Goal: Task Accomplishment & Management: Manage account settings

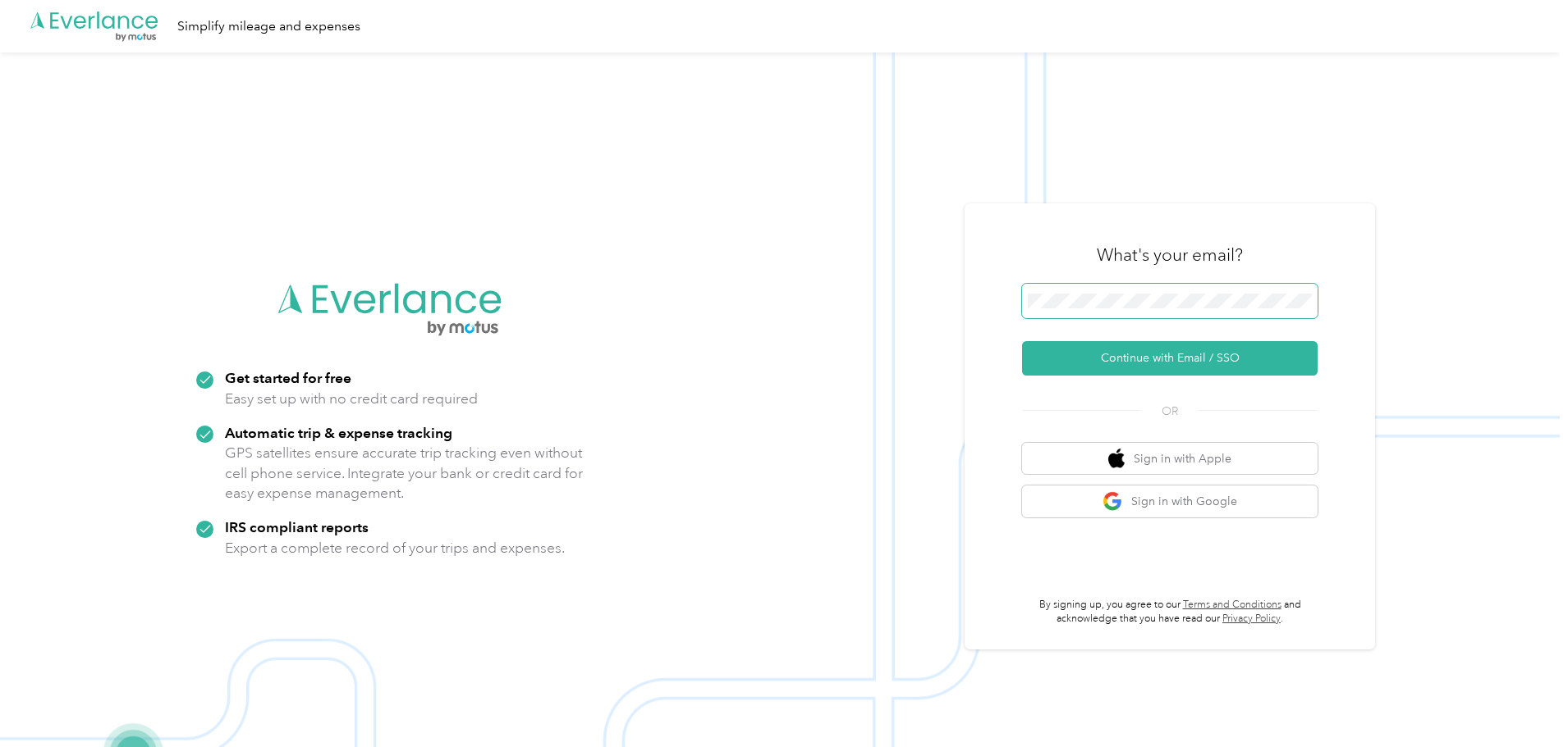
click at [1185, 286] on span at bounding box center [1169, 301] width 295 height 34
click at [1161, 358] on button "Continue with Email / SSO" at bounding box center [1169, 358] width 295 height 34
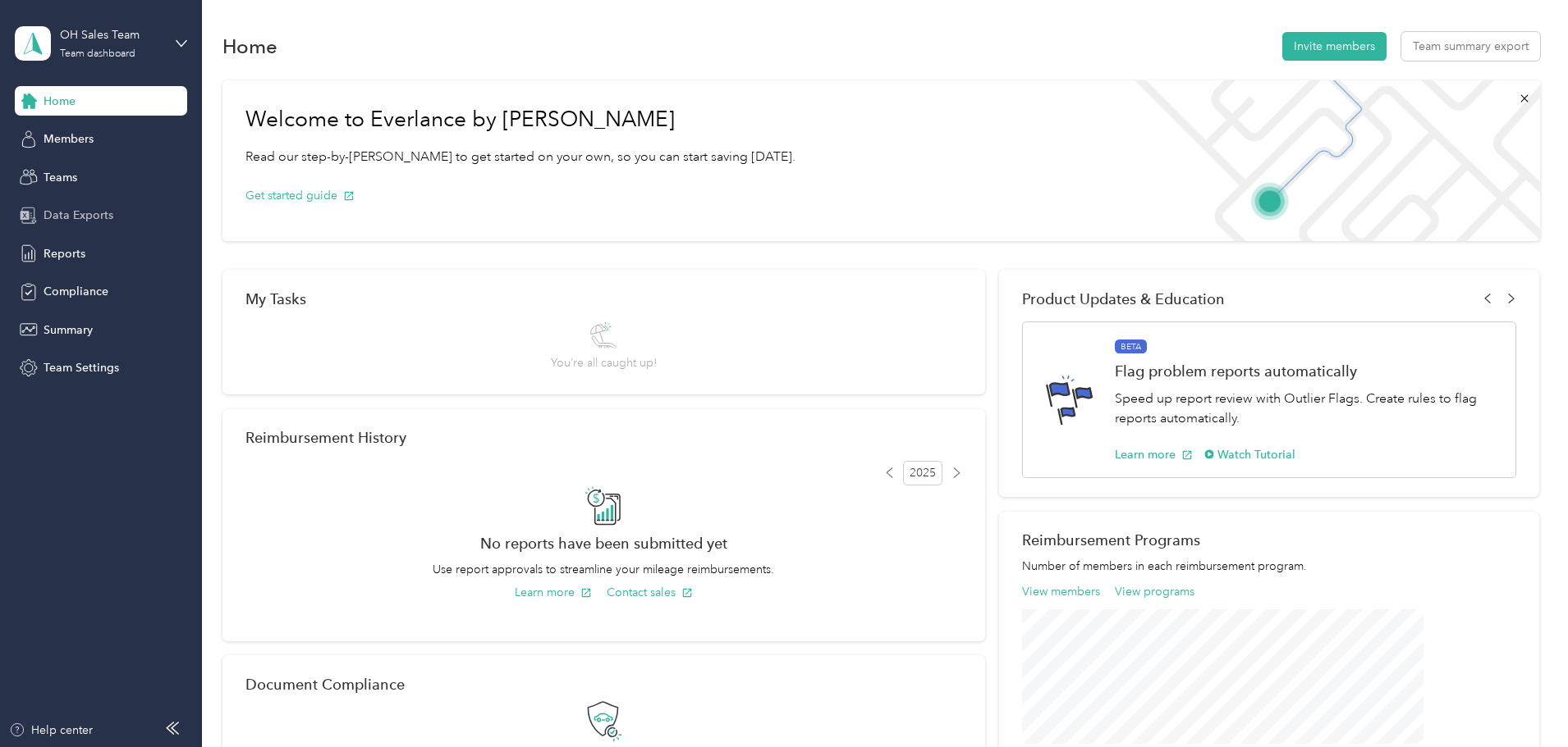
click at [85, 217] on span "Data Exports" at bounding box center [78, 215] width 70 height 17
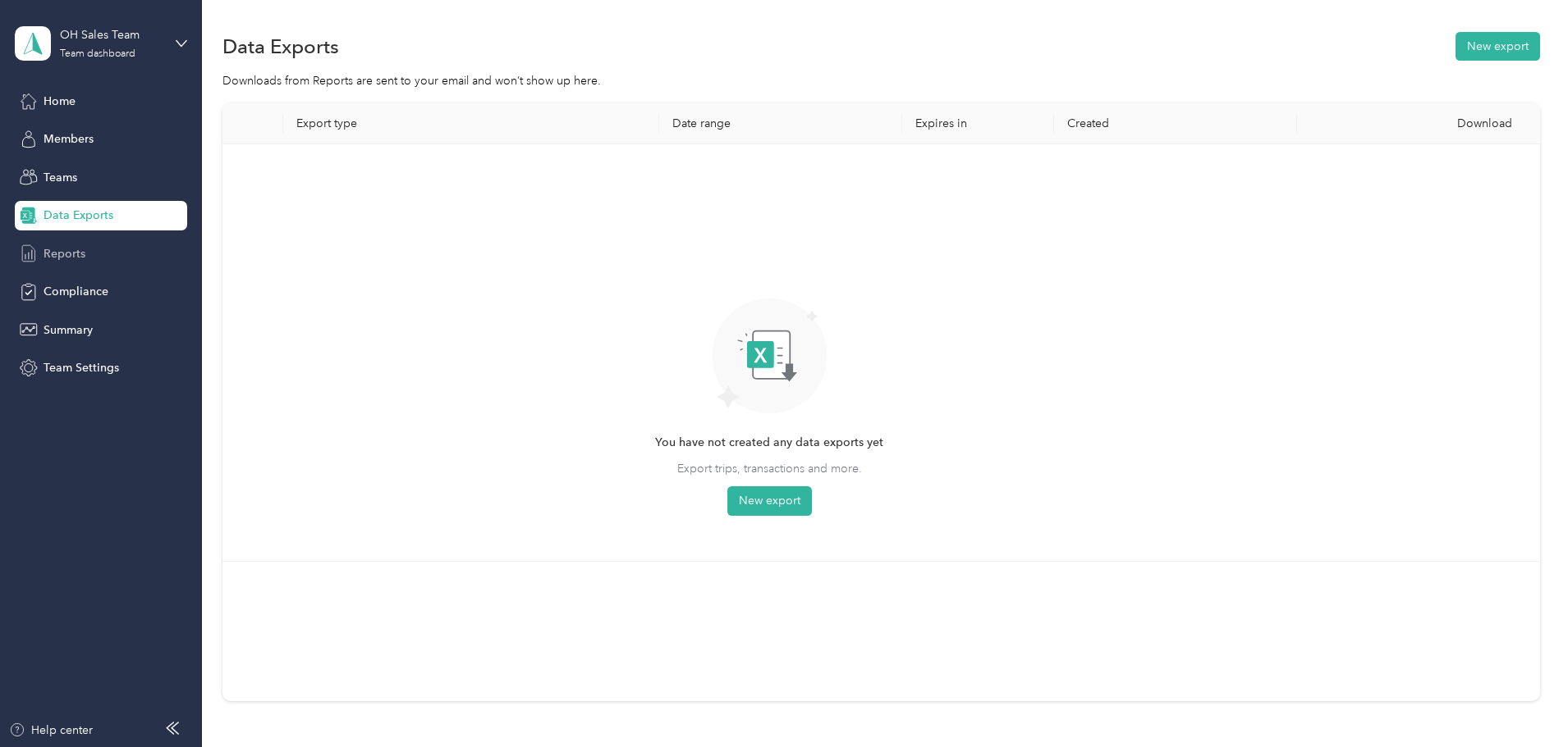
click at [69, 258] on span "Reports" at bounding box center [64, 254] width 42 height 17
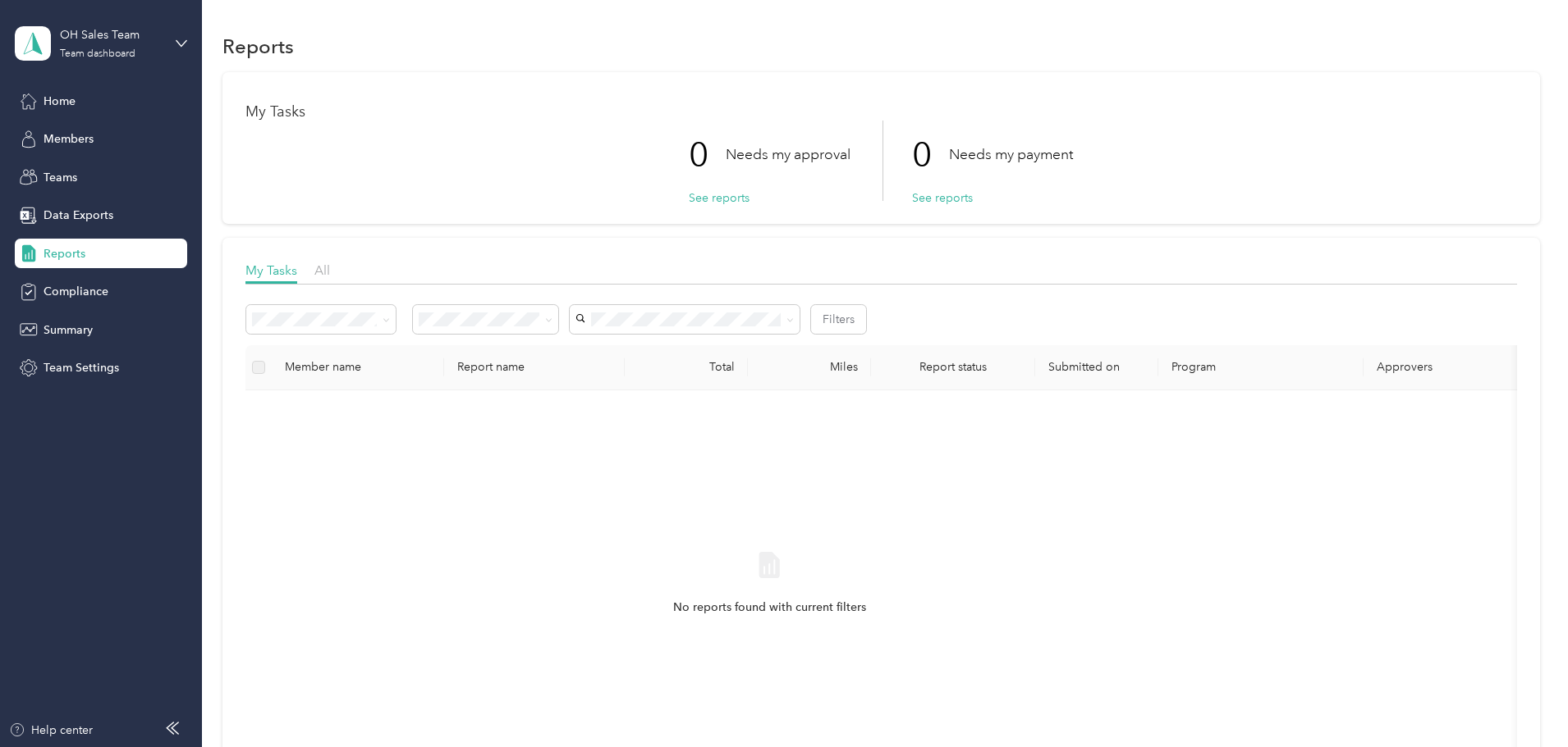
click at [180, 32] on div "OH Sales Team Team dashboard" at bounding box center [101, 43] width 172 height 57
click at [119, 178] on div "Personal dashboard" at bounding box center [234, 172] width 416 height 28
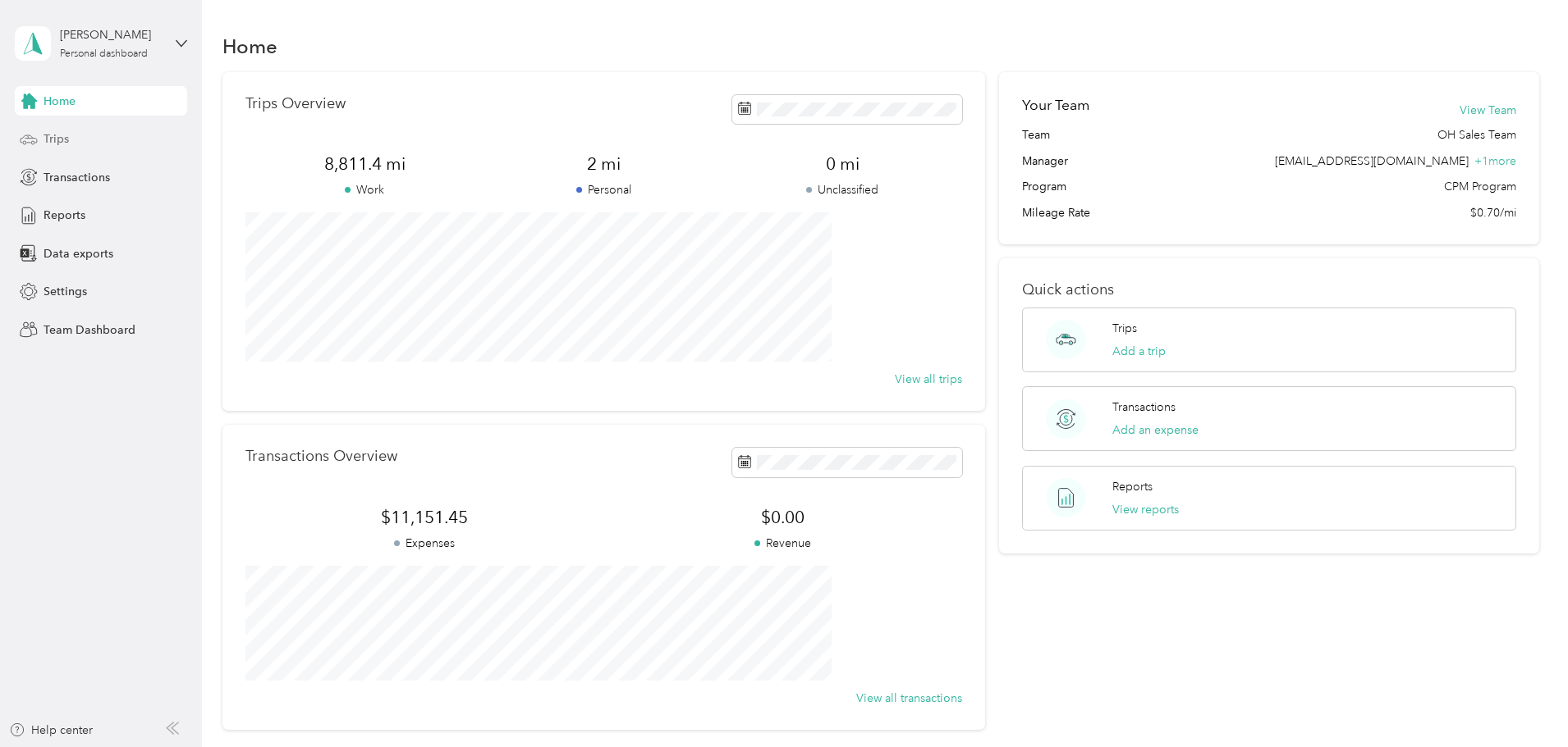
click at [68, 136] on span "Trips" at bounding box center [56, 139] width 26 height 17
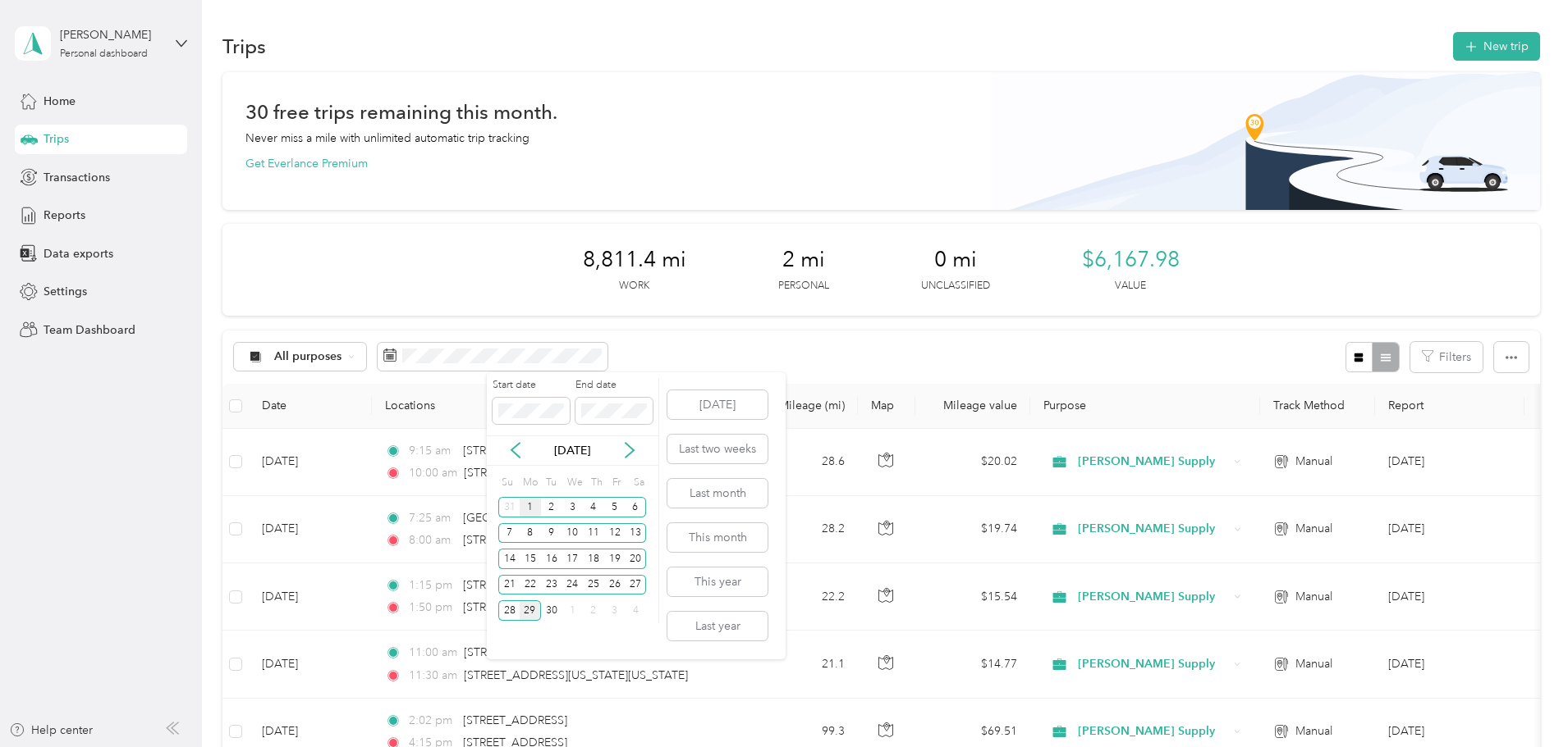
click at [529, 508] on div "1" at bounding box center [530, 507] width 21 height 20
click at [547, 611] on div "30" at bounding box center [552, 610] width 21 height 20
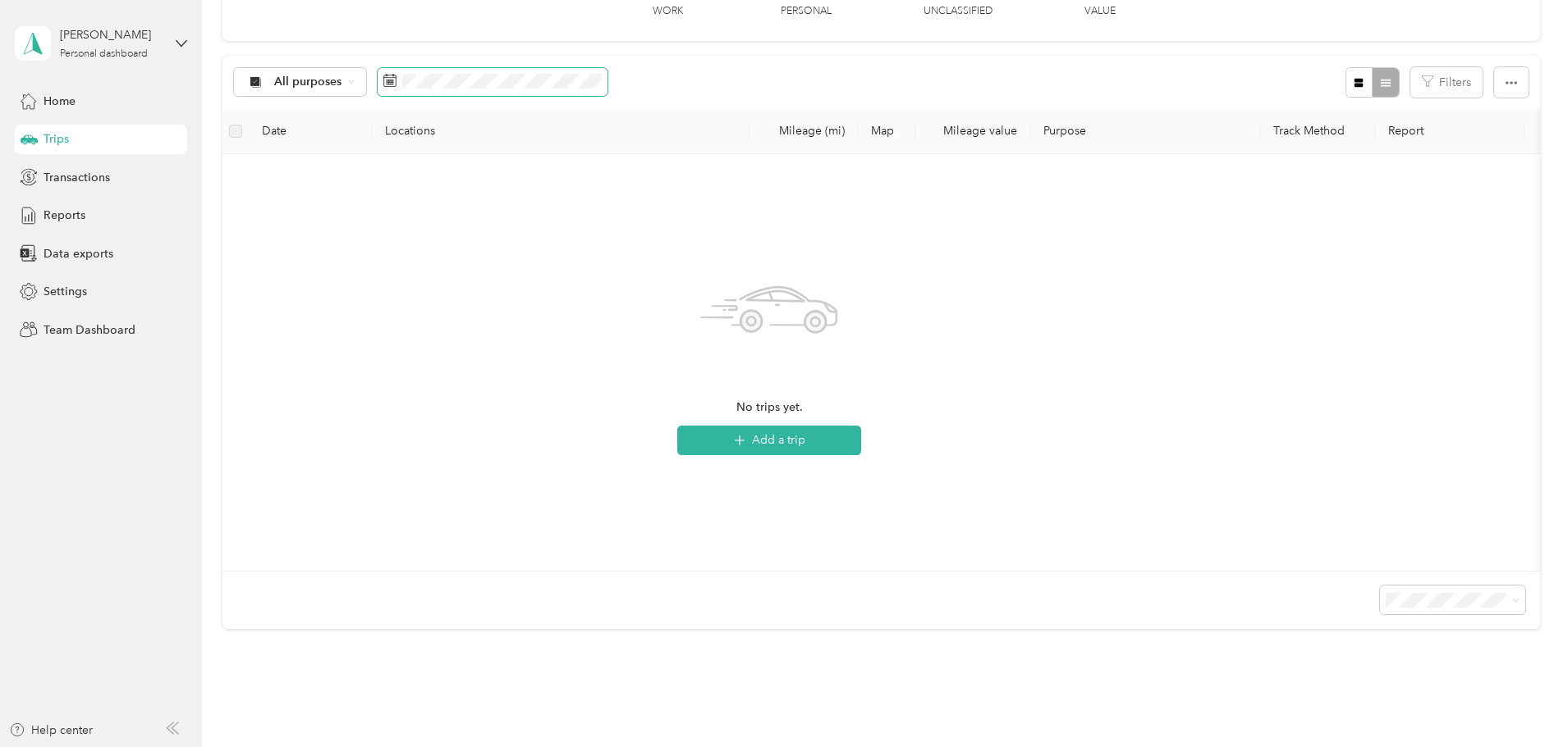
scroll to position [246, 0]
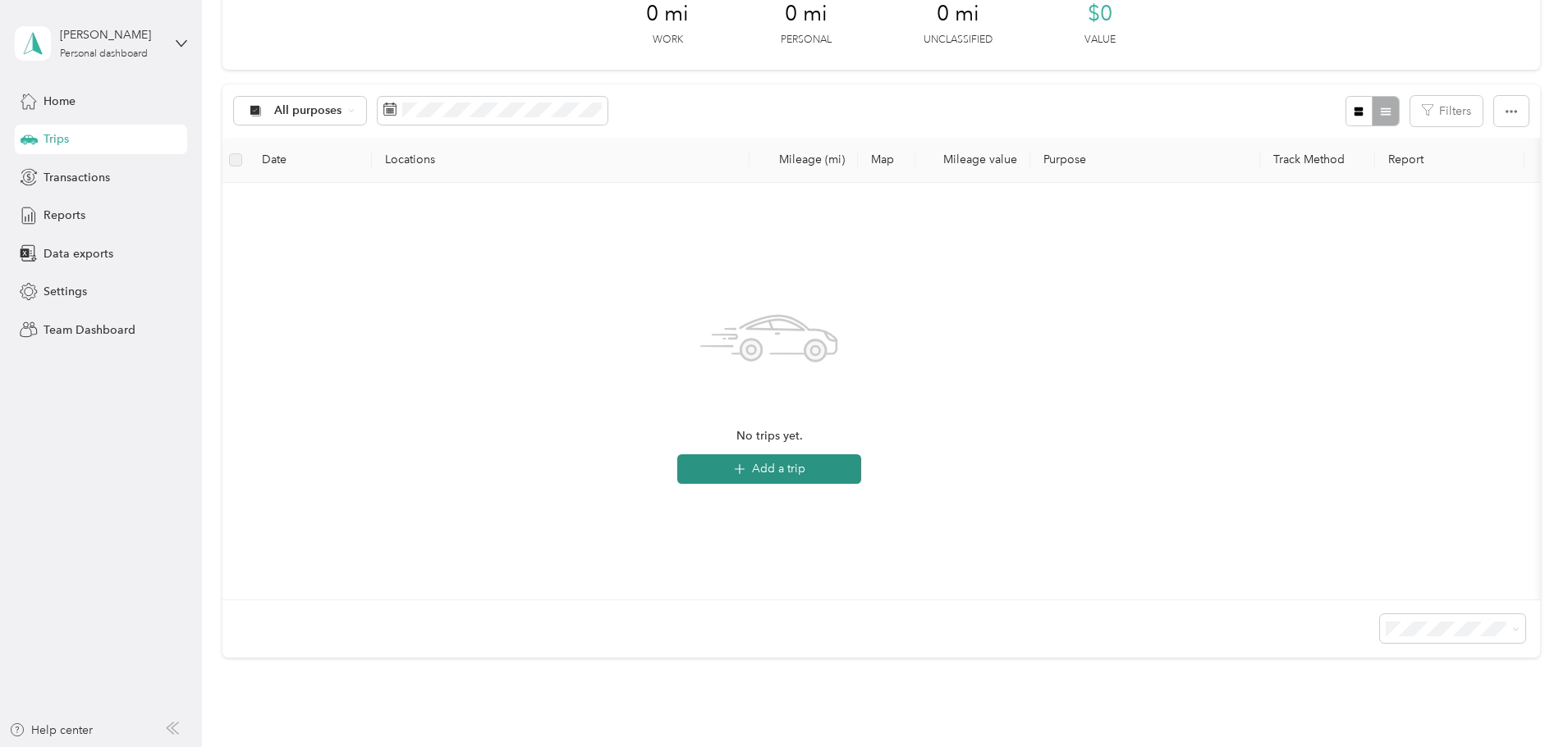
click at [839, 472] on button "Add a trip" at bounding box center [769, 469] width 184 height 29
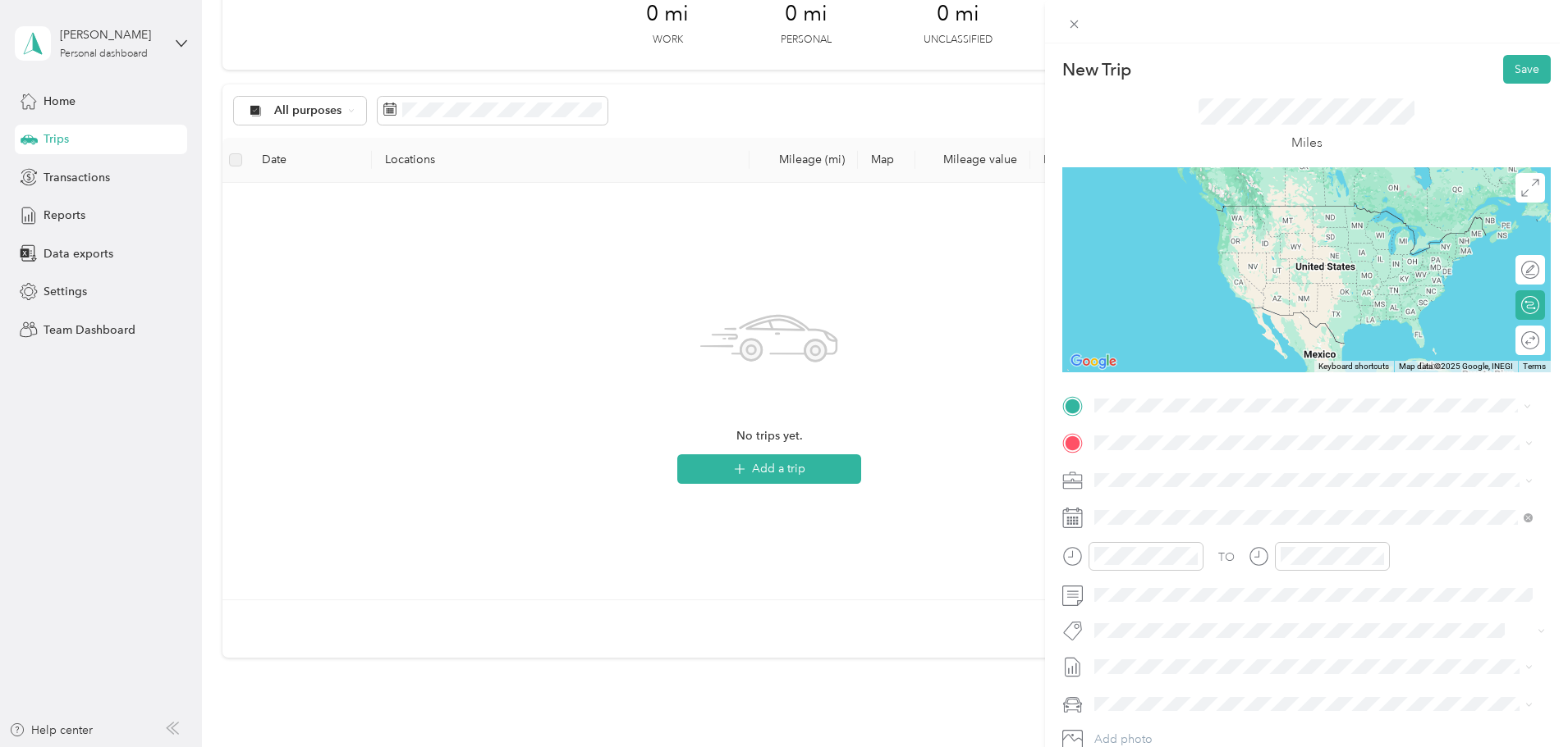
click at [1222, 473] on span "1275 Autumn Run Drive Maineville, Ohio 45039, United States" at bounding box center [1207, 465] width 164 height 15
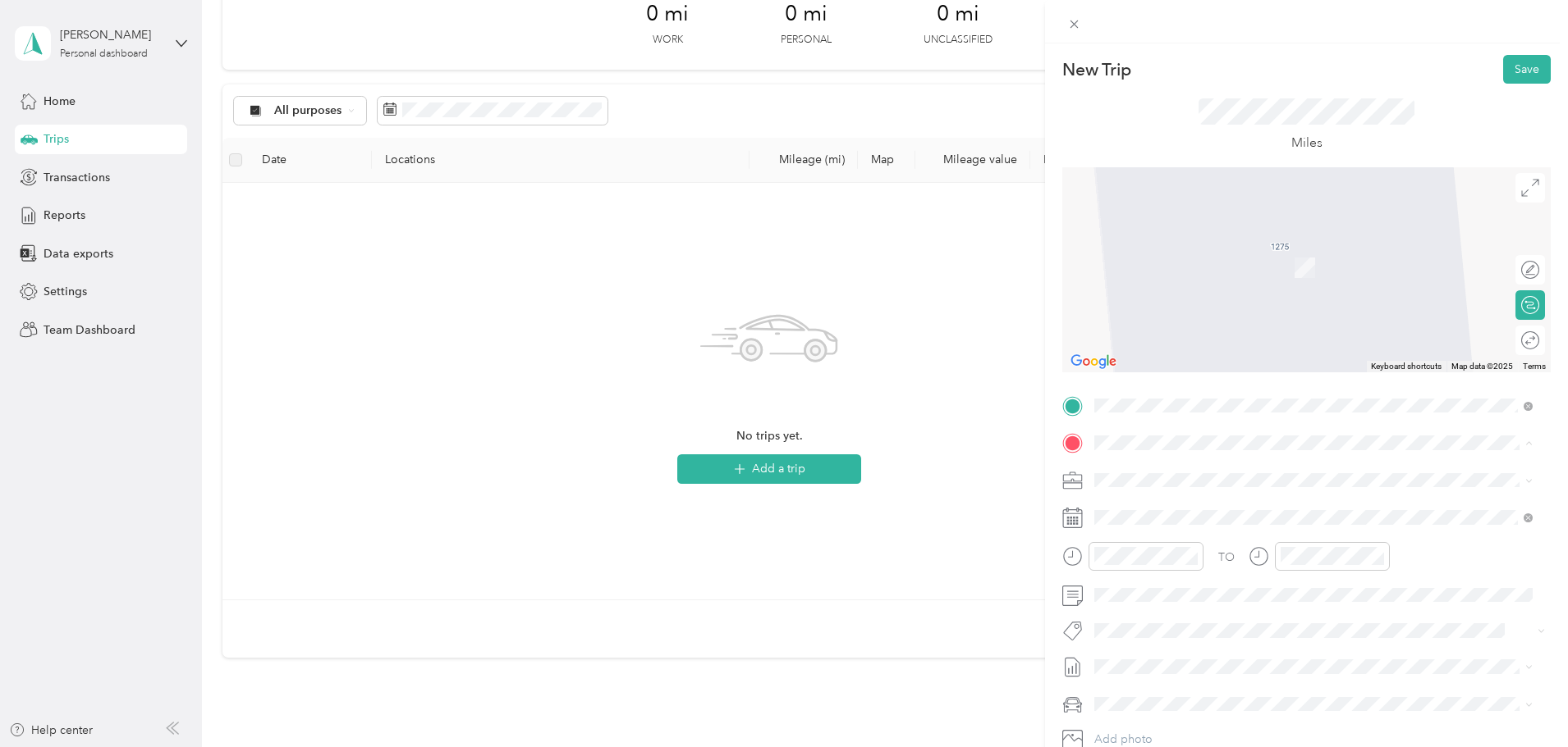
click at [1238, 509] on span "939 Enterprise Court Lexington, Kentucky 40510, United States" at bounding box center [1207, 502] width 164 height 15
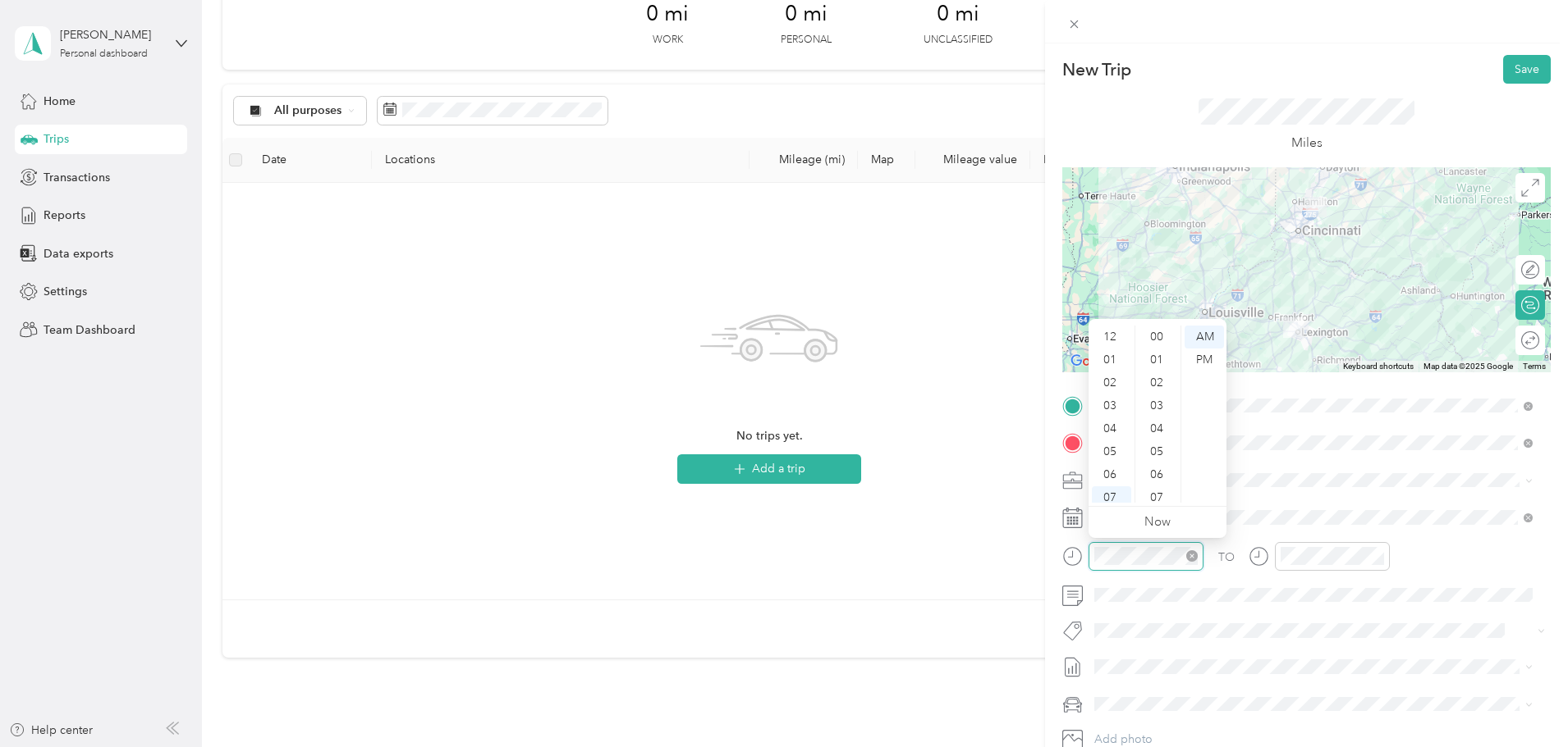
scroll to position [98, 0]
click at [1102, 374] on div "06" at bounding box center [1111, 377] width 40 height 23
click at [1160, 342] on div "00" at bounding box center [1158, 337] width 40 height 23
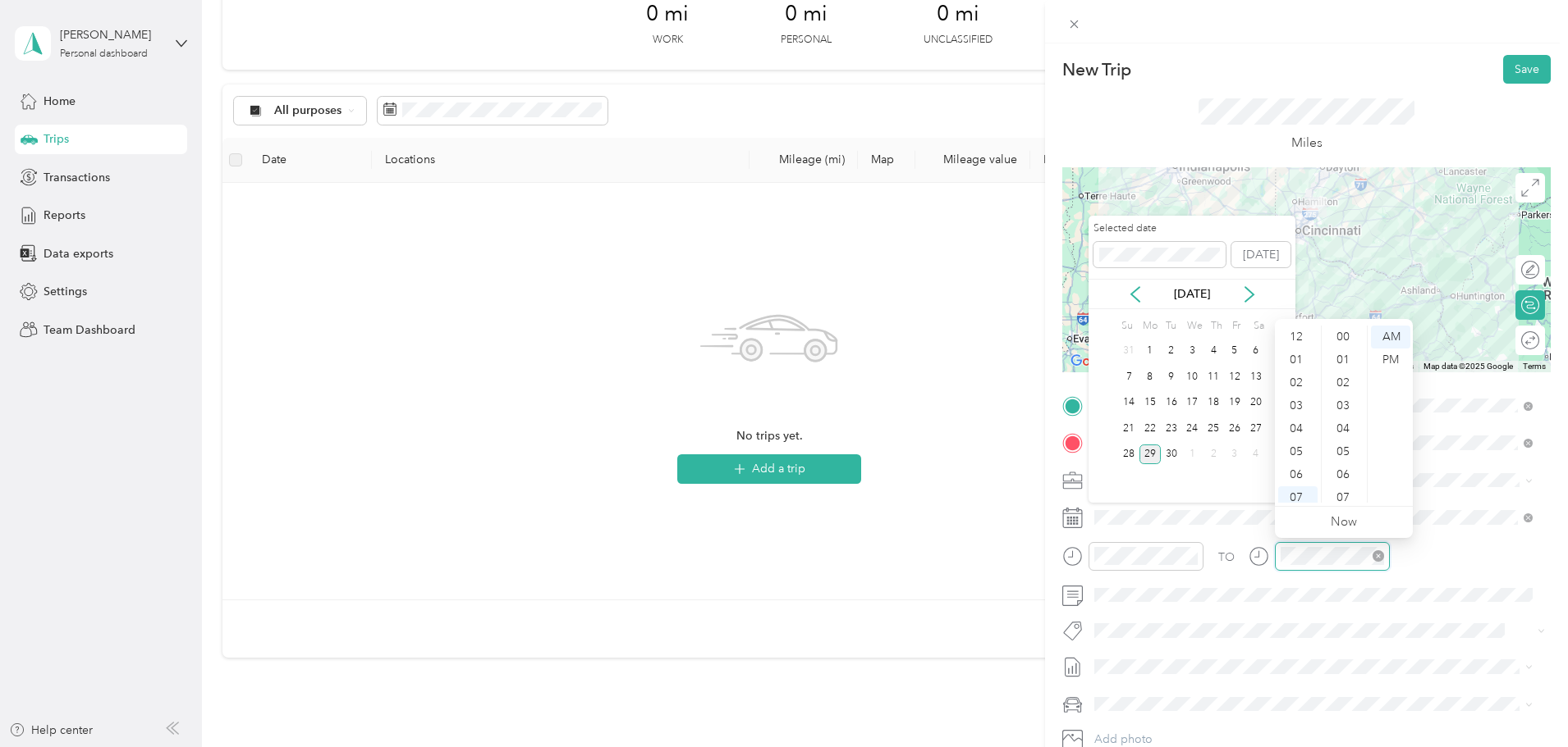
scroll to position [98, 0]
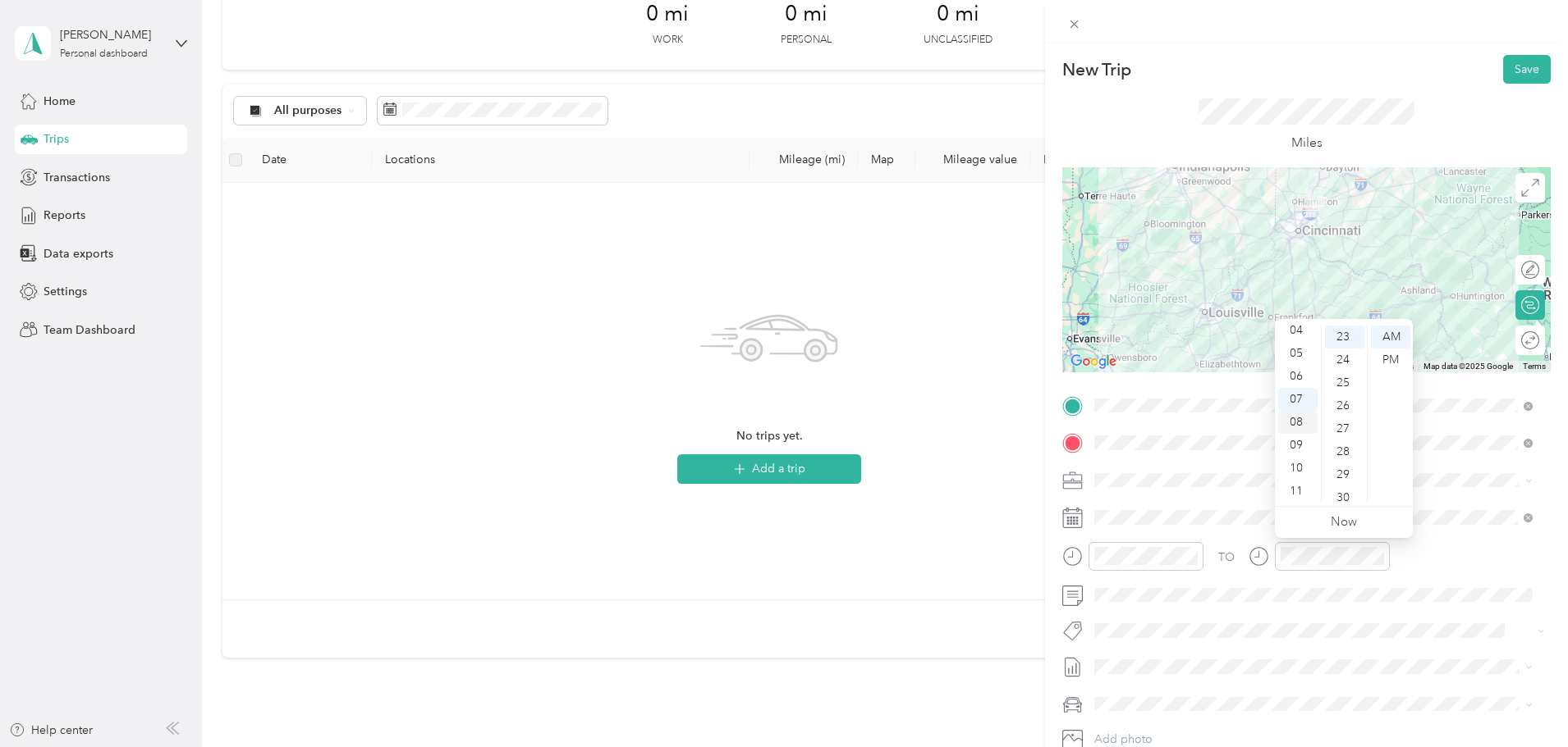
click at [1298, 425] on div "08" at bounding box center [1297, 423] width 40 height 23
click at [1348, 334] on div "00" at bounding box center [1344, 337] width 40 height 23
click at [1397, 338] on div "AM" at bounding box center [1390, 337] width 40 height 23
click at [1464, 461] on div "TO Add photo" at bounding box center [1306, 591] width 488 height 396
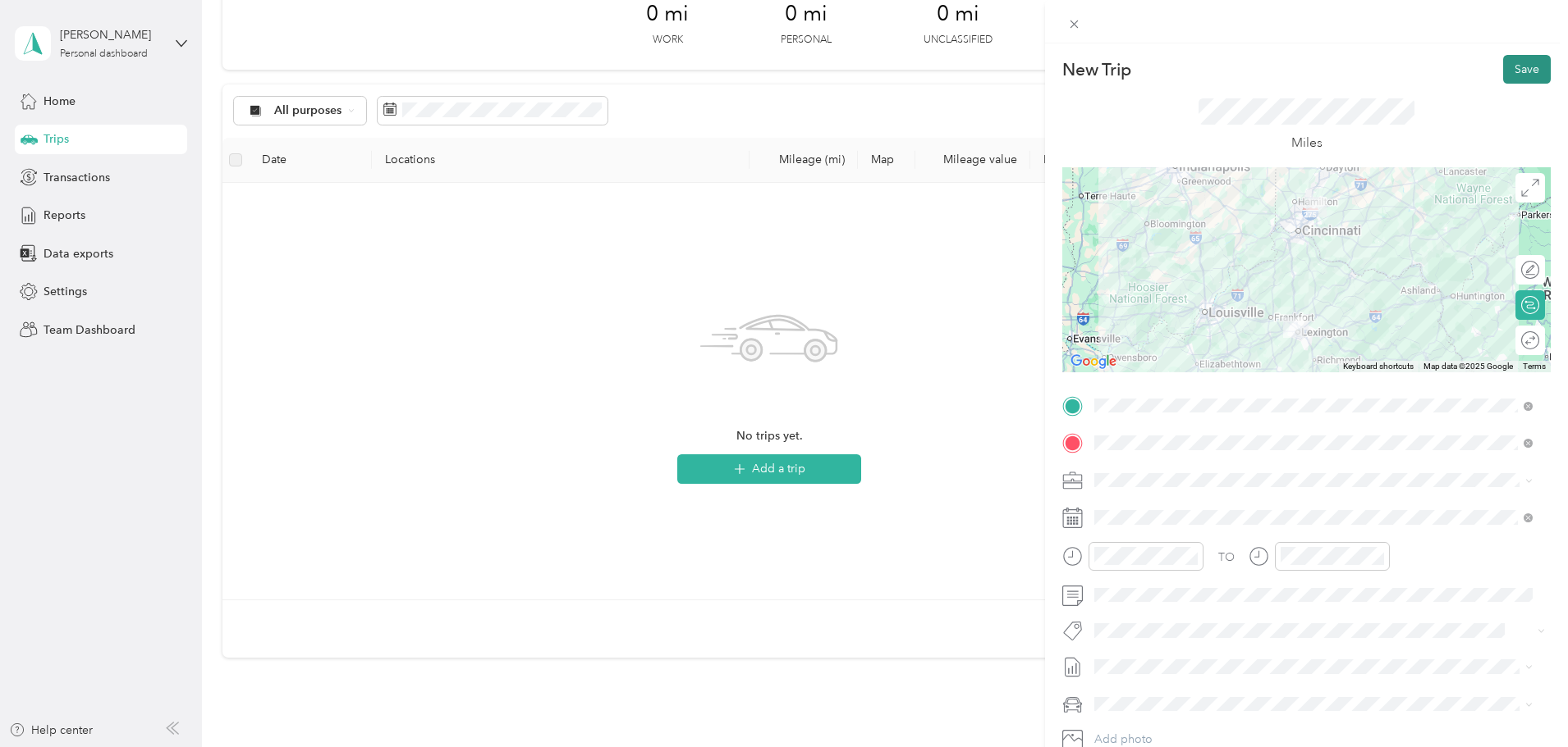
click at [1508, 72] on button "Save" at bounding box center [1526, 69] width 48 height 28
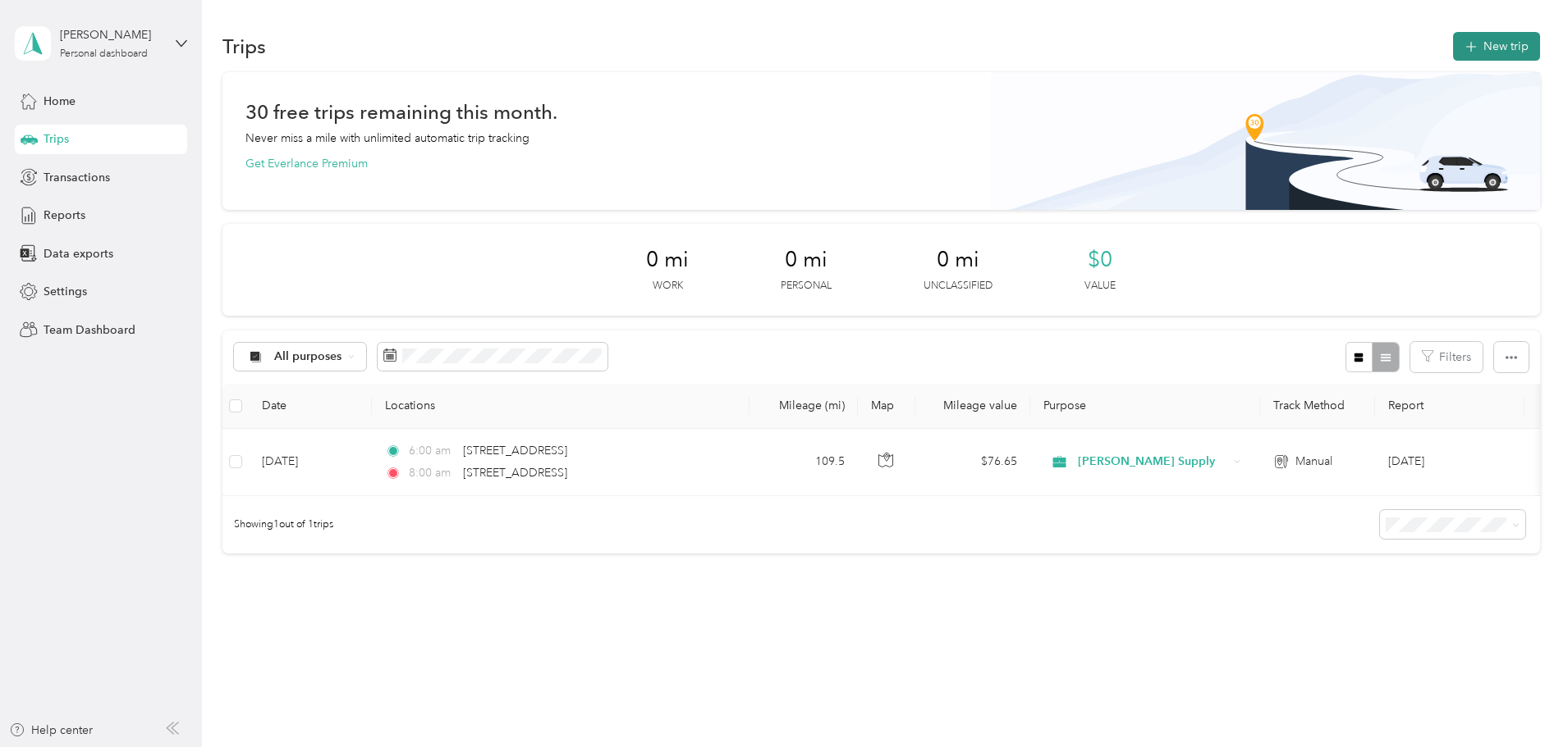
click at [1453, 43] on button "New trip" at bounding box center [1496, 46] width 87 height 28
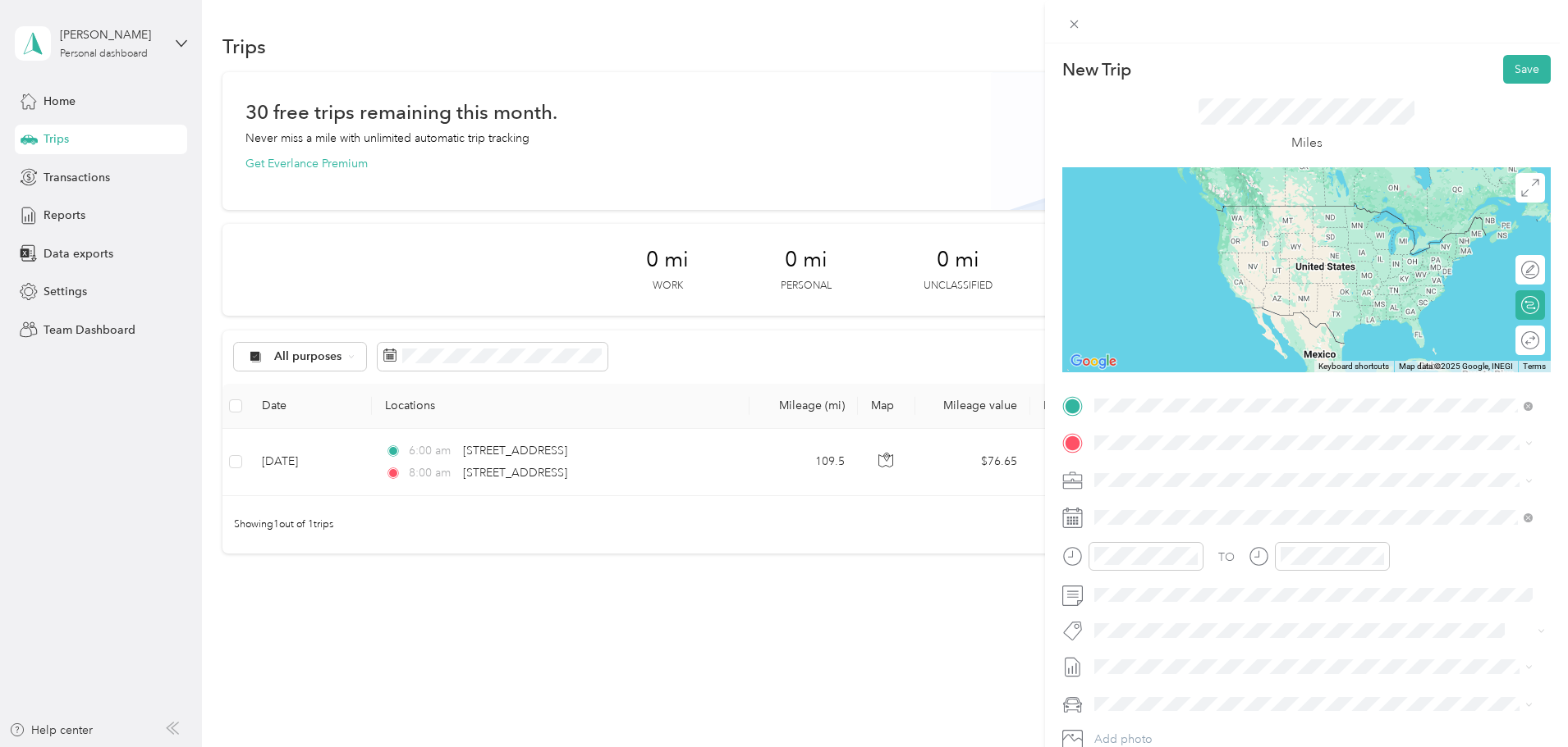
click at [1174, 473] on span "939 Enterprise Court Lexington, Kentucky 40510, United States" at bounding box center [1207, 465] width 164 height 15
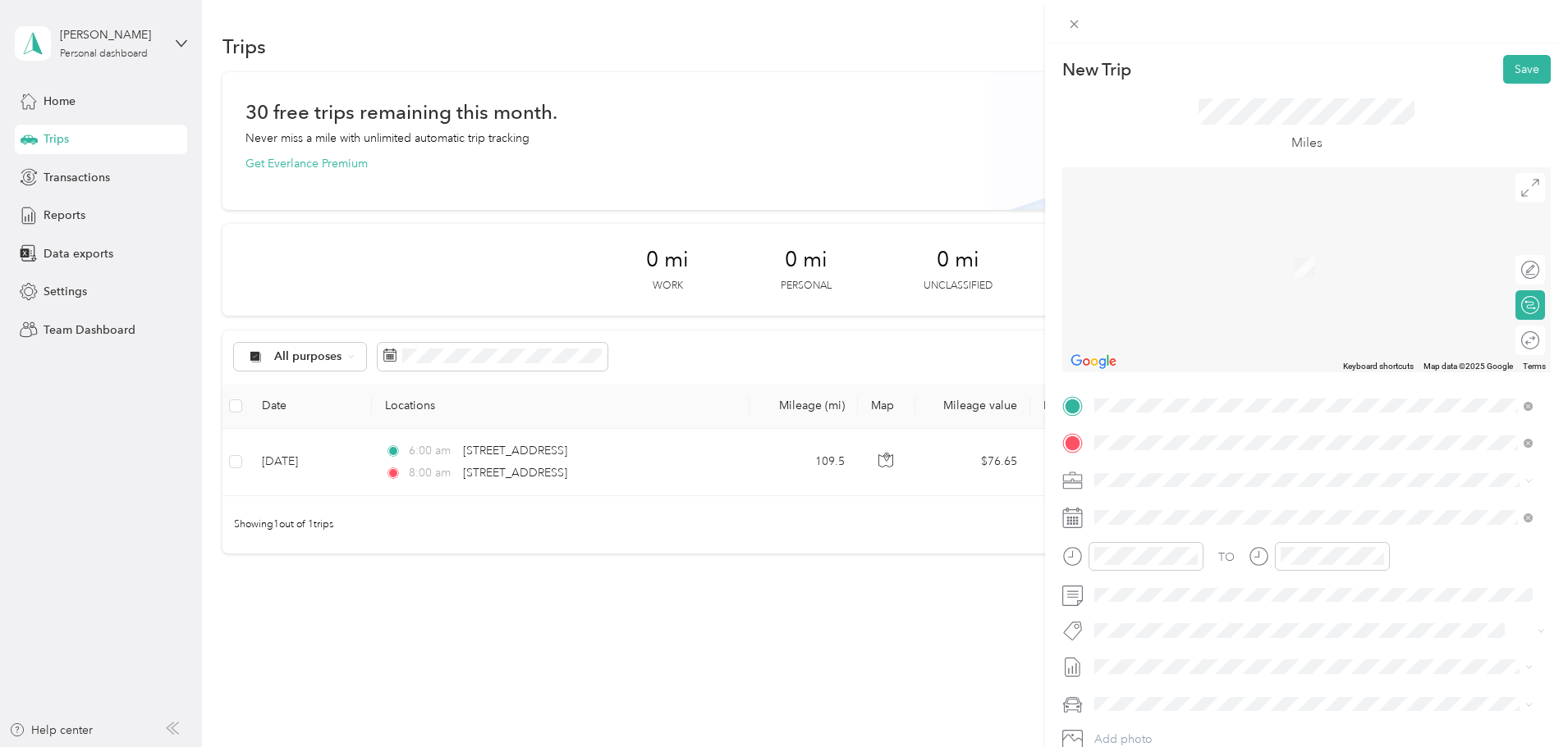
click at [1176, 506] on span "1275 Autumn Run Drive Maineville, Ohio 45039, United States" at bounding box center [1207, 502] width 164 height 15
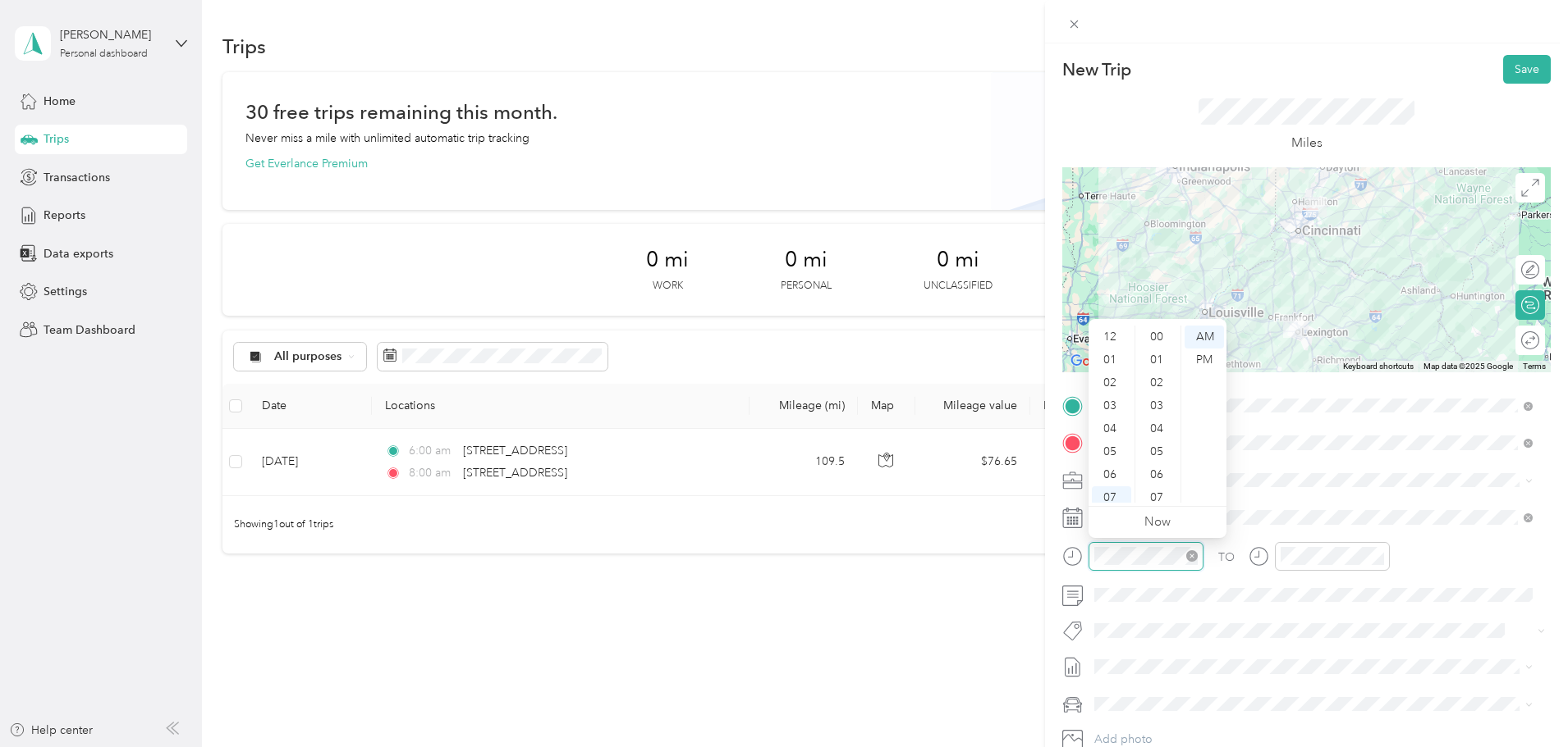
scroll to position [98, 0]
click at [1105, 331] on div "04" at bounding box center [1111, 331] width 40 height 23
click at [1148, 337] on div "00" at bounding box center [1158, 337] width 40 height 23
click at [1210, 357] on div "PM" at bounding box center [1204, 360] width 40 height 23
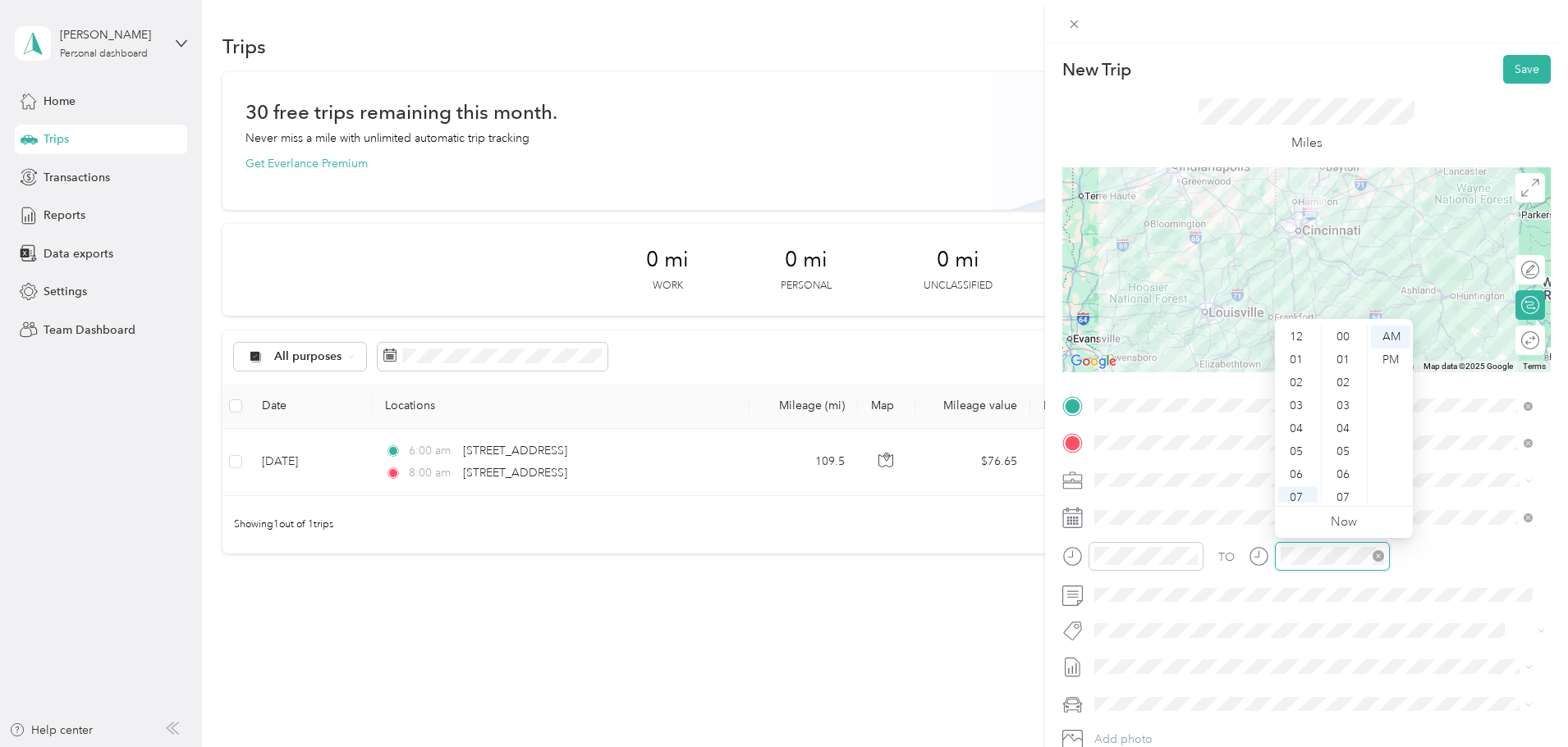
scroll to position [98, 0]
click at [1296, 394] on div "07" at bounding box center [1297, 400] width 40 height 23
click at [1340, 336] on div "00" at bounding box center [1344, 337] width 40 height 23
click at [1395, 362] on div "PM" at bounding box center [1390, 360] width 40 height 23
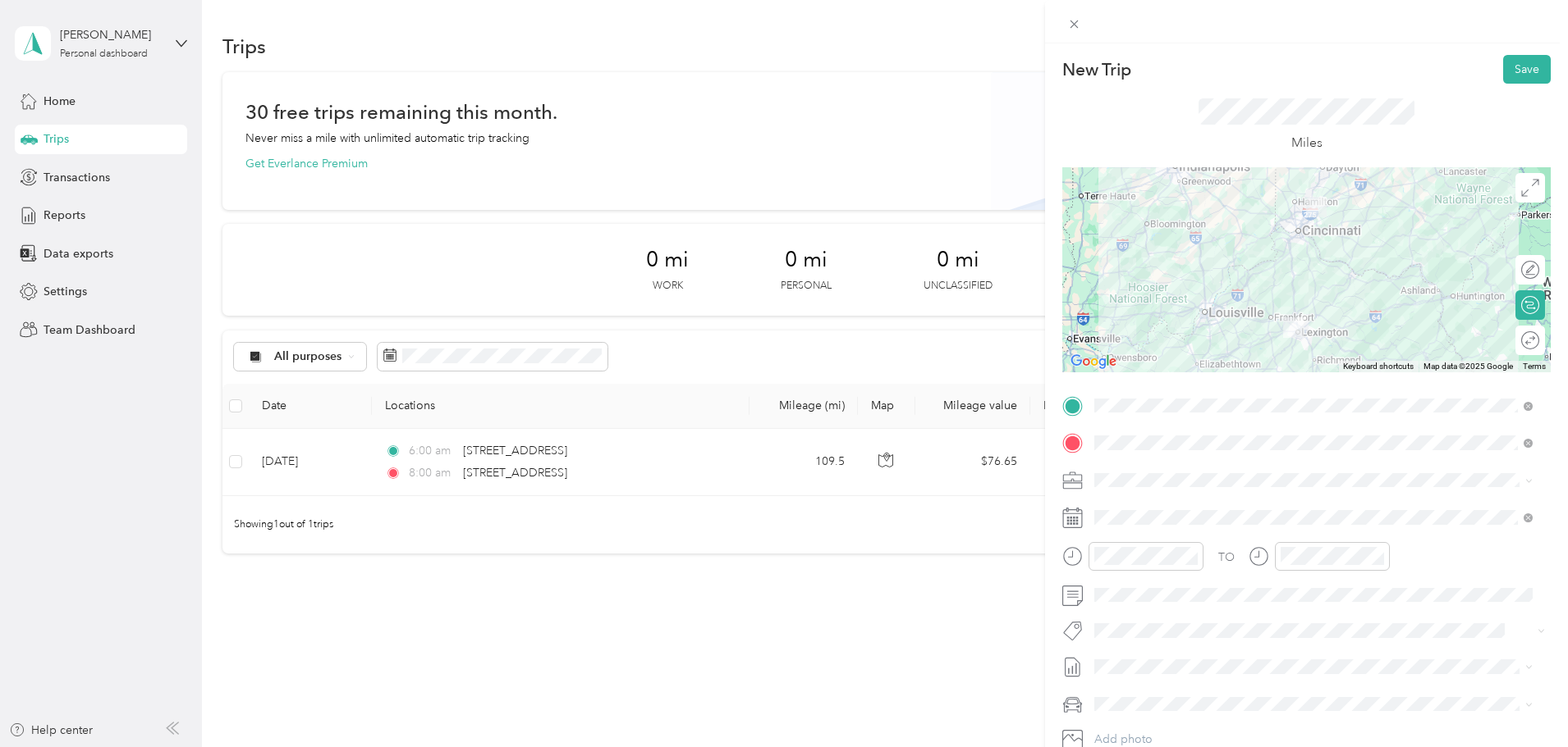
click at [1458, 653] on div "TO Add photo" at bounding box center [1306, 591] width 488 height 396
click at [1503, 71] on button "Save" at bounding box center [1526, 69] width 48 height 28
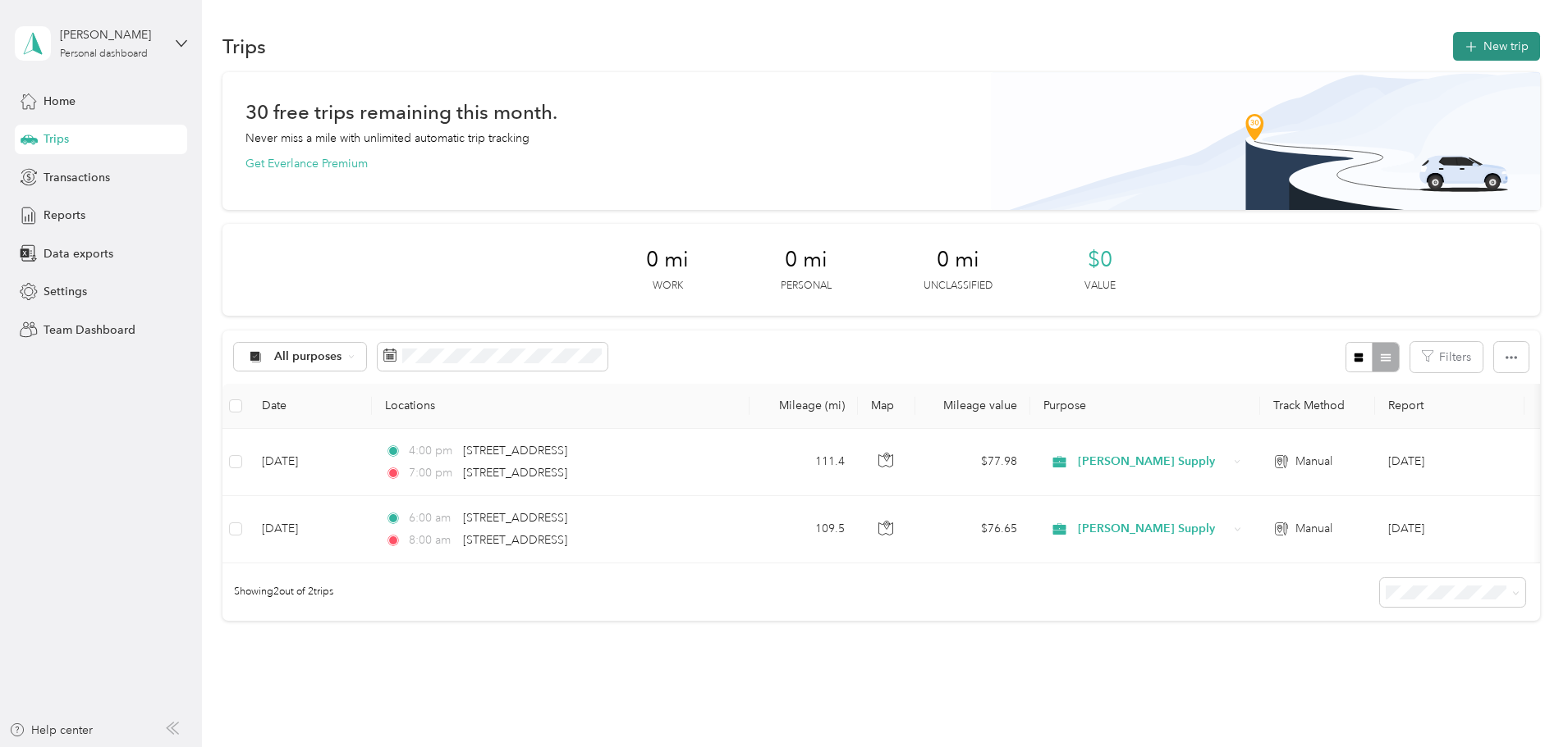
click at [1453, 46] on button "New trip" at bounding box center [1496, 46] width 87 height 28
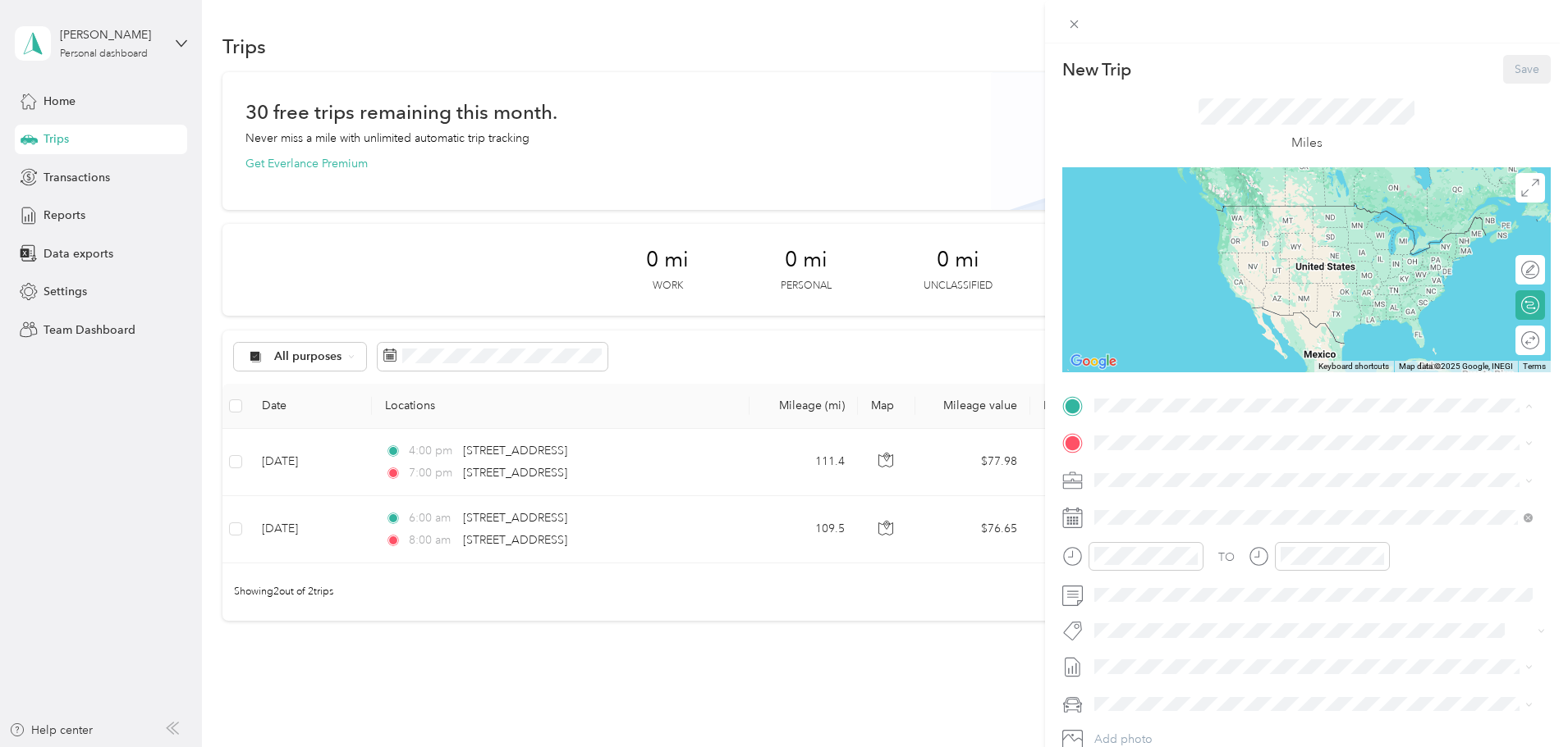
click at [1120, 747] on div "New Trip Save This trip cannot be edited because it is either under review, app…" at bounding box center [779, 747] width 1559 height 0
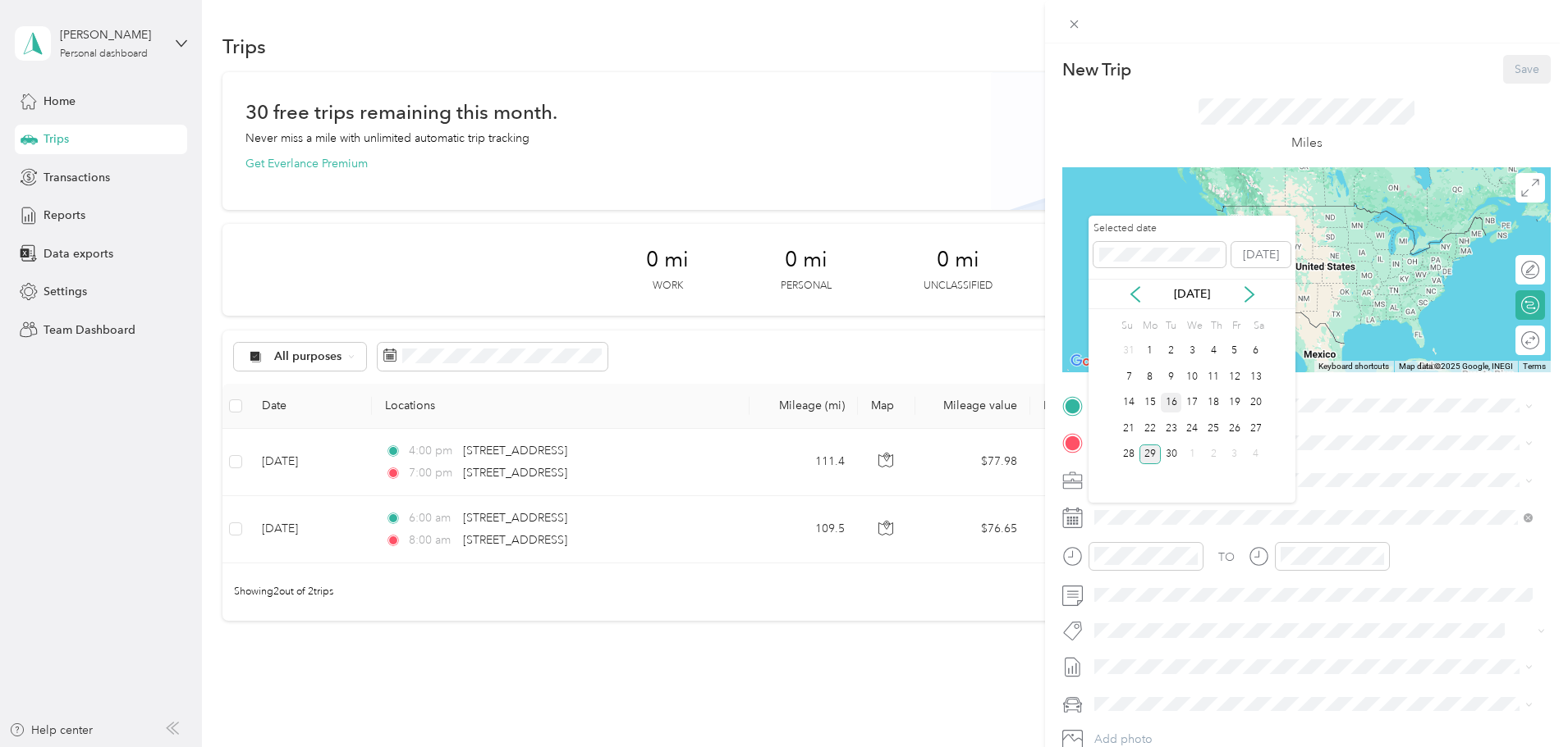
click at [1171, 400] on div "16" at bounding box center [1171, 403] width 21 height 20
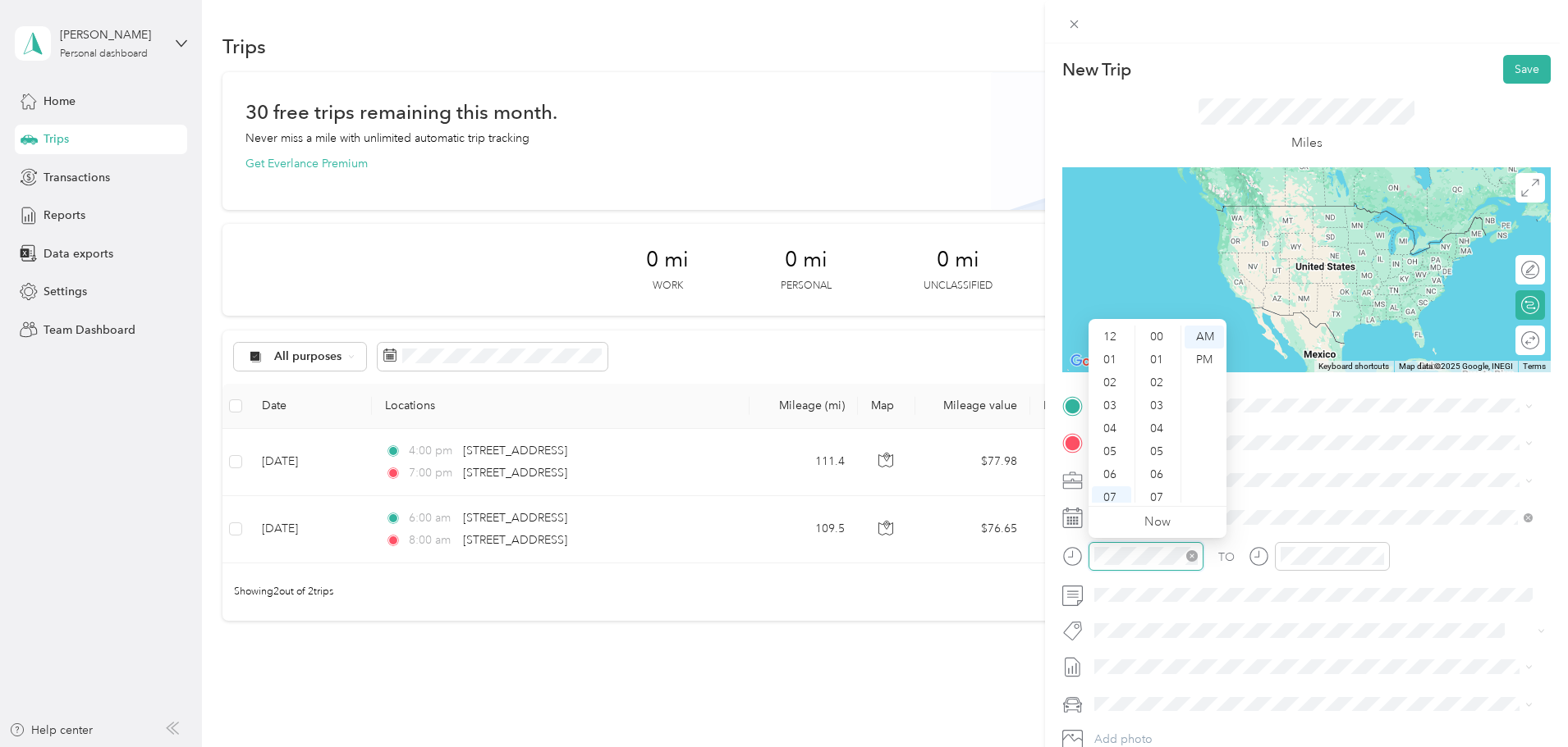
scroll to position [98, 0]
click at [1113, 375] on div "06" at bounding box center [1111, 377] width 40 height 23
click at [1155, 339] on div "00" at bounding box center [1158, 337] width 40 height 23
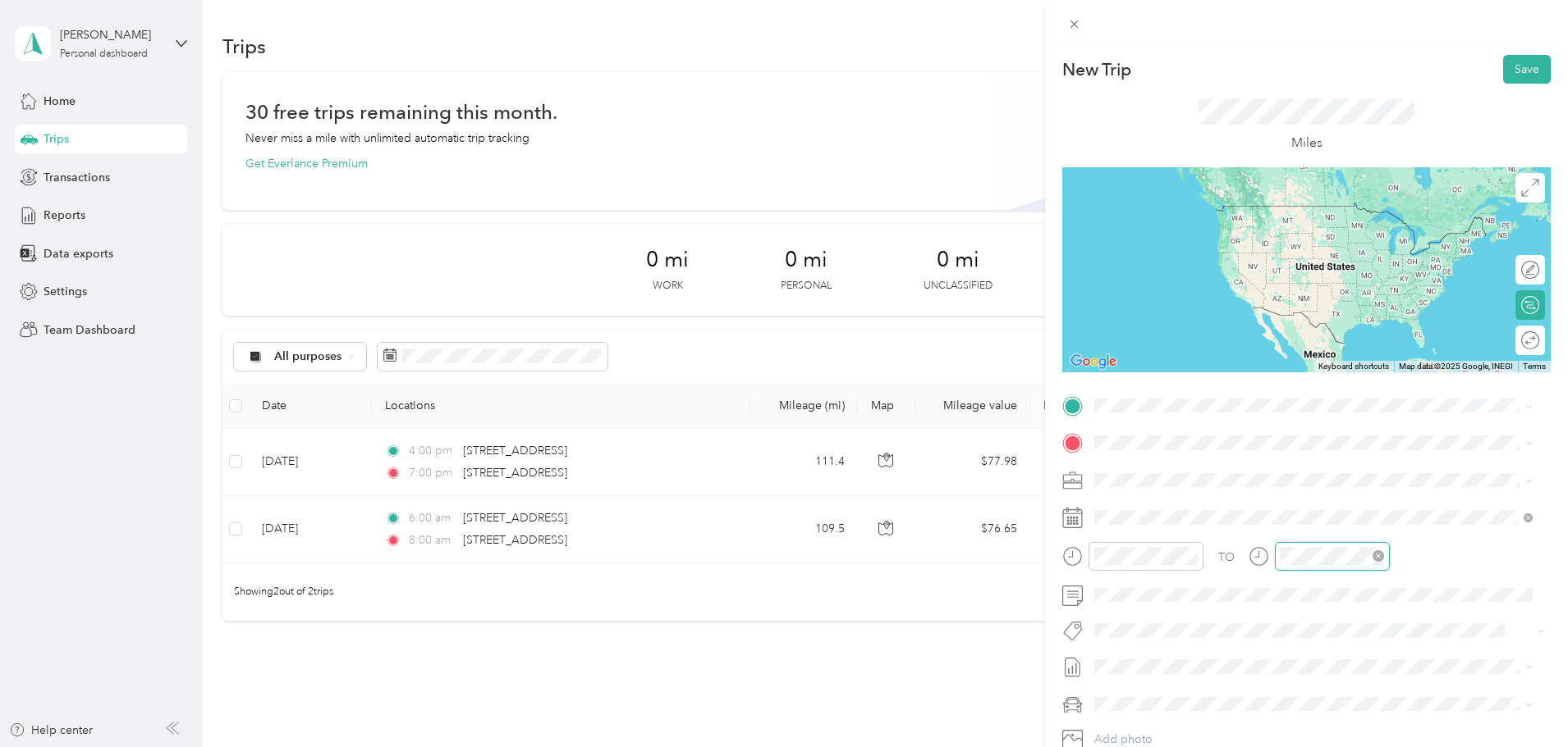
scroll to position [575, 0]
click at [1296, 417] on div "08" at bounding box center [1297, 423] width 40 height 23
click at [1350, 339] on div "00" at bounding box center [1344, 337] width 40 height 23
click at [1378, 337] on div "AM" at bounding box center [1390, 337] width 40 height 23
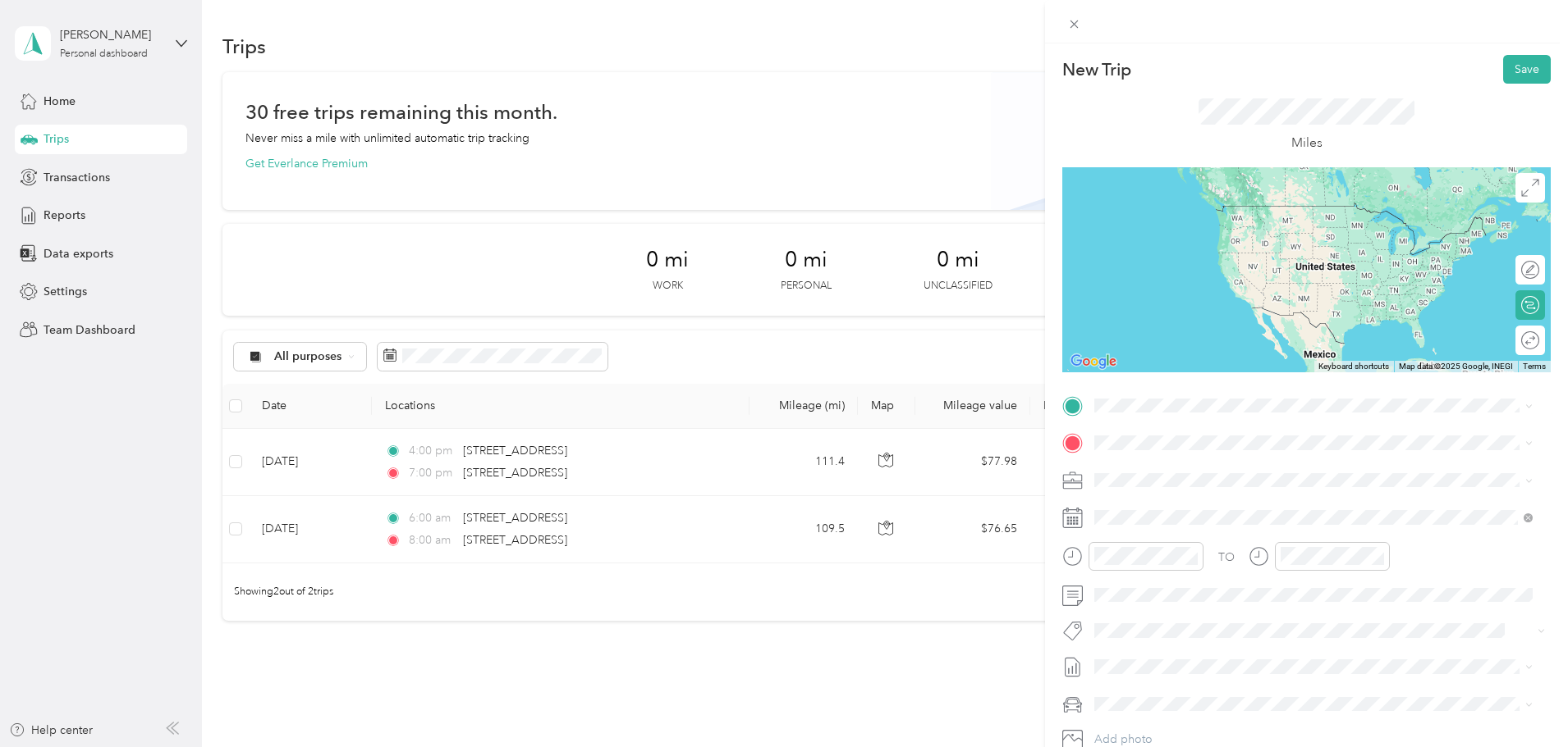
click at [1463, 464] on div "TO Add photo" at bounding box center [1306, 591] width 488 height 396
click at [1158, 396] on span at bounding box center [1319, 407] width 463 height 27
click at [1182, 471] on span "1275 Autumn Run Drive Maineville, Ohio 45039, United States" at bounding box center [1207, 465] width 164 height 15
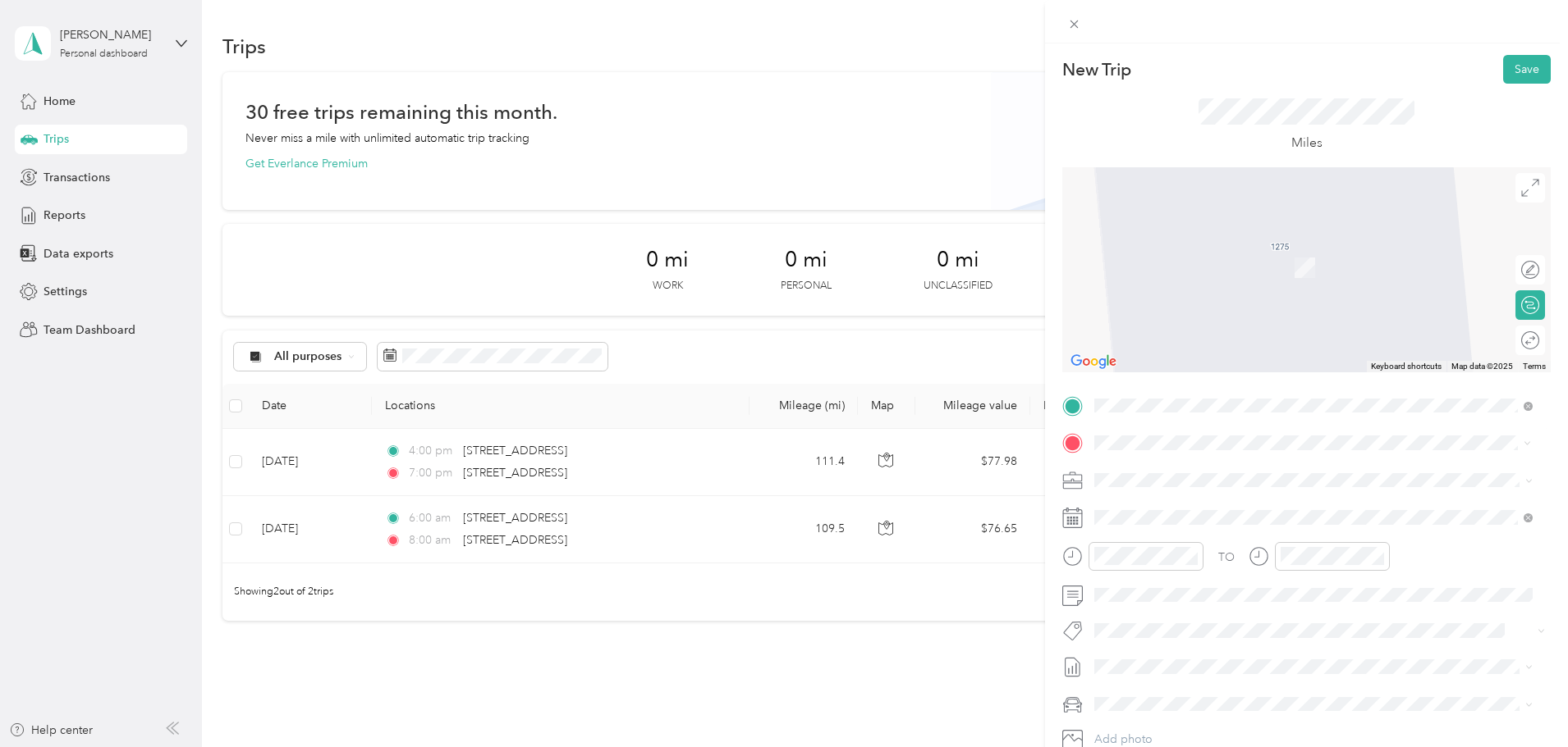
click at [1193, 509] on span "939 Enterprise Court Lexington, Kentucky 40510, United States" at bounding box center [1207, 502] width 164 height 15
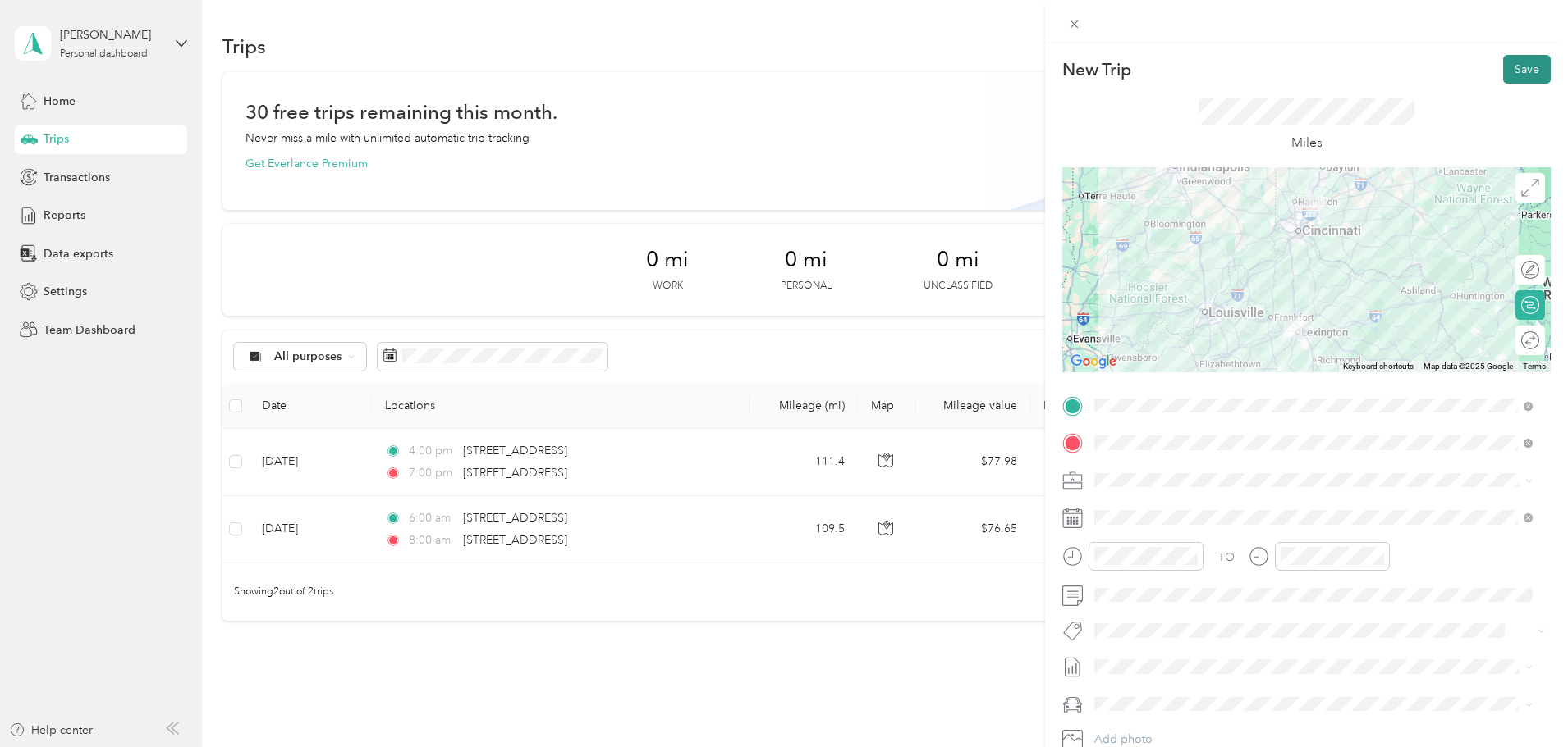
click at [1512, 63] on button "Save" at bounding box center [1526, 69] width 48 height 28
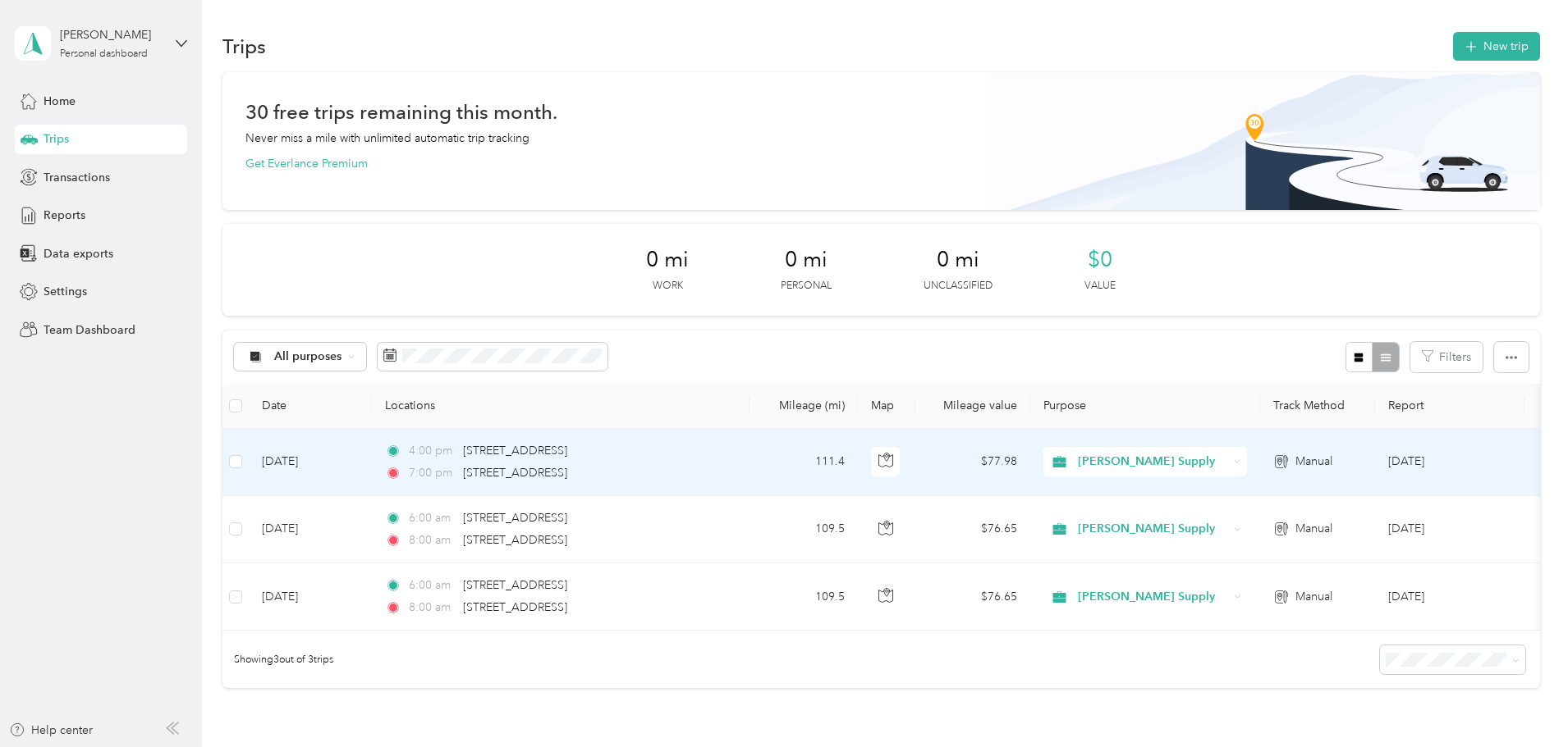
click at [371, 461] on td "Sep 29, 2025" at bounding box center [310, 462] width 123 height 67
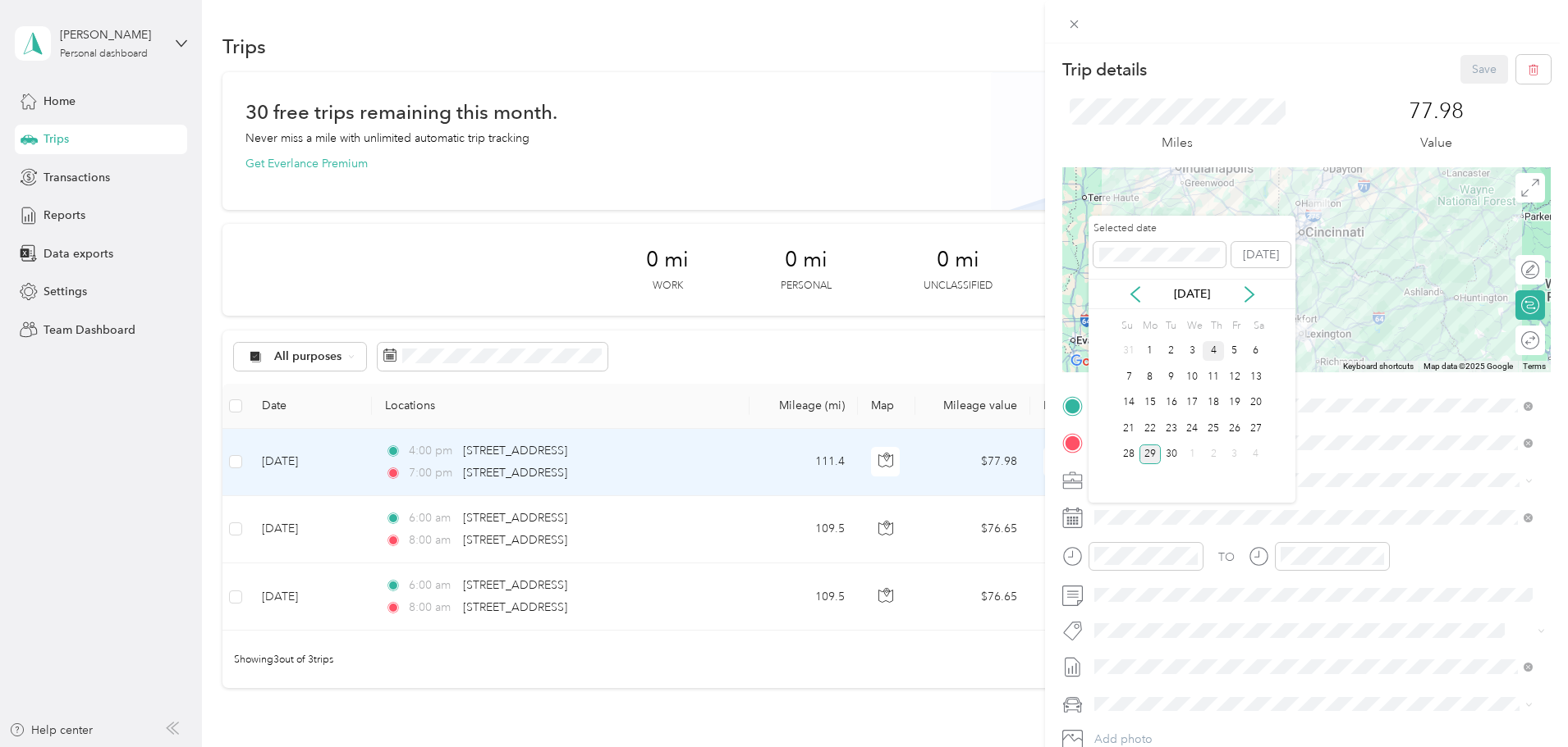
click at [1210, 348] on div "4" at bounding box center [1213, 351] width 21 height 20
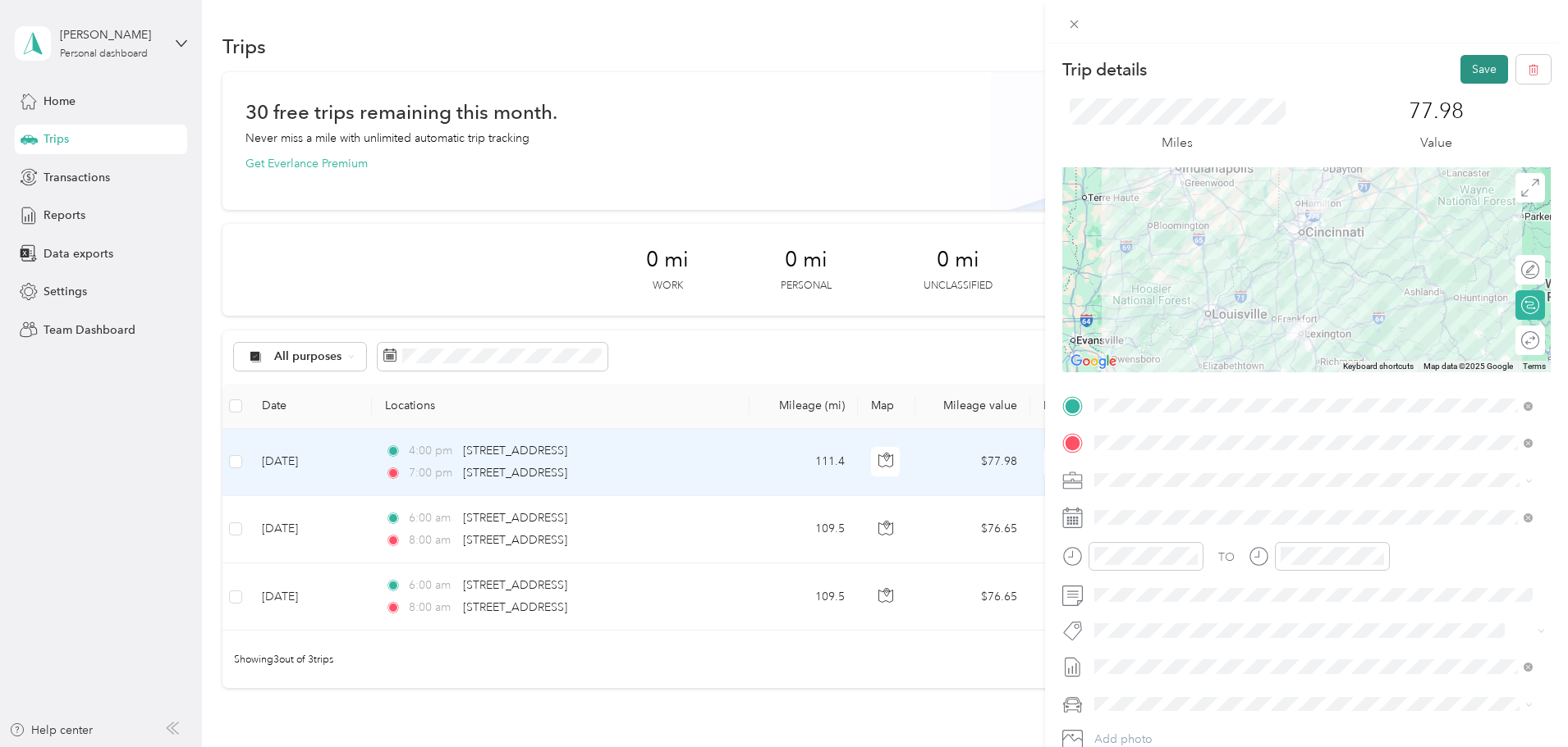
click at [1473, 71] on button "Save" at bounding box center [1484, 69] width 48 height 28
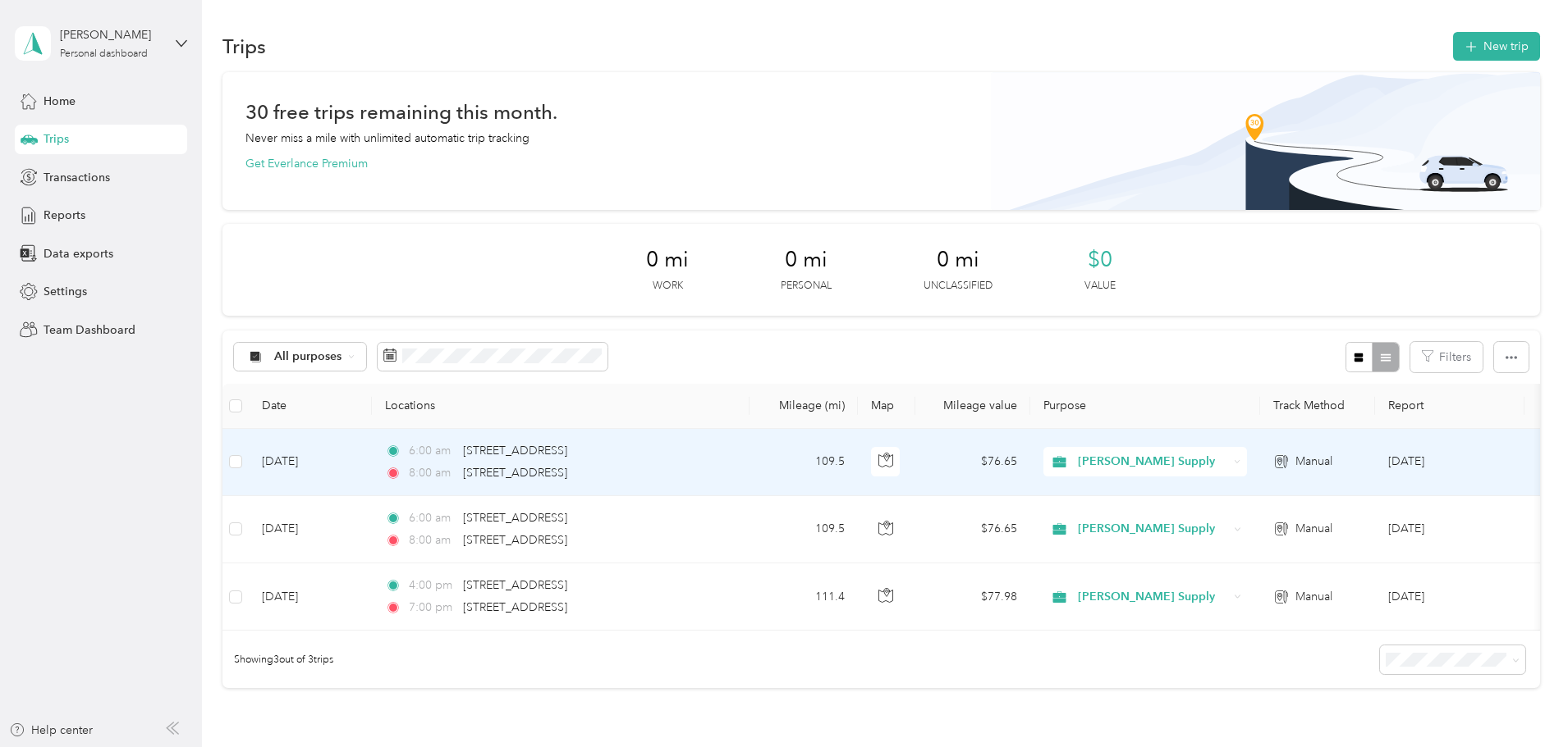
click at [371, 461] on td "Sep 29, 2025" at bounding box center [310, 462] width 123 height 67
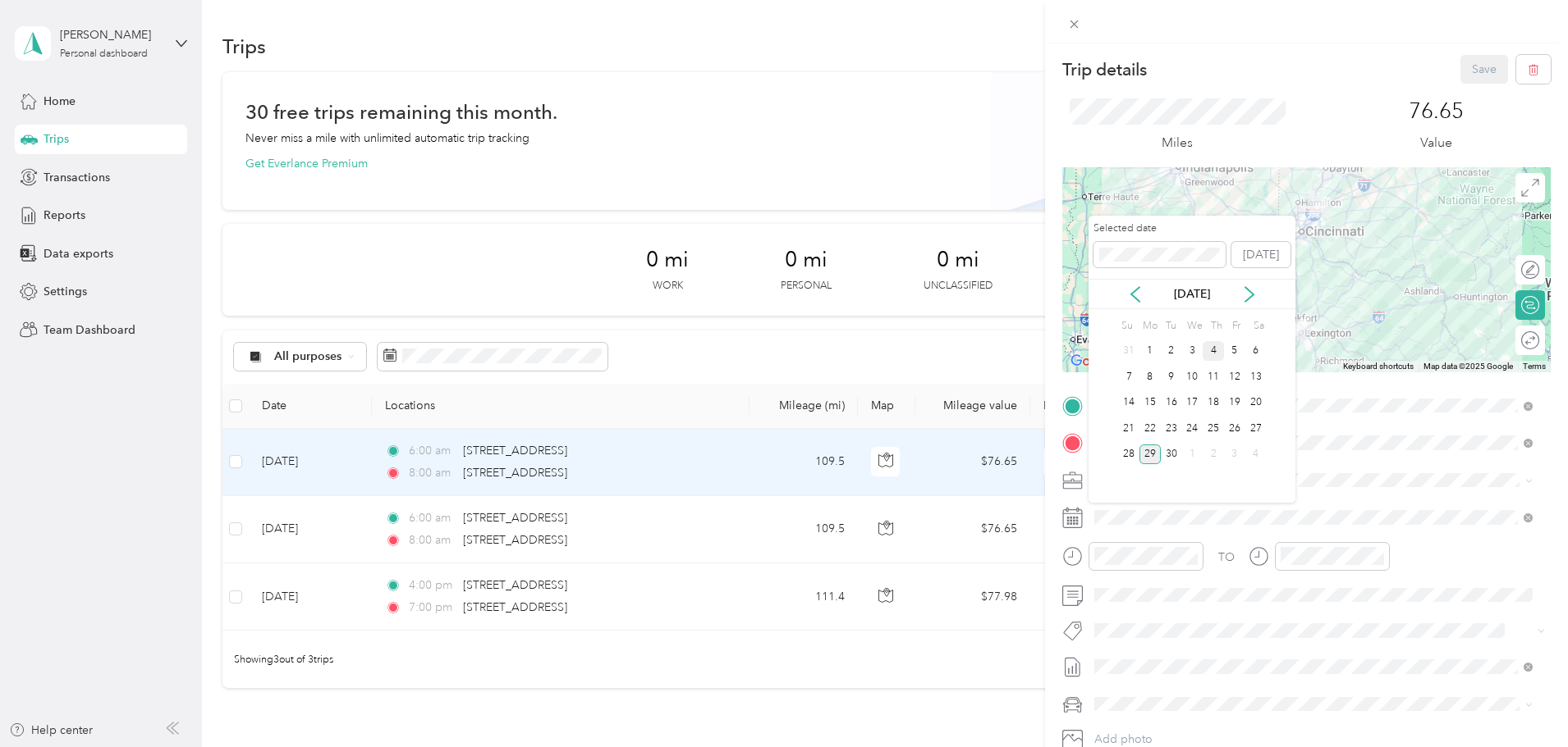
click at [1210, 347] on div "4" at bounding box center [1213, 351] width 21 height 20
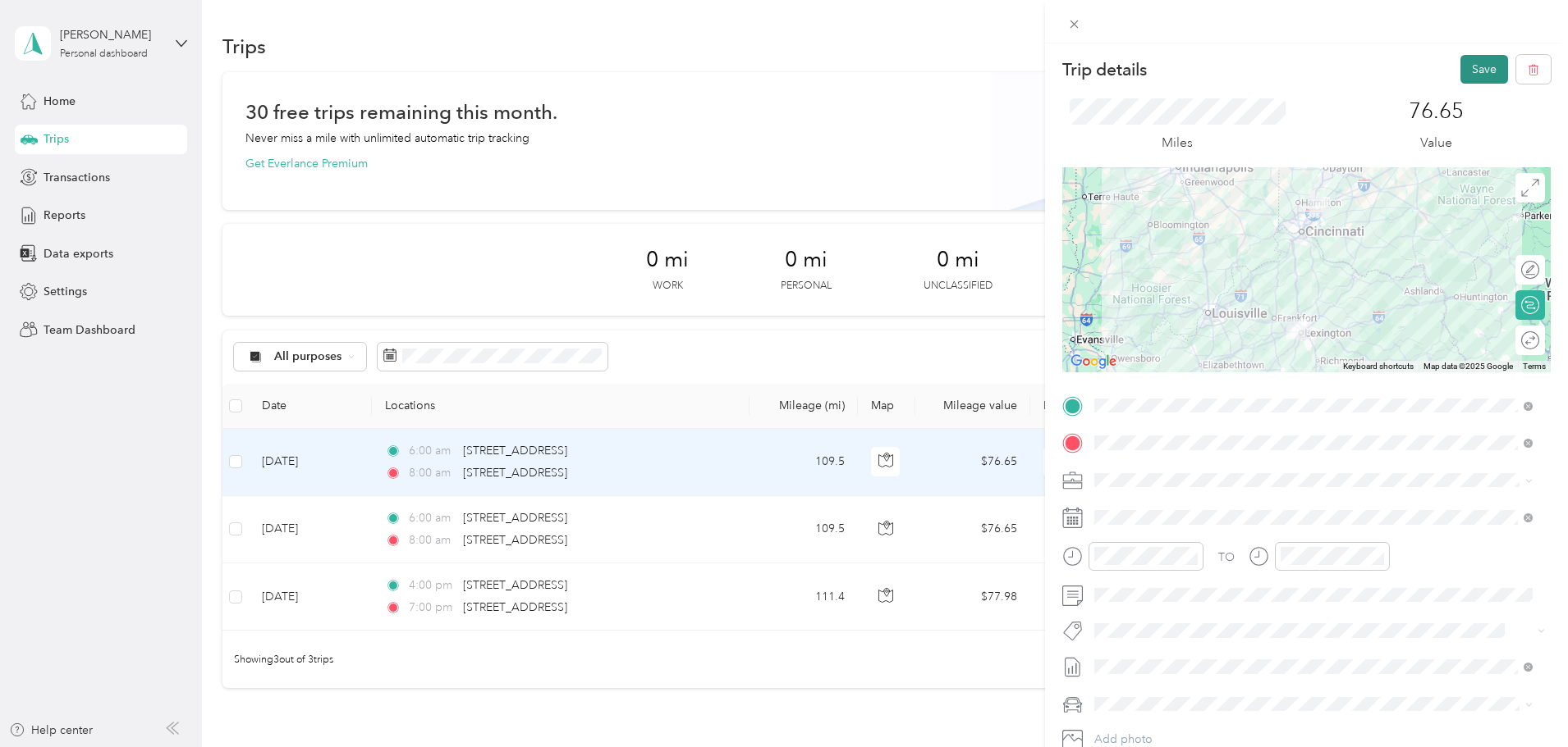
click at [1467, 72] on button "Save" at bounding box center [1484, 69] width 48 height 28
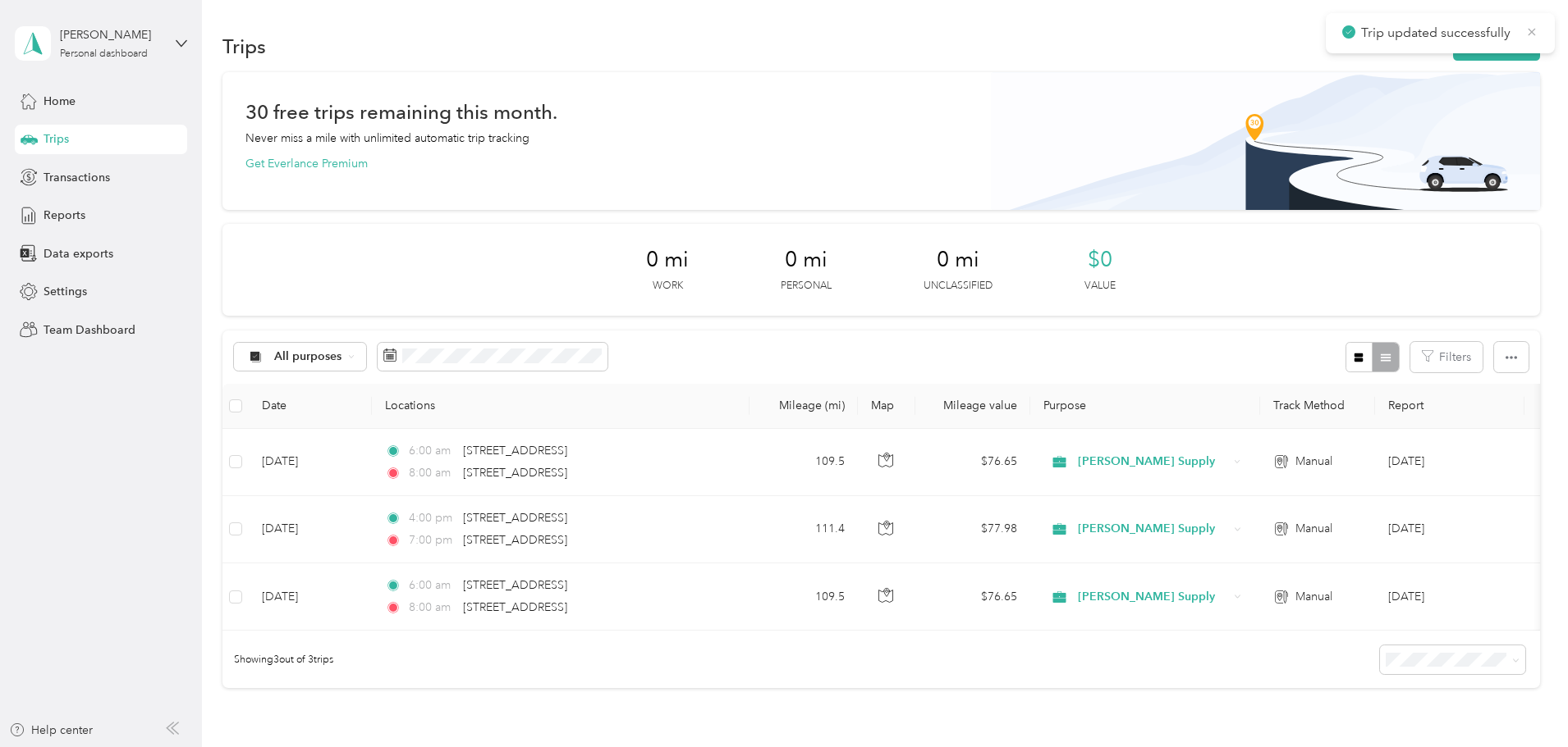
drag, startPoint x: 1528, startPoint y: 28, endPoint x: 1463, endPoint y: 41, distance: 66.3
click at [1526, 28] on icon at bounding box center [1531, 32] width 13 height 15
click at [1453, 43] on button "New trip" at bounding box center [1496, 46] width 87 height 28
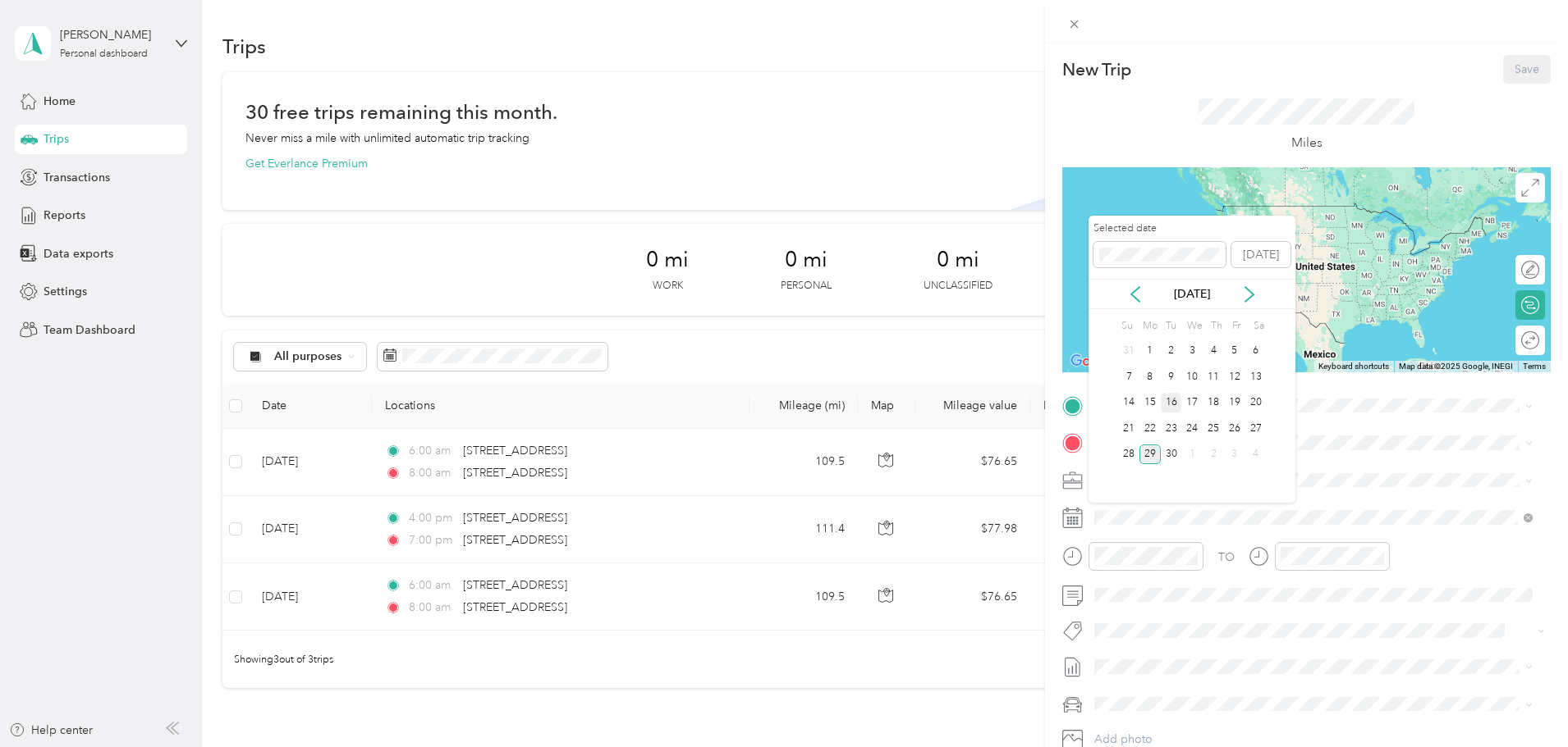
click at [1170, 402] on div "16" at bounding box center [1171, 403] width 21 height 20
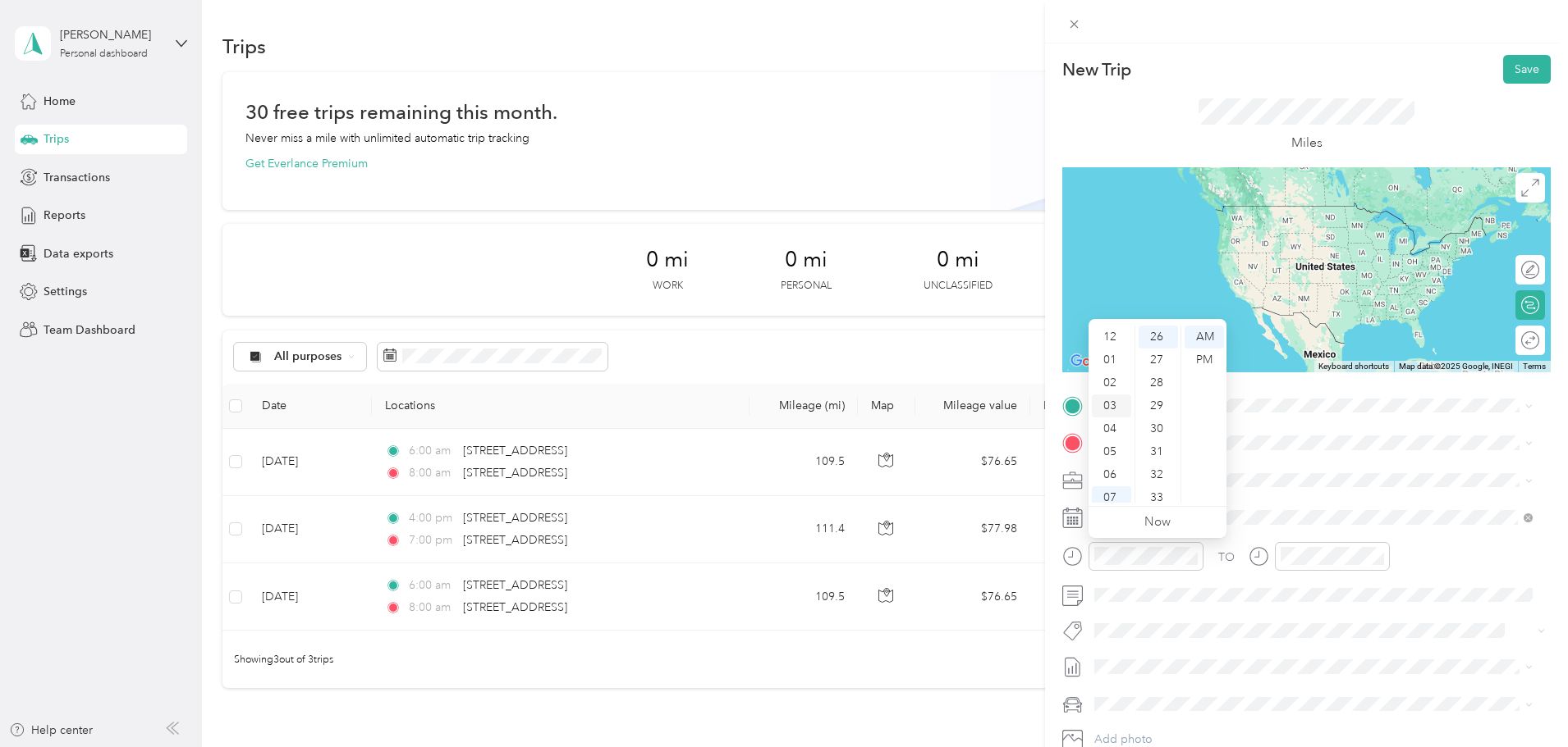
click at [1108, 406] on div "03" at bounding box center [1111, 406] width 40 height 23
click at [1163, 338] on div "00" at bounding box center [1158, 337] width 40 height 23
drag, startPoint x: 1164, startPoint y: 347, endPoint x: 1193, endPoint y: 357, distance: 30.7
click at [1163, 347] on div "04" at bounding box center [1158, 347] width 40 height 23
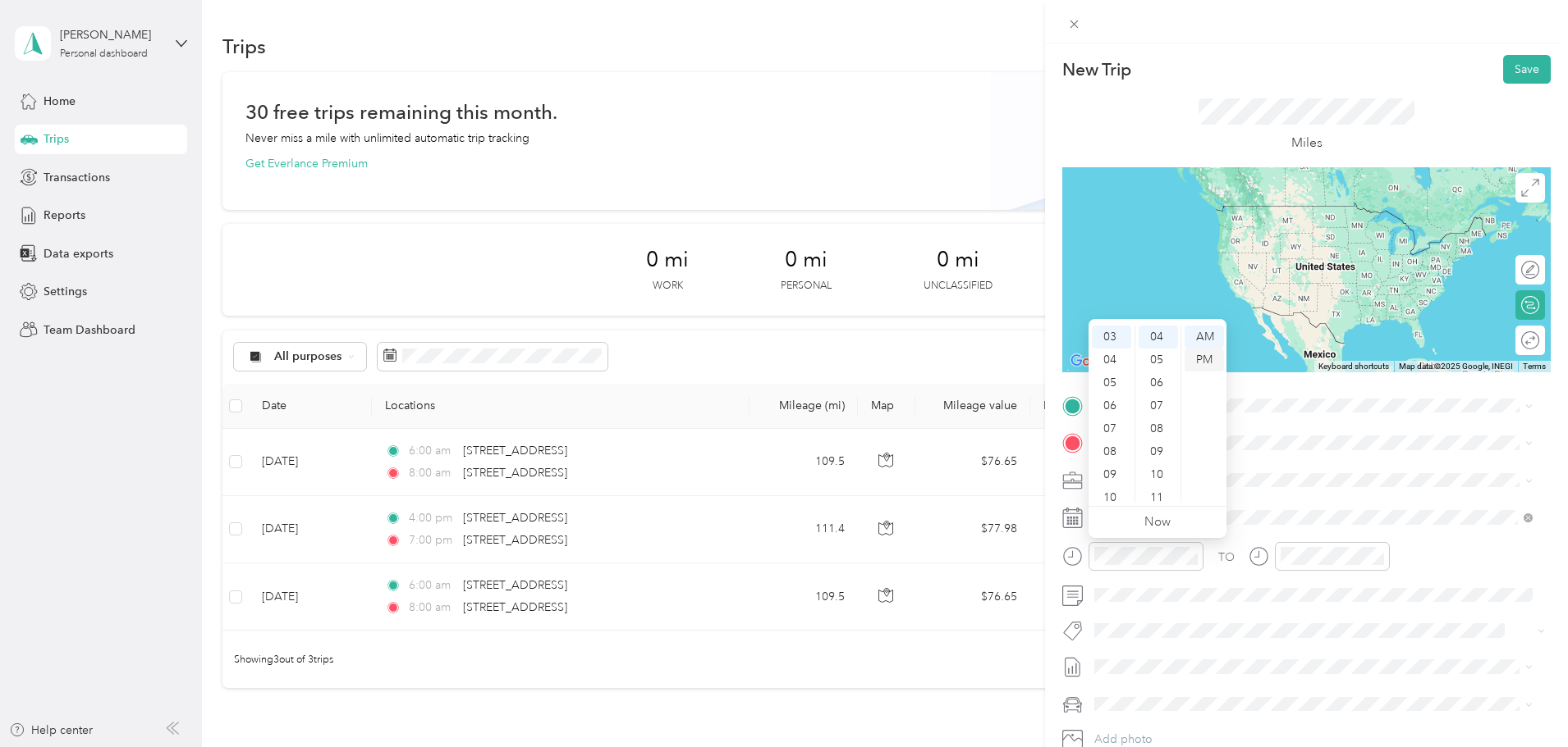
click at [1203, 359] on div "PM" at bounding box center [1204, 360] width 40 height 23
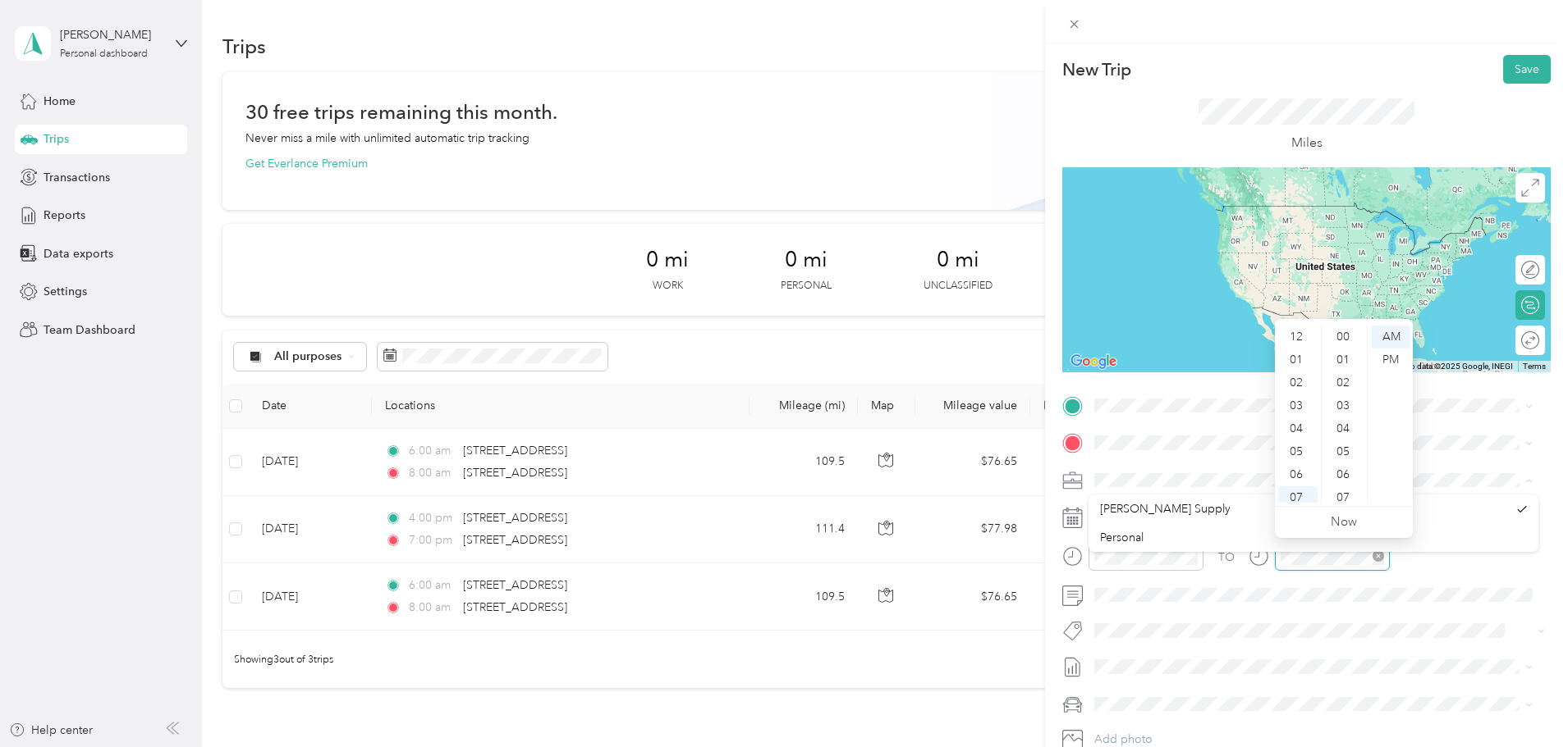
scroll to position [98, 0]
click at [1297, 362] on div "05" at bounding box center [1297, 354] width 40 height 23
click at [1390, 356] on div "PM" at bounding box center [1390, 360] width 40 height 23
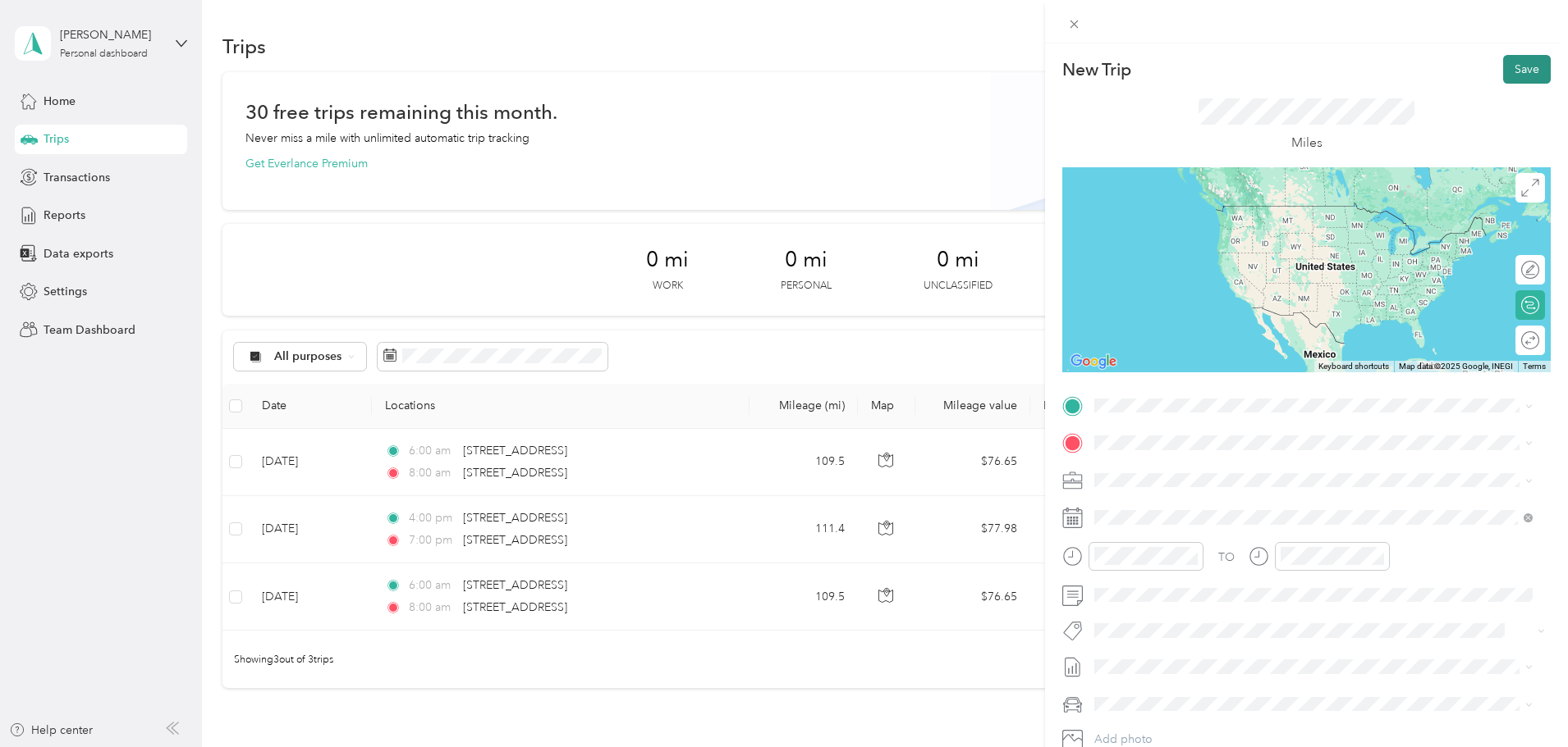
click at [1503, 75] on button "Save" at bounding box center [1526, 69] width 48 height 28
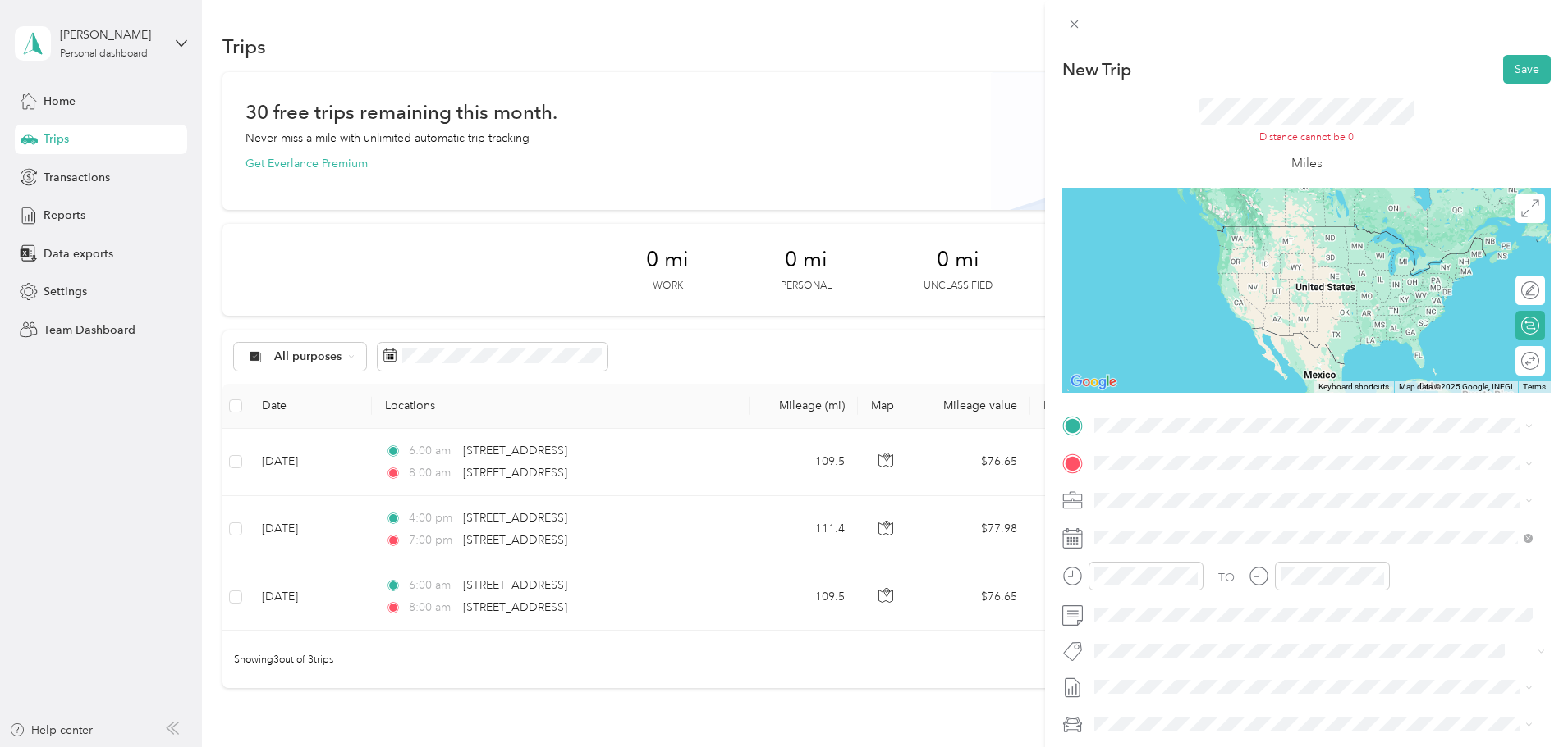
click at [1185, 491] on span "939 Enterprise Court Lexington, Kentucky 40510, United States" at bounding box center [1207, 483] width 164 height 15
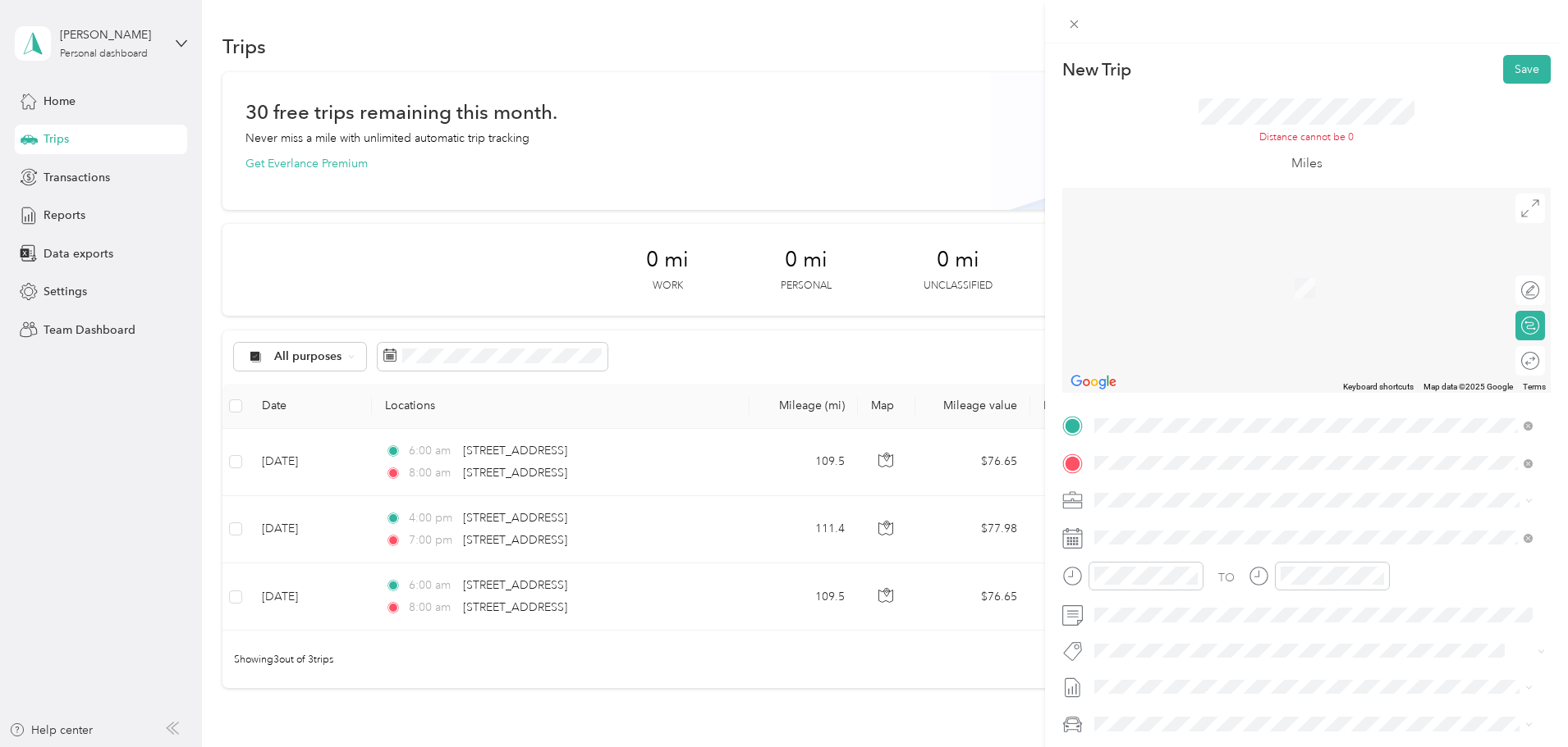
click at [1183, 530] on span "1275 Autumn Run Drive Maineville, Ohio 45039, United States" at bounding box center [1207, 522] width 164 height 15
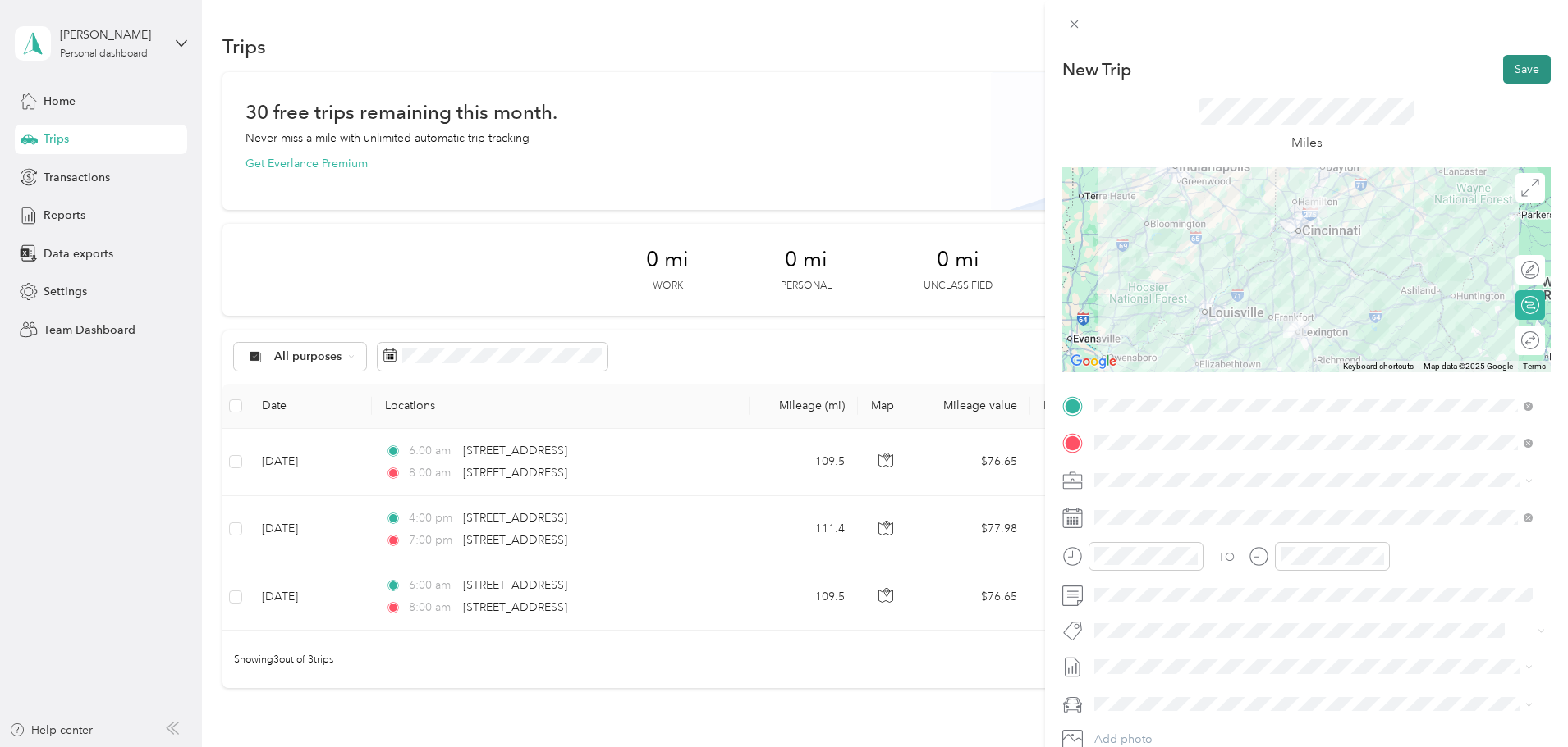
click at [1503, 61] on button "Save" at bounding box center [1526, 69] width 48 height 28
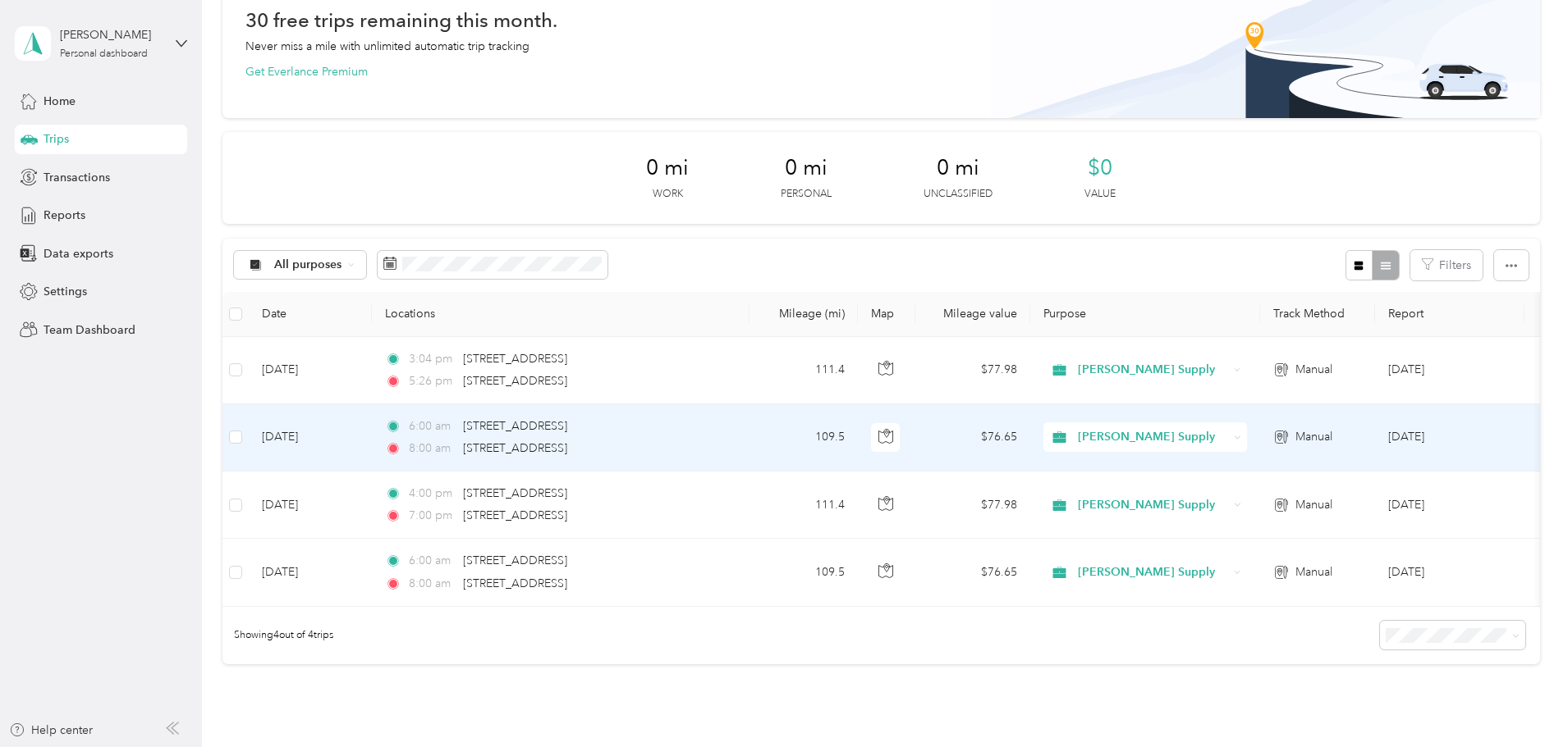
scroll to position [164, 0]
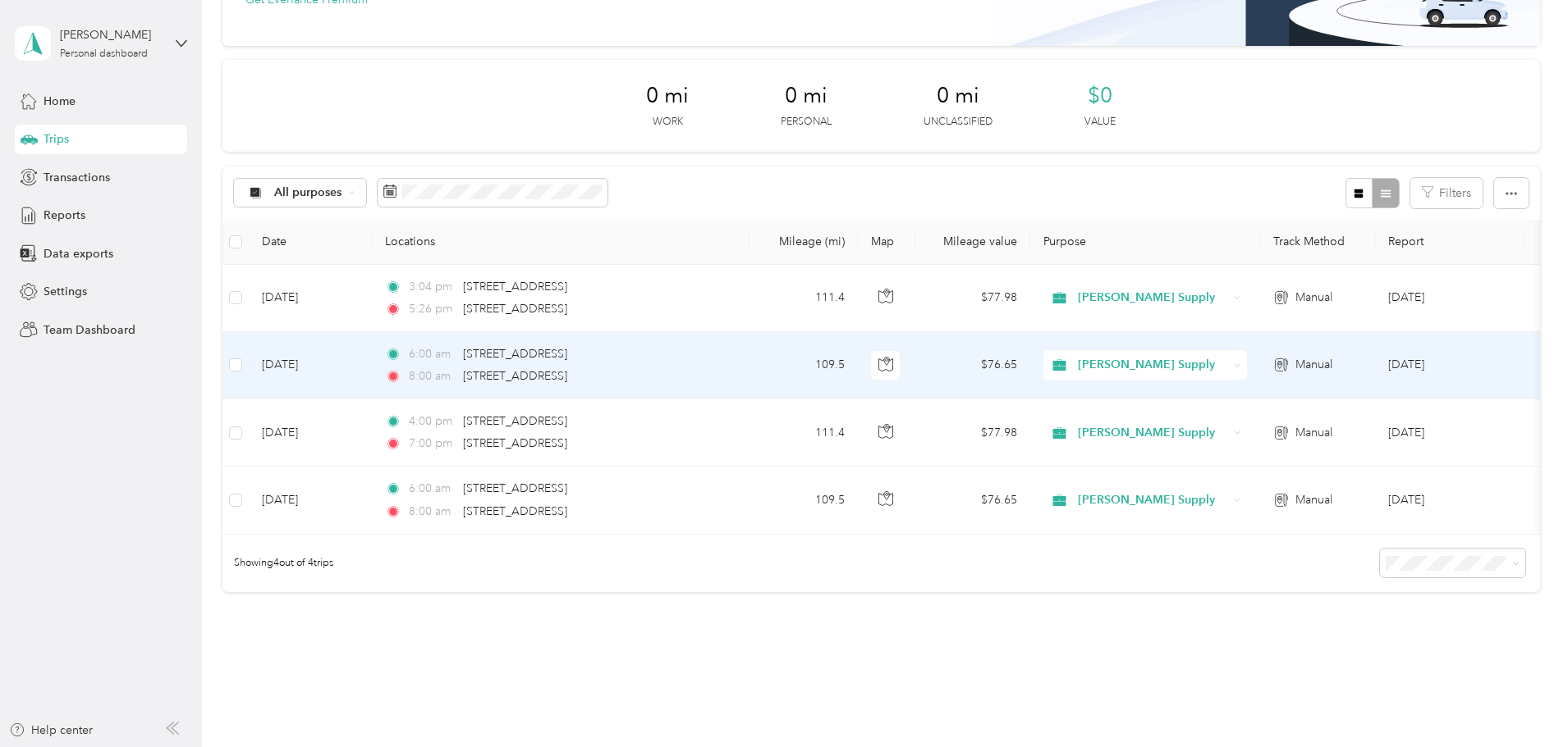
click at [371, 363] on td "Sep 16, 2025" at bounding box center [310, 366] width 123 height 67
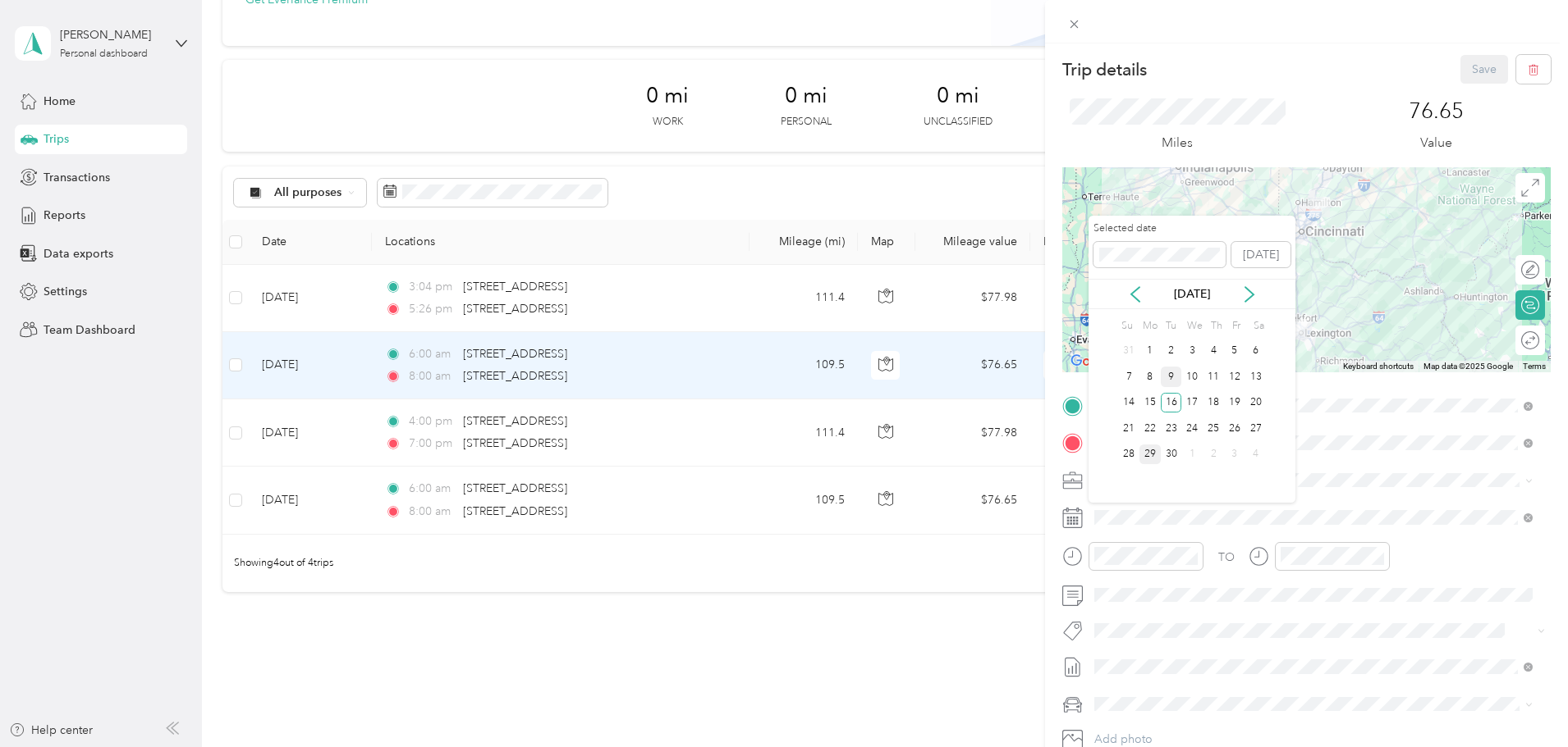
click at [1169, 370] on div "9" at bounding box center [1171, 377] width 21 height 20
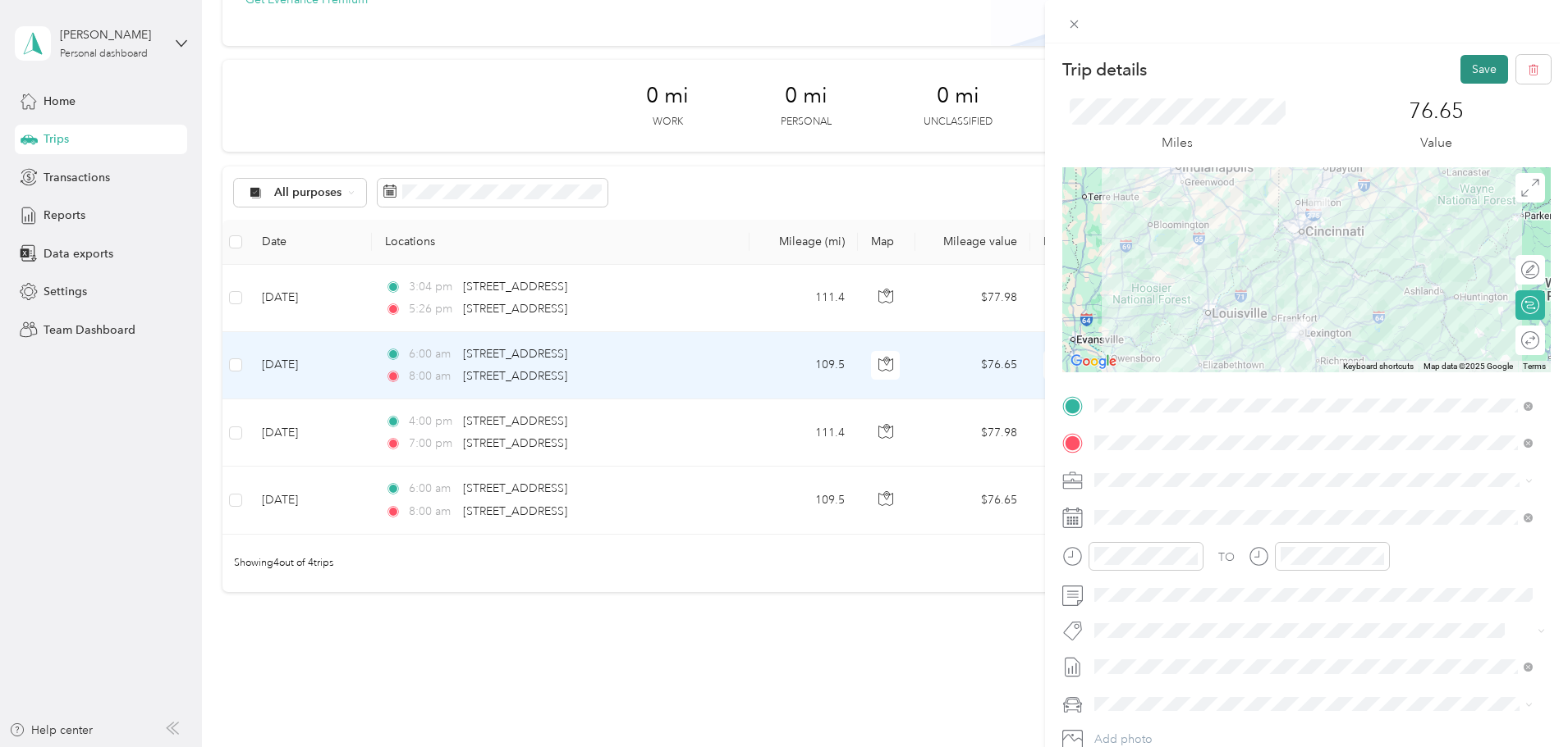
click at [1473, 74] on button "Save" at bounding box center [1484, 69] width 48 height 28
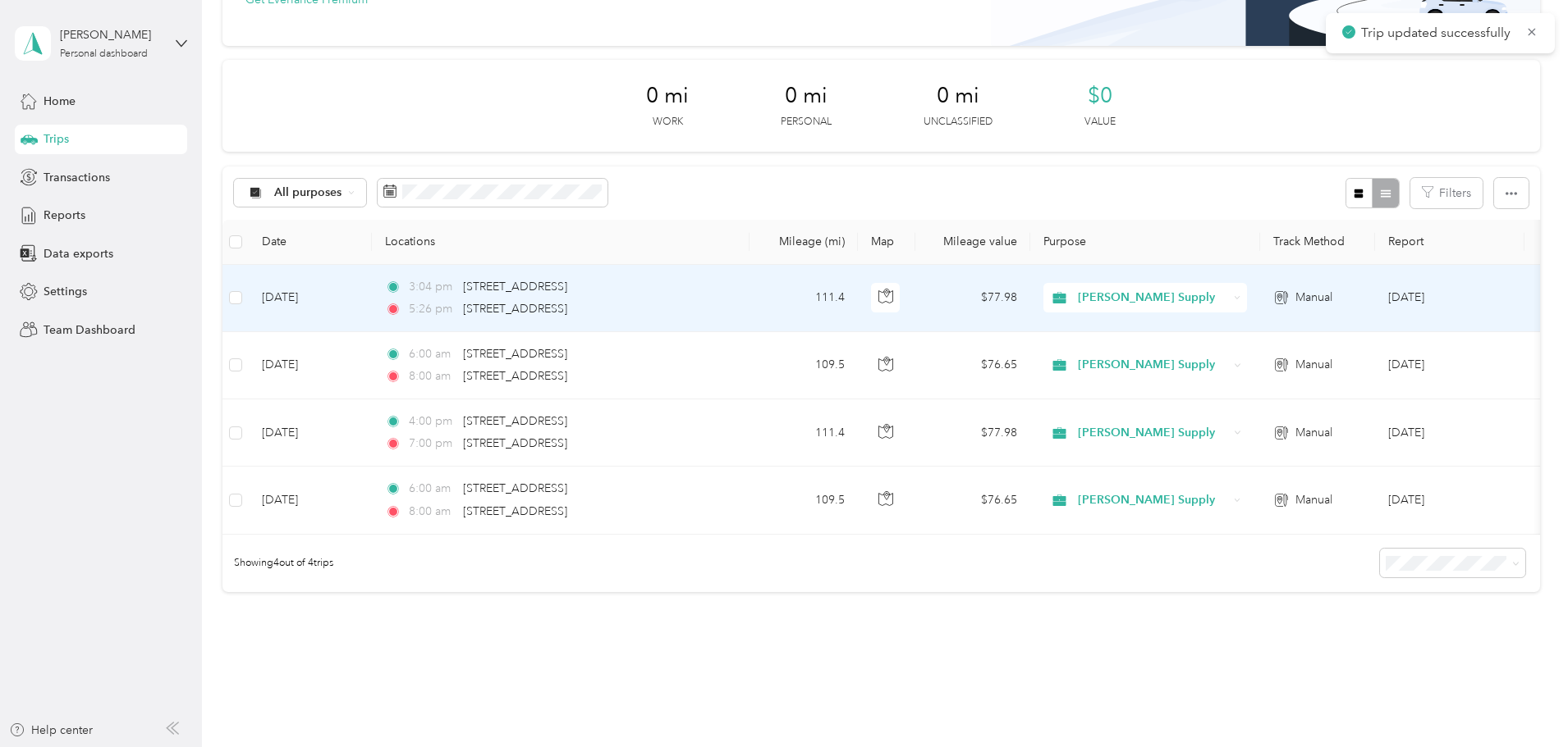
click at [371, 294] on td "Sep 16, 2025" at bounding box center [310, 299] width 123 height 67
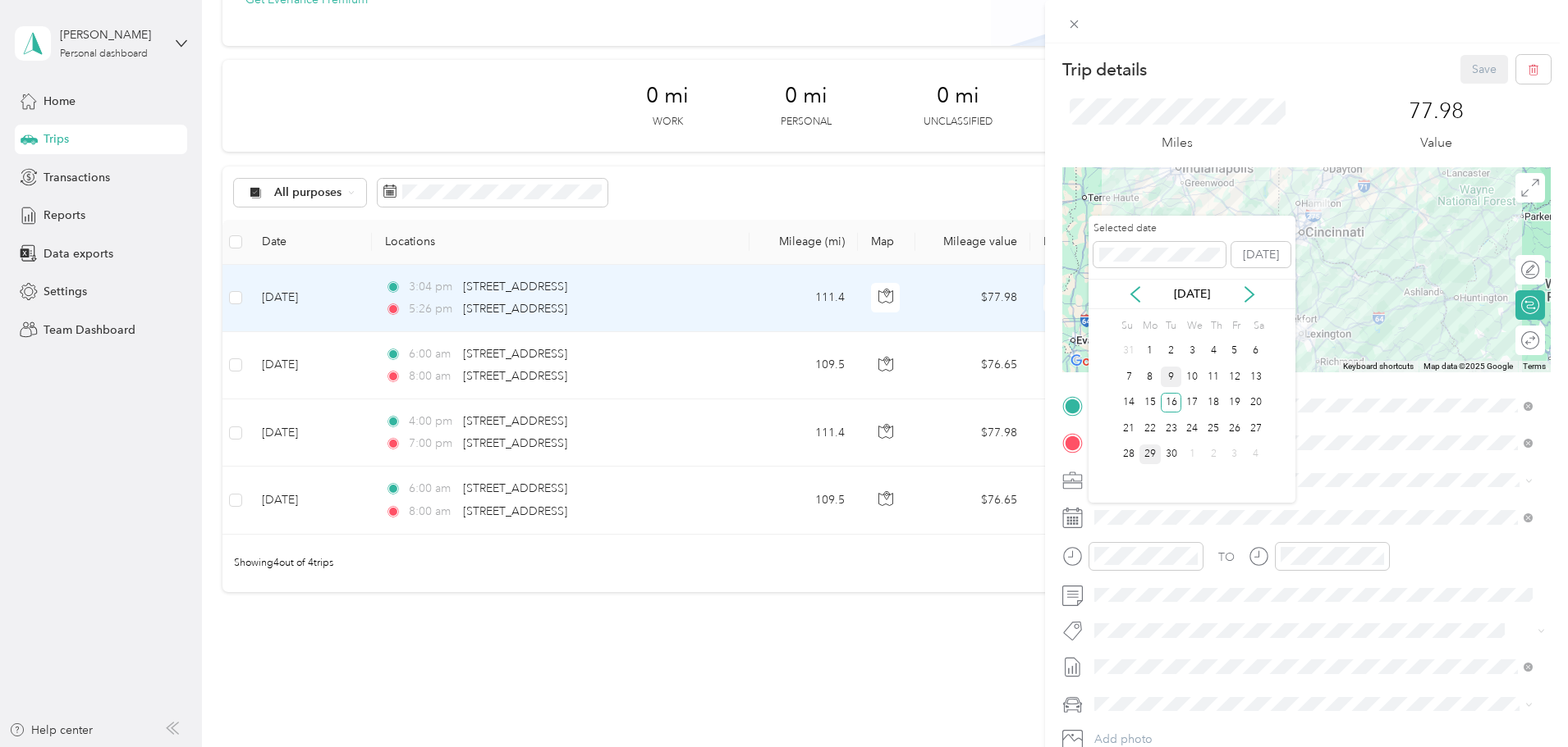
click at [1170, 377] on div "9" at bounding box center [1171, 377] width 21 height 20
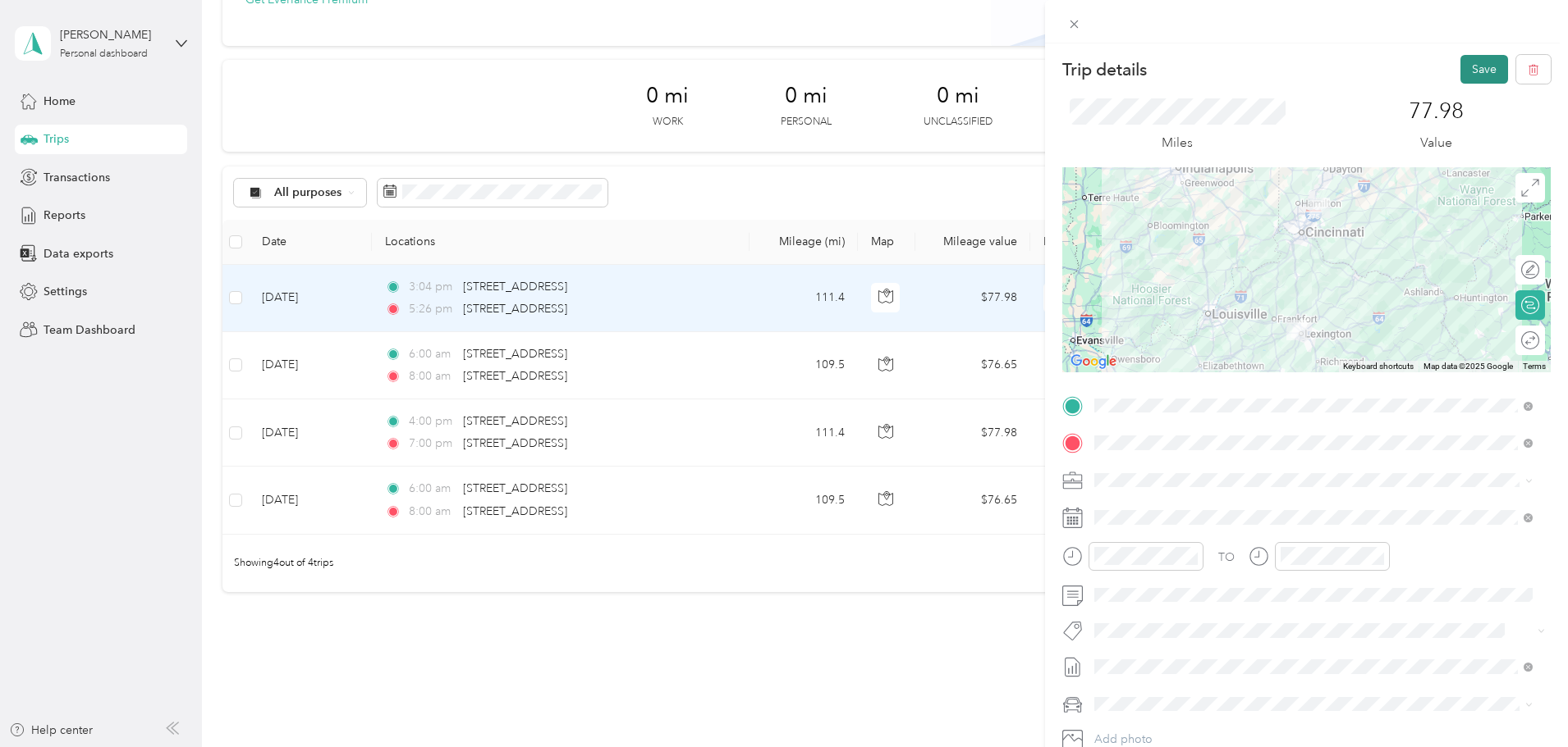
click at [1477, 57] on button "Save" at bounding box center [1484, 69] width 48 height 28
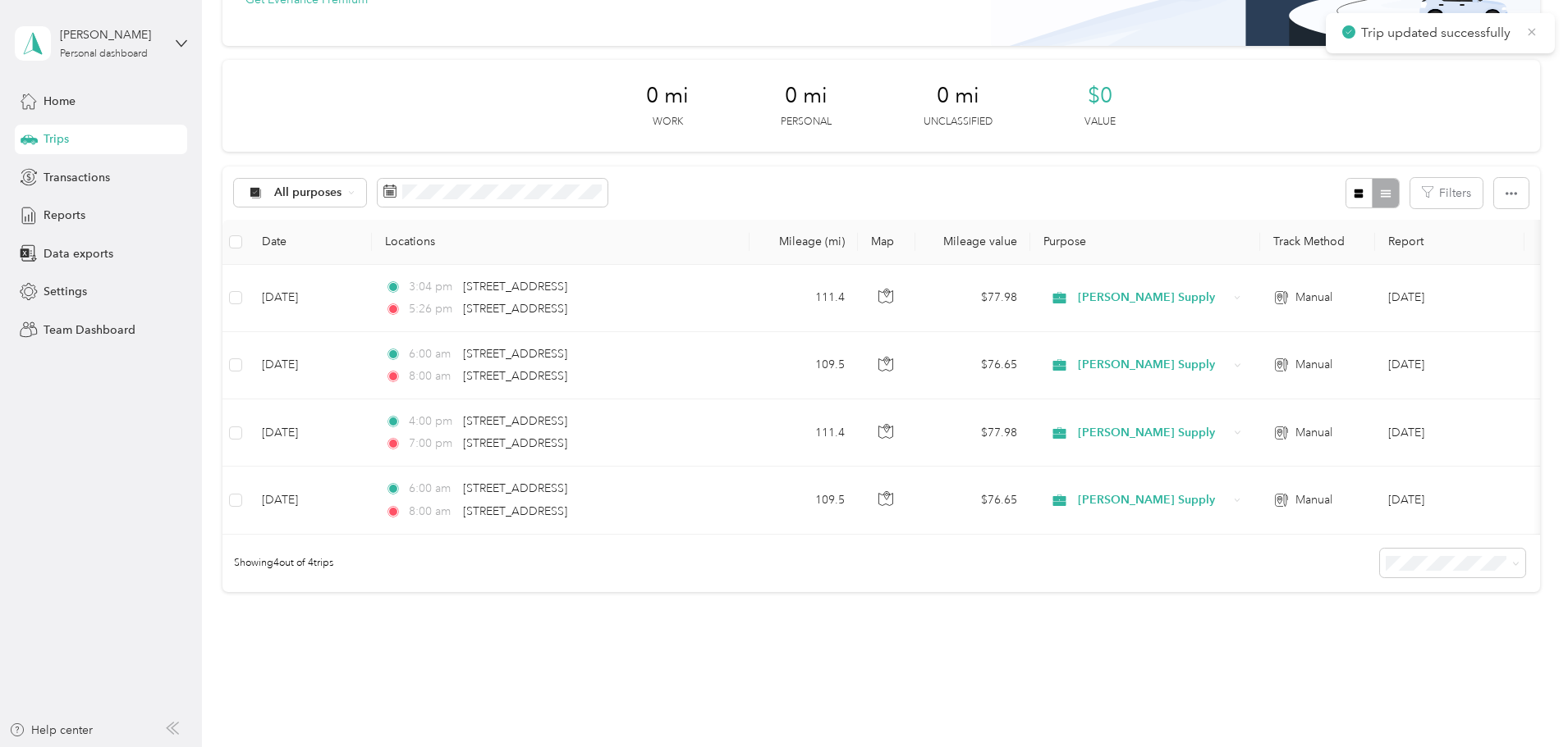
click at [1534, 28] on icon at bounding box center [1531, 32] width 13 height 15
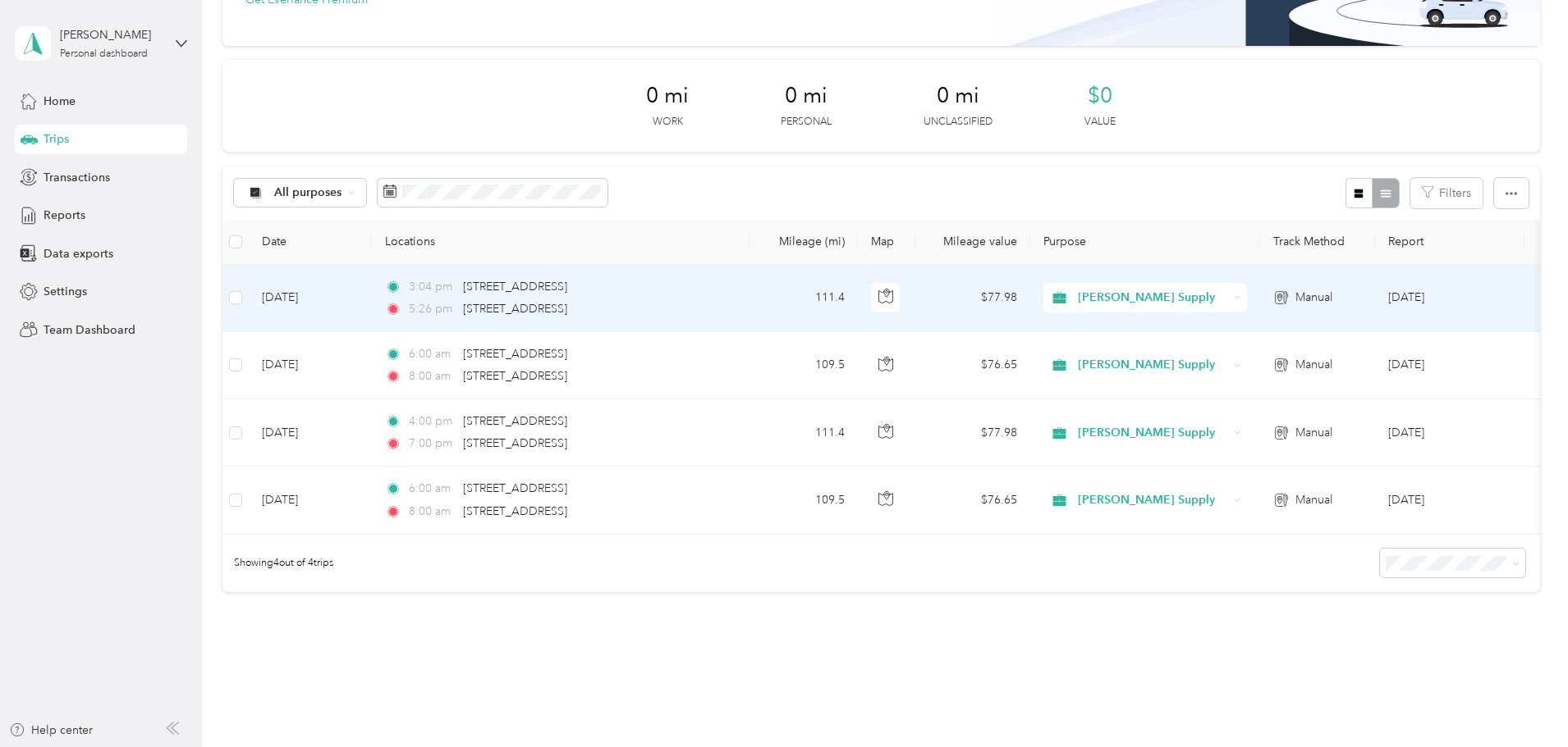
click at [371, 294] on td "Sep 9, 2025" at bounding box center [310, 299] width 123 height 67
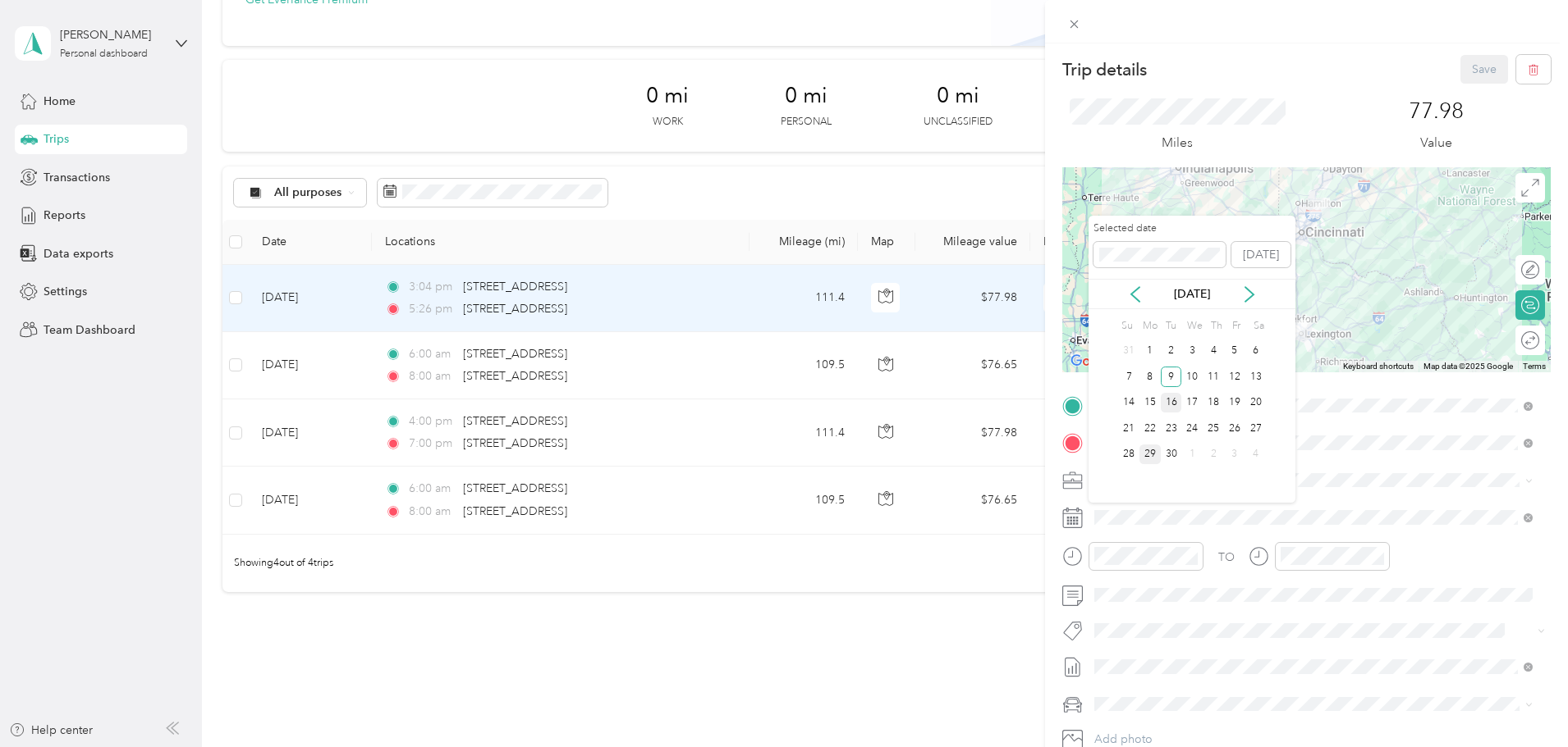
click at [1175, 402] on div "16" at bounding box center [1171, 403] width 21 height 20
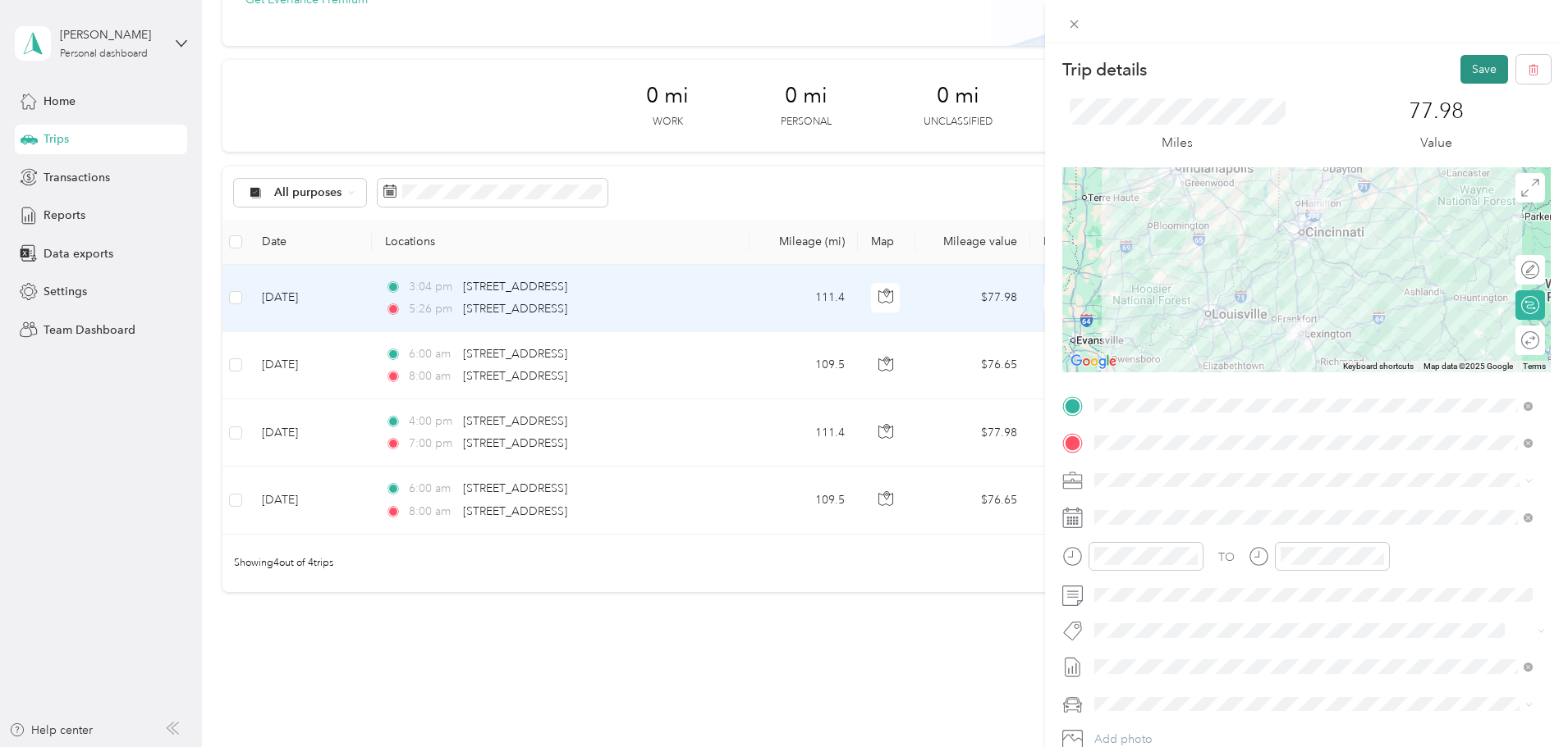
click at [1460, 73] on button "Save" at bounding box center [1484, 69] width 48 height 28
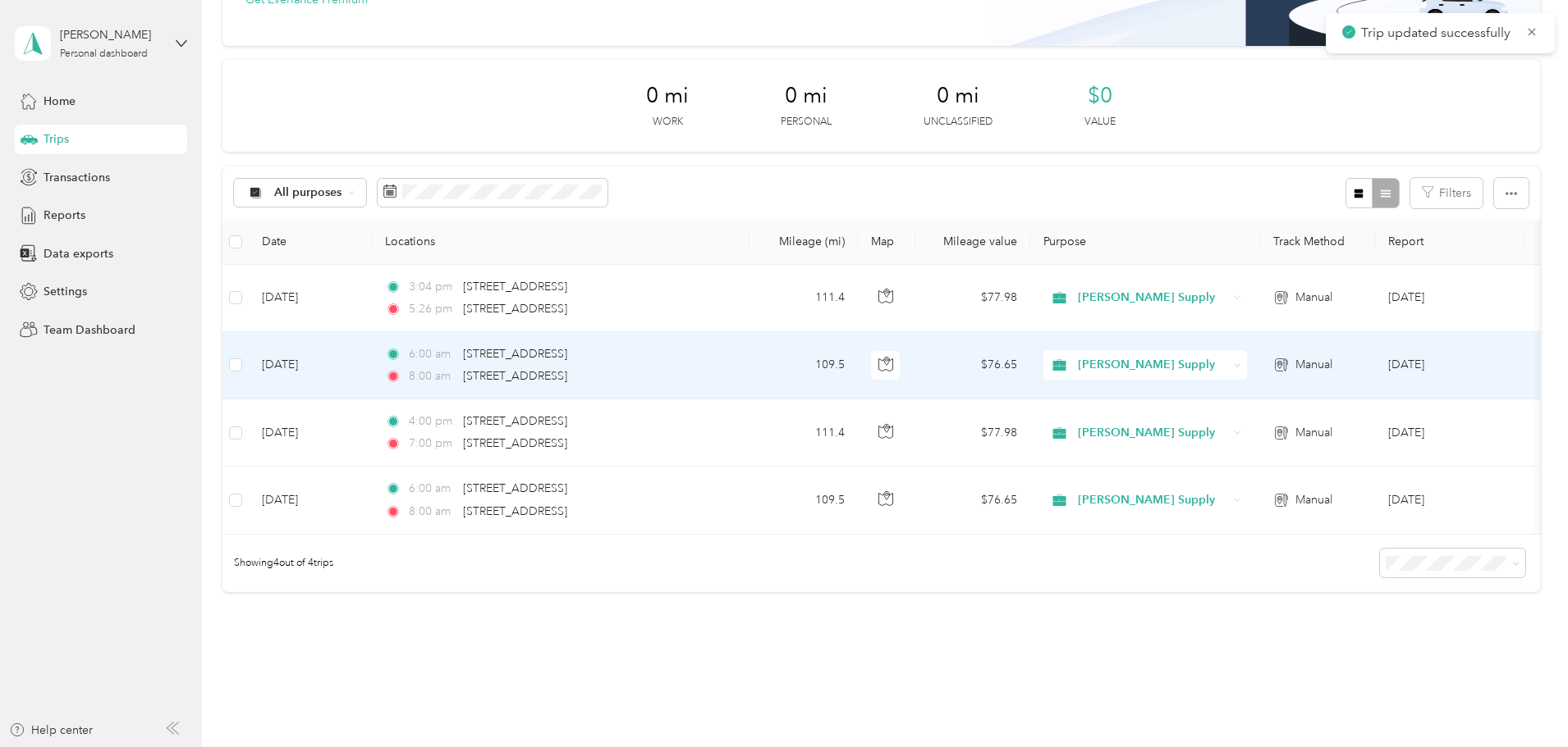
click at [371, 367] on td "Sep 9, 2025" at bounding box center [310, 366] width 123 height 67
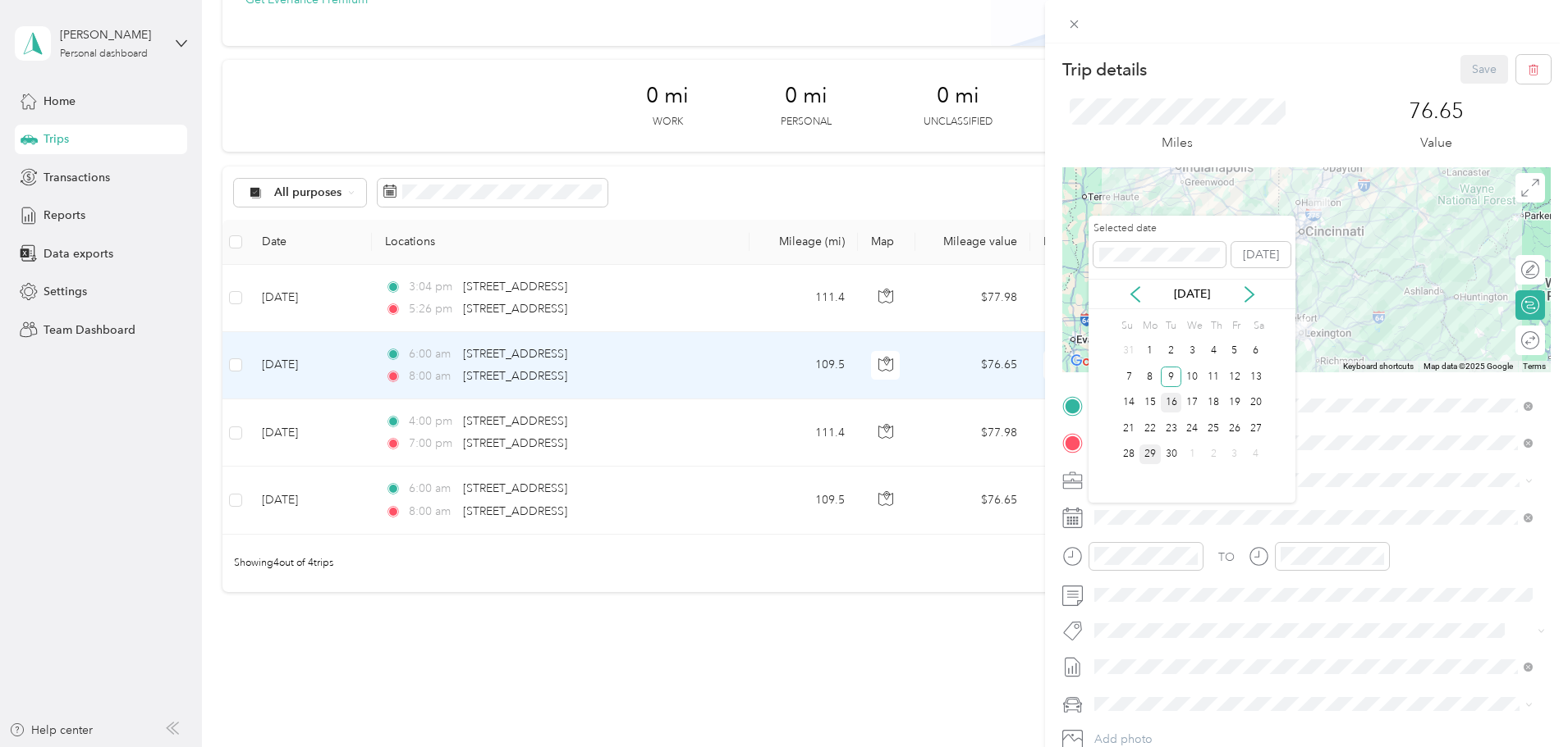
click at [1174, 393] on div "16" at bounding box center [1171, 403] width 21 height 20
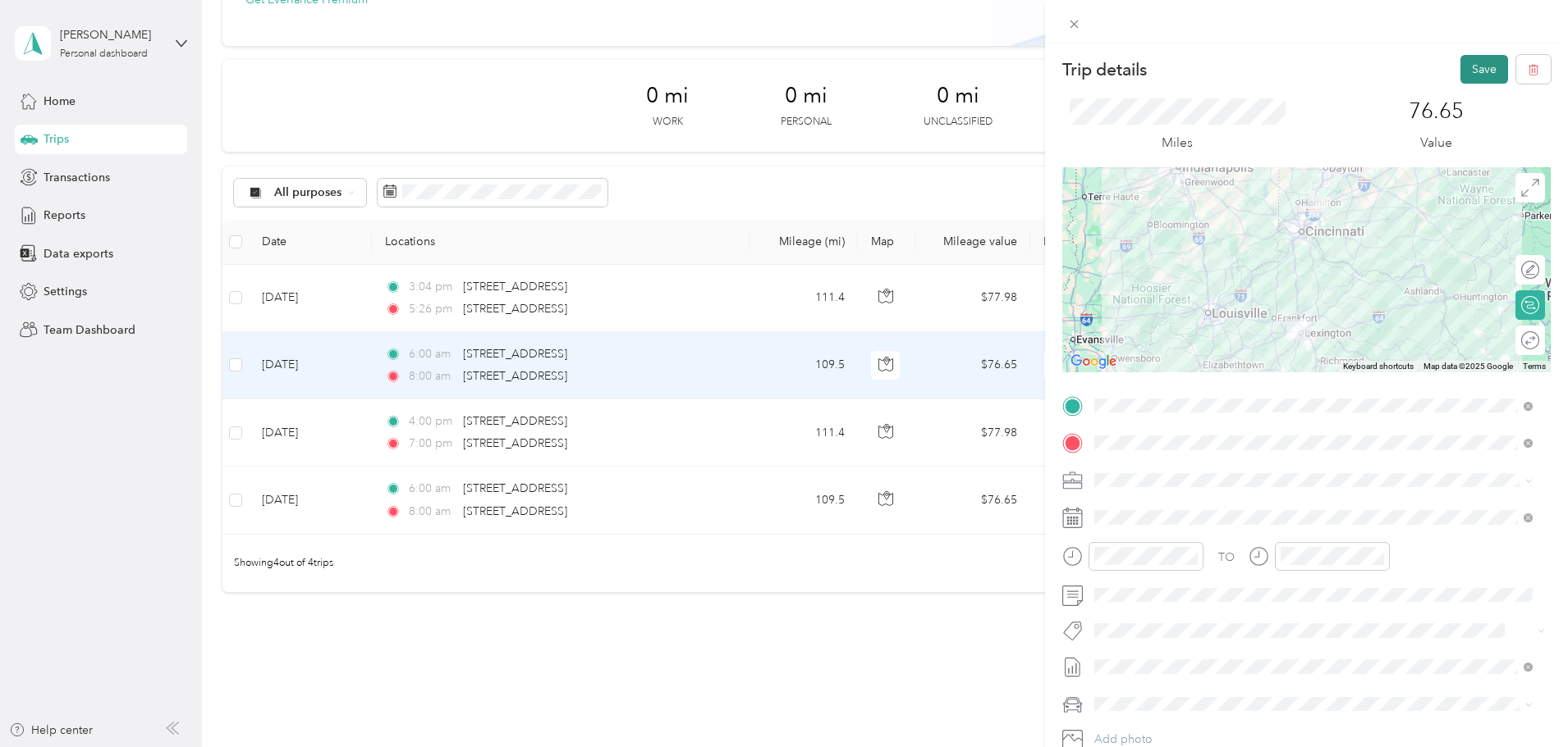
drag, startPoint x: 1465, startPoint y: 74, endPoint x: 1457, endPoint y: 80, distance: 10.0
click at [1467, 74] on button "Save" at bounding box center [1484, 69] width 48 height 28
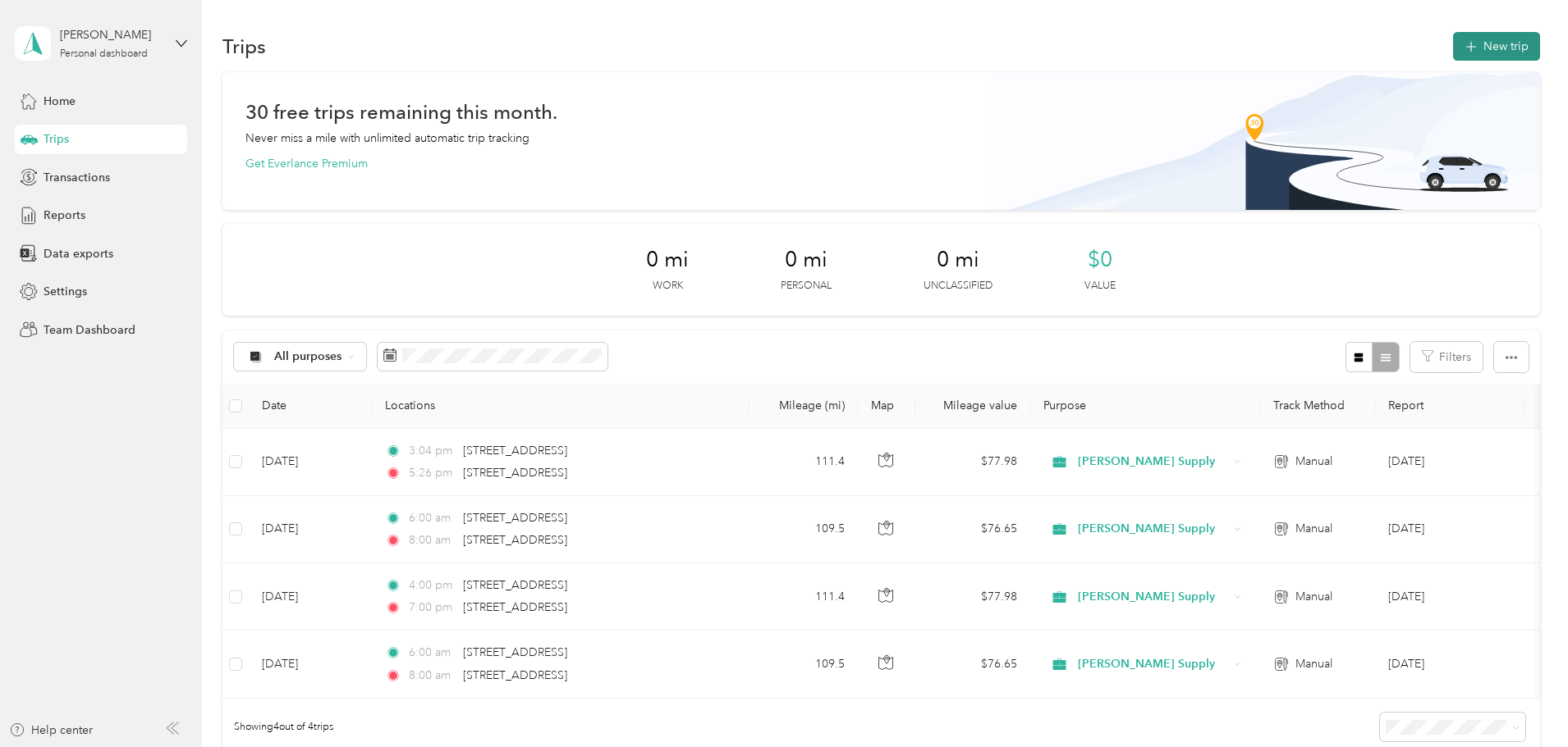
click at [1453, 48] on button "New trip" at bounding box center [1496, 46] width 87 height 28
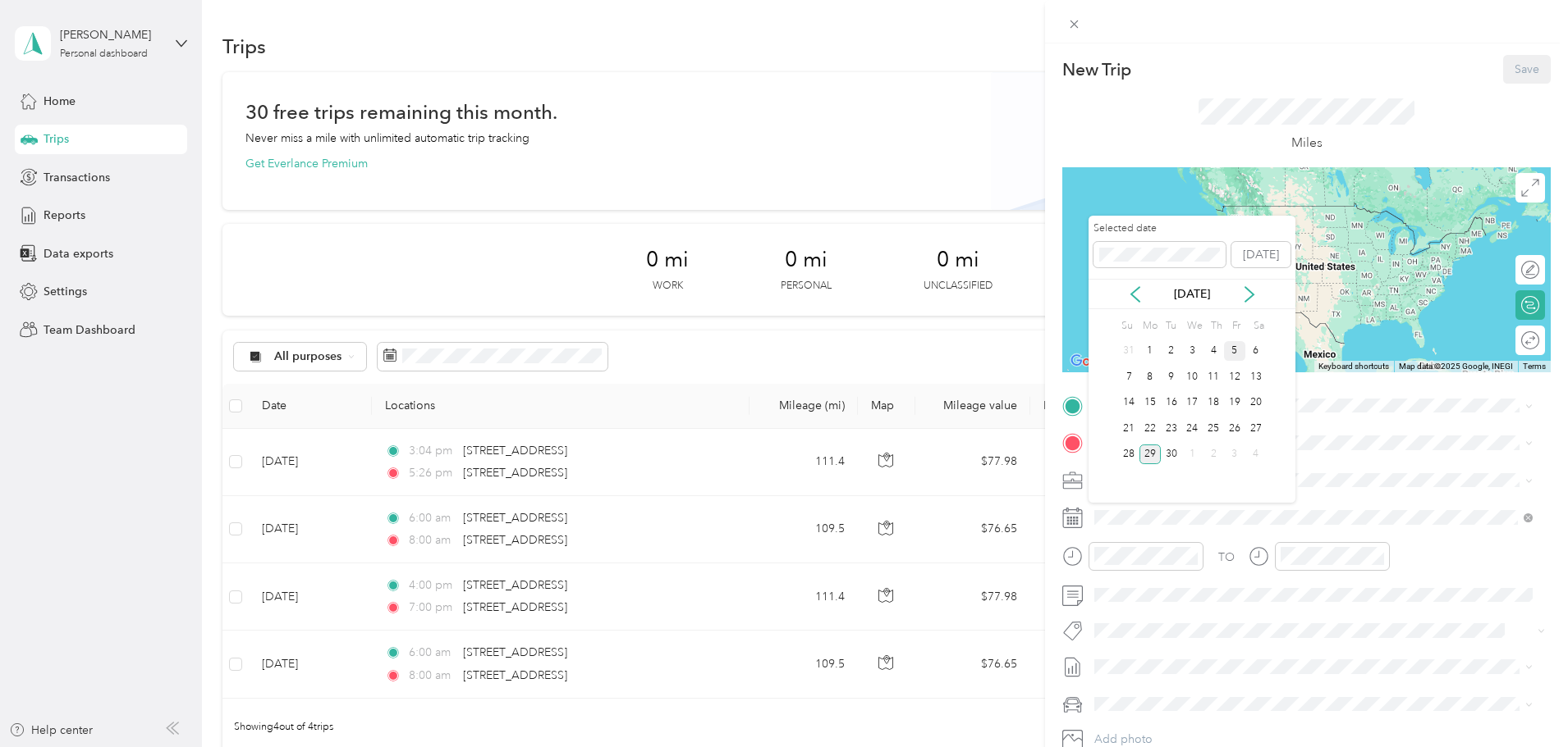
click at [1232, 347] on div "5" at bounding box center [1235, 351] width 21 height 20
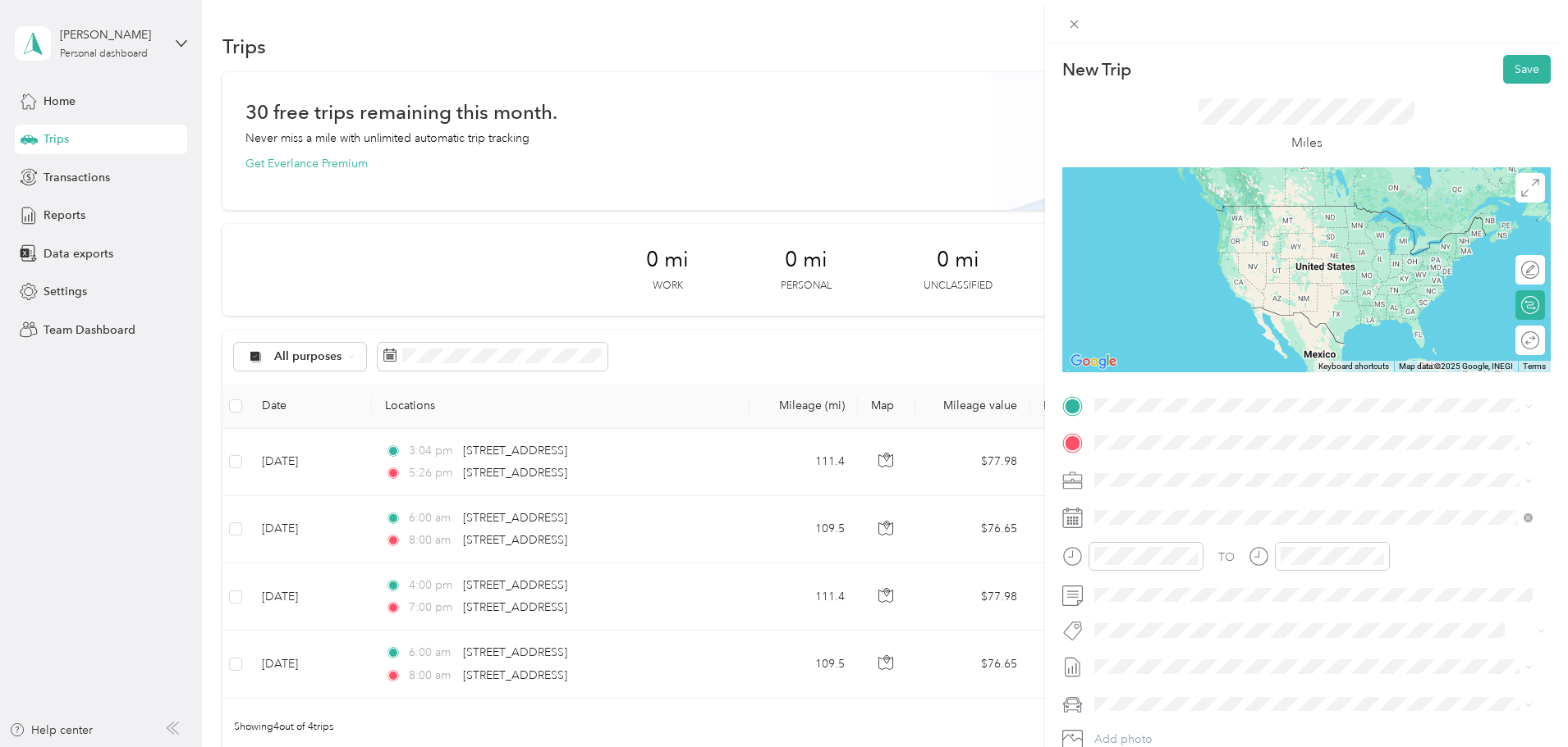
click at [1197, 469] on span "1275 Autumn Run Drive Maineville, Ohio 45039, United States" at bounding box center [1207, 461] width 164 height 15
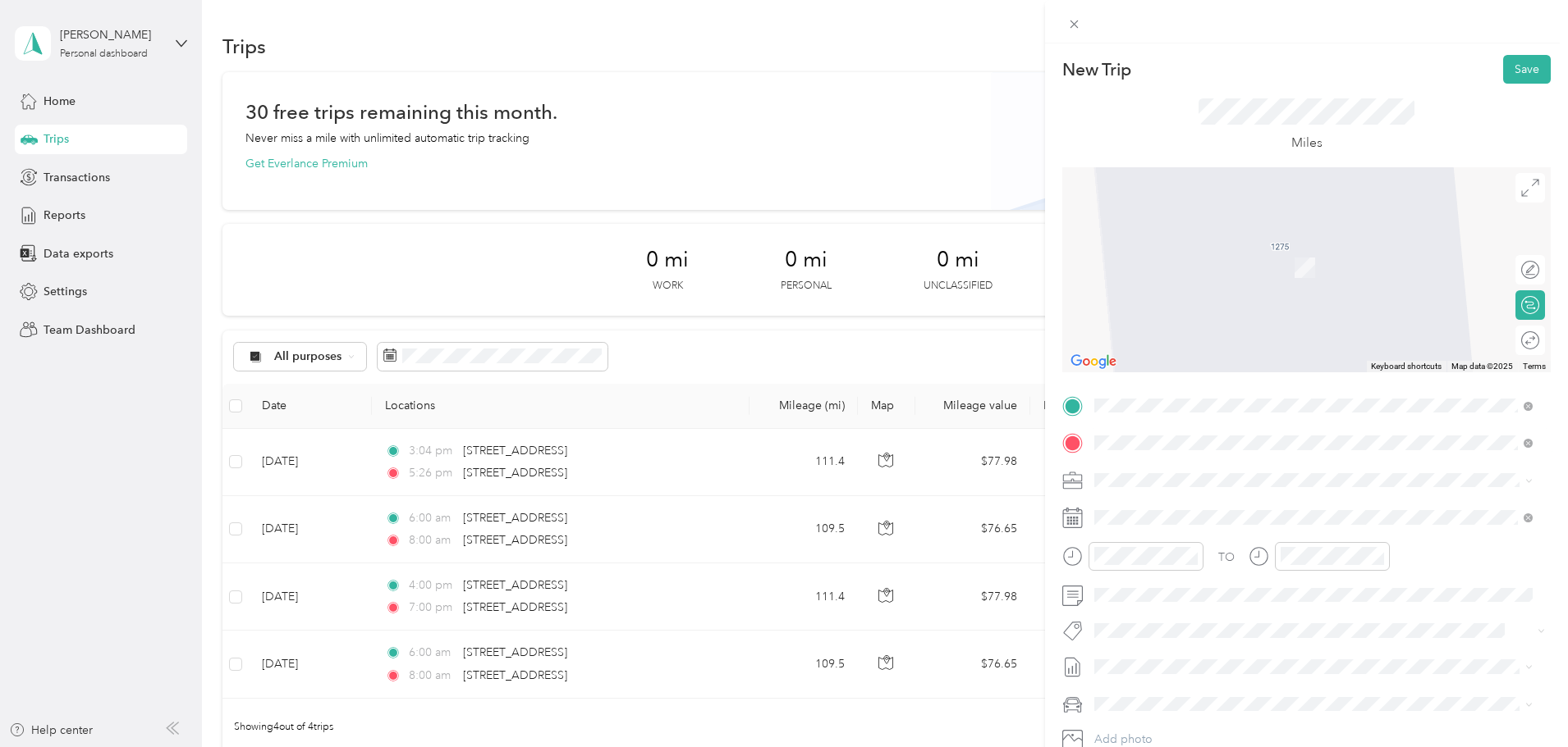
click at [1210, 505] on span "220 Commercial Drive London, Kentucky 40744, United States" at bounding box center [1207, 502] width 164 height 15
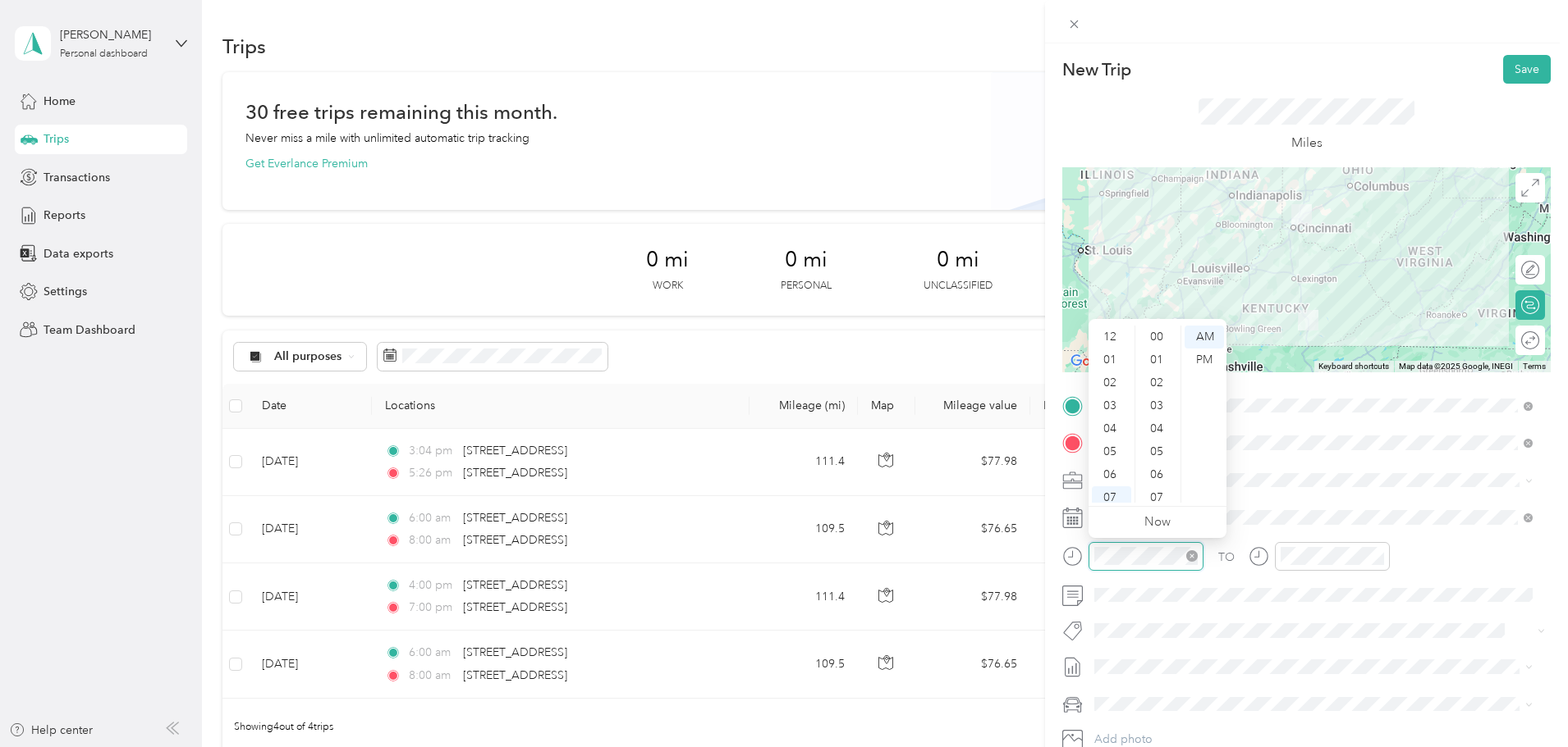
scroll to position [98, 0]
click at [1113, 344] on div "05" at bounding box center [1111, 354] width 40 height 23
click at [1155, 334] on div "00" at bounding box center [1158, 337] width 40 height 23
click at [1200, 339] on div "AM" at bounding box center [1204, 337] width 40 height 23
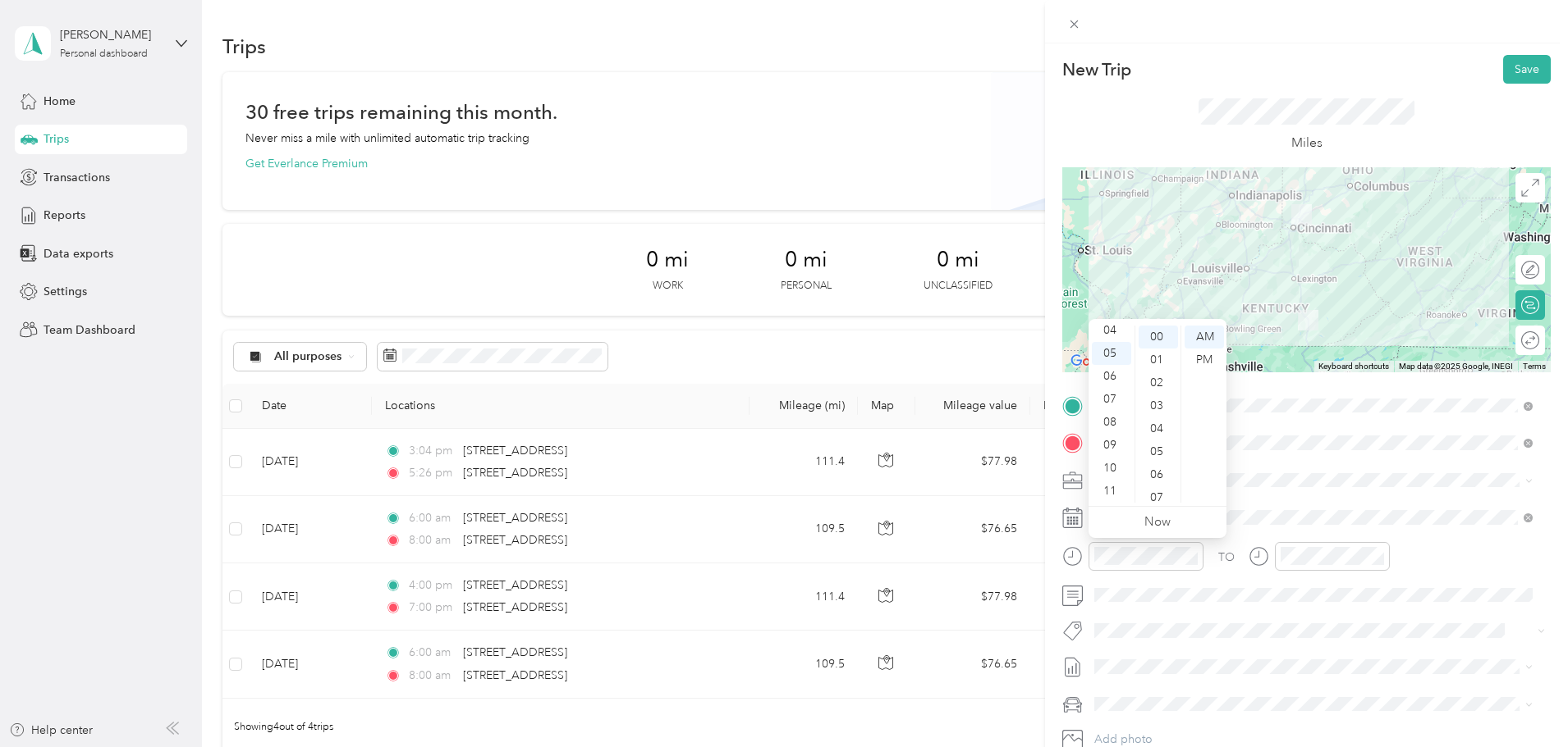
click at [1446, 152] on div "Miles" at bounding box center [1306, 126] width 488 height 84
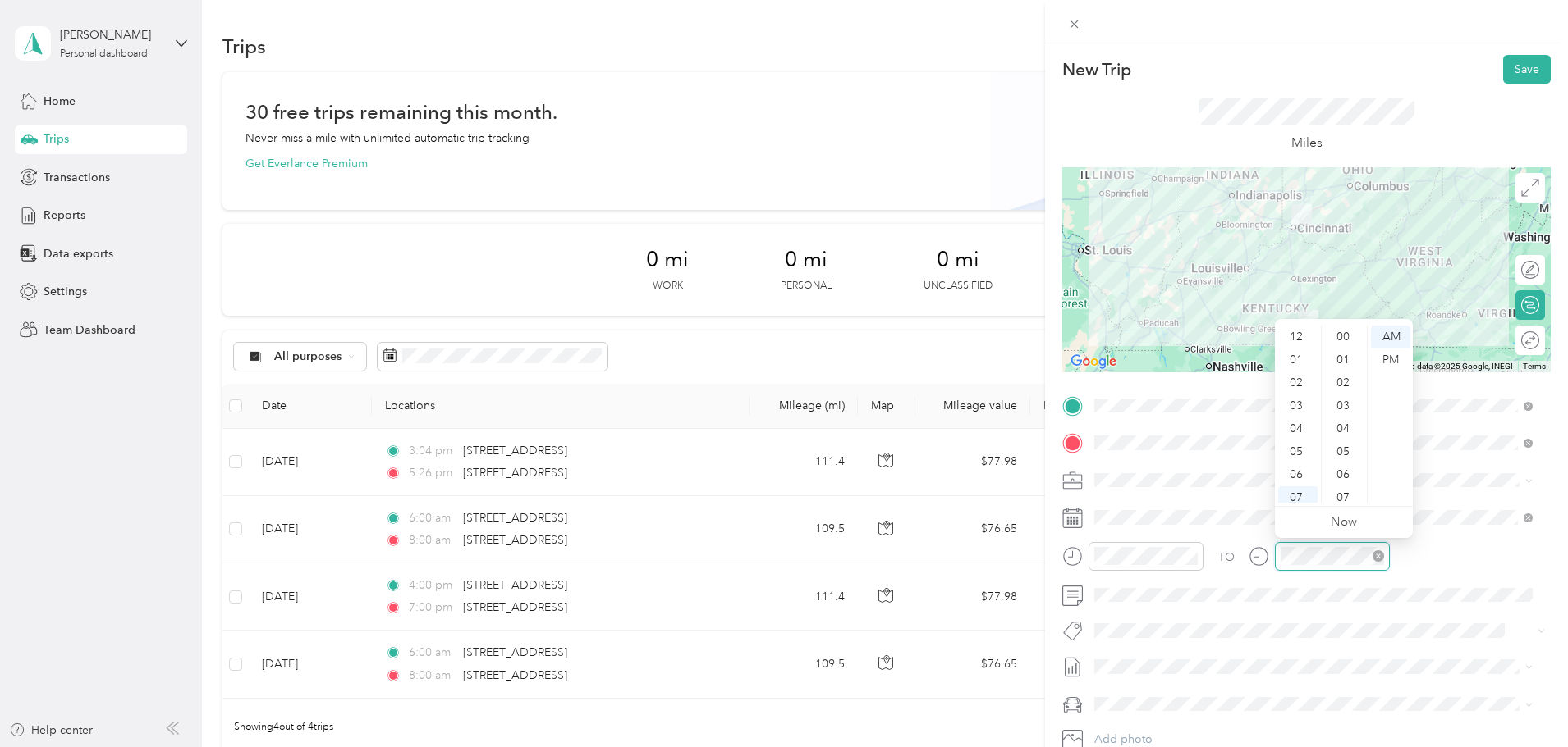
scroll to position [98, 0]
click at [1293, 419] on div "08" at bounding box center [1297, 423] width 40 height 23
click at [1344, 338] on div "00" at bounding box center [1344, 337] width 40 height 23
click at [1503, 61] on button "Save" at bounding box center [1526, 69] width 48 height 28
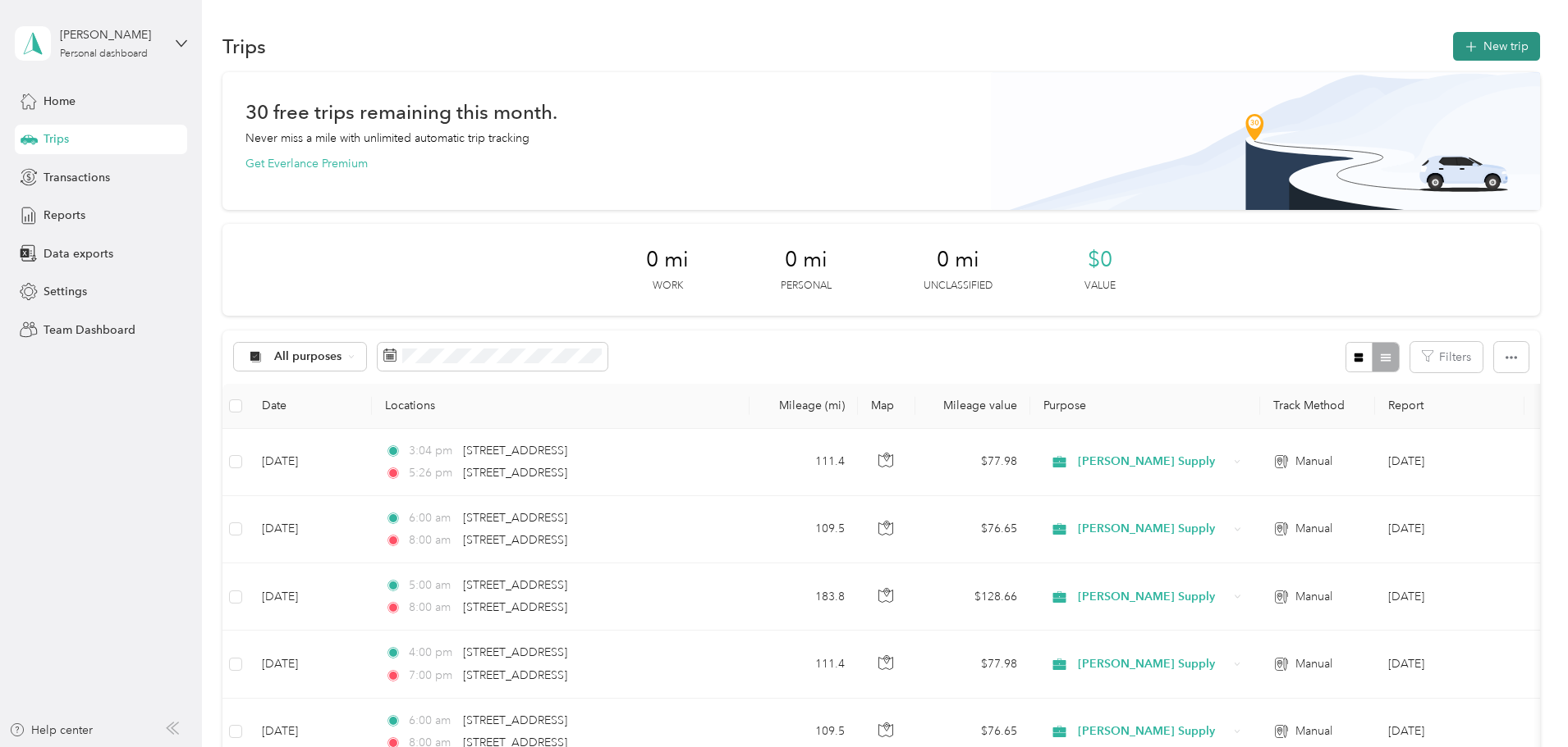
click at [1453, 35] on button "New trip" at bounding box center [1496, 46] width 87 height 28
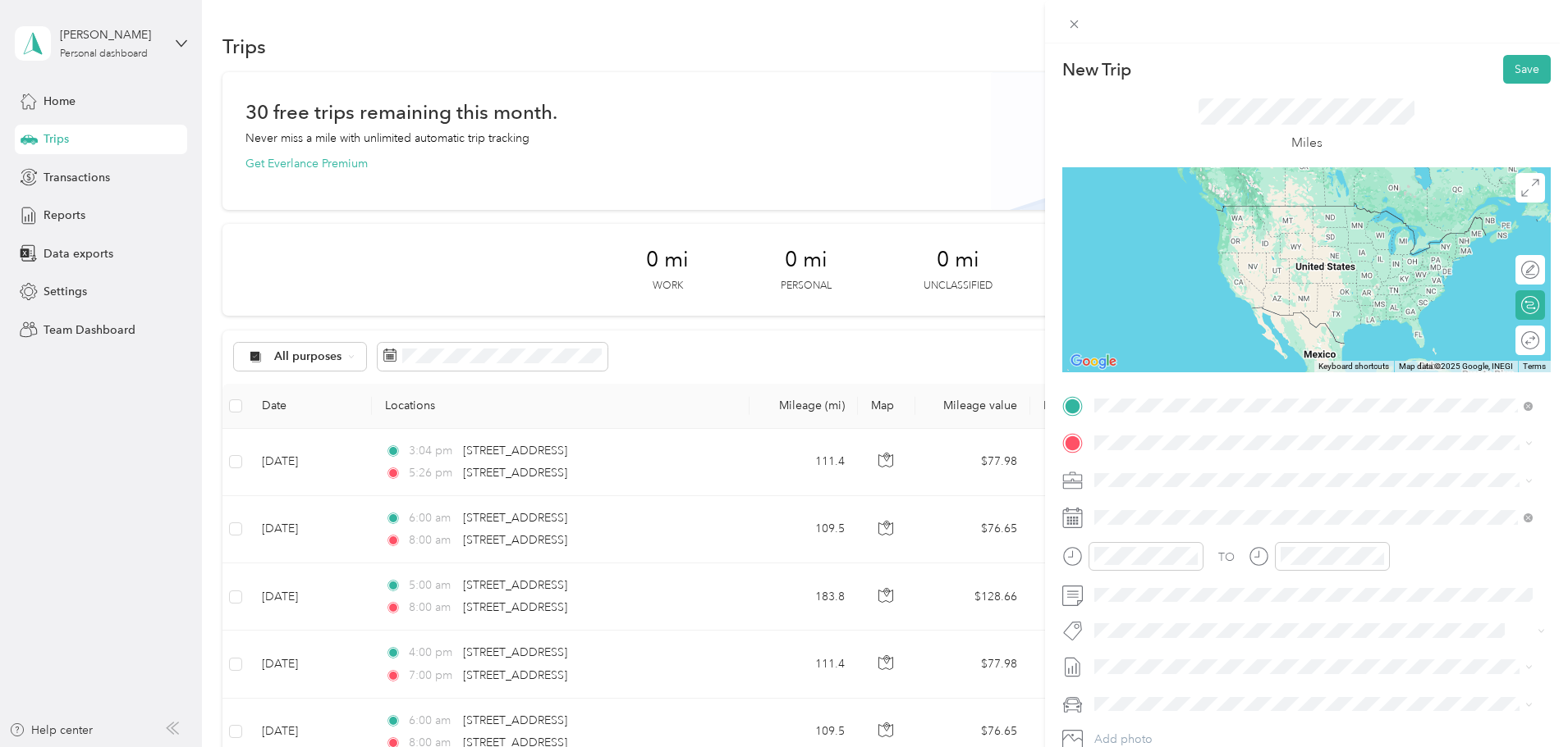
click at [1177, 473] on span "220 Commercial Drive London, Kentucky 40744, United States" at bounding box center [1207, 465] width 164 height 15
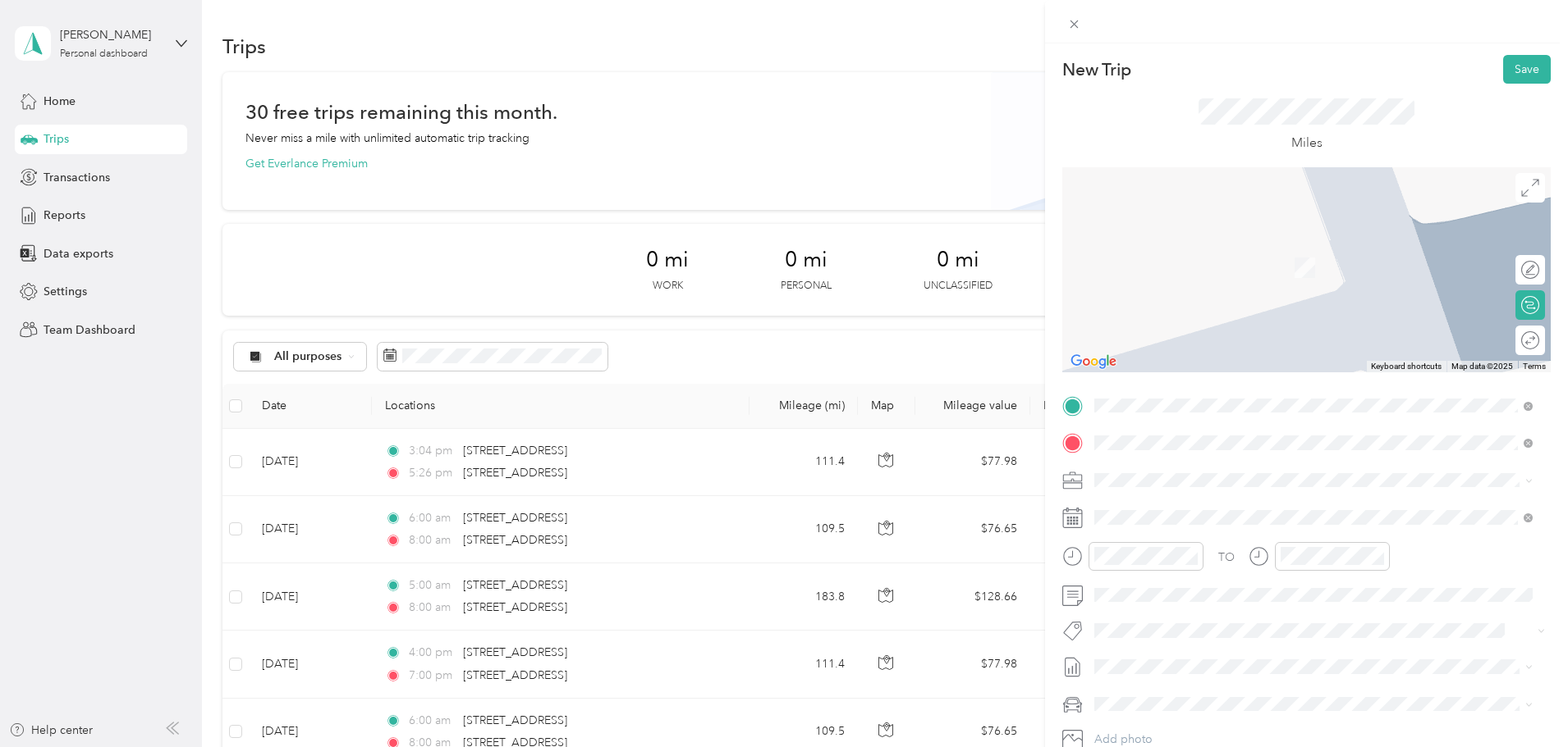
click at [1192, 543] on span "Autumn Run Drive Maineville, Ohio 45039, United States" at bounding box center [1276, 536] width 302 height 15
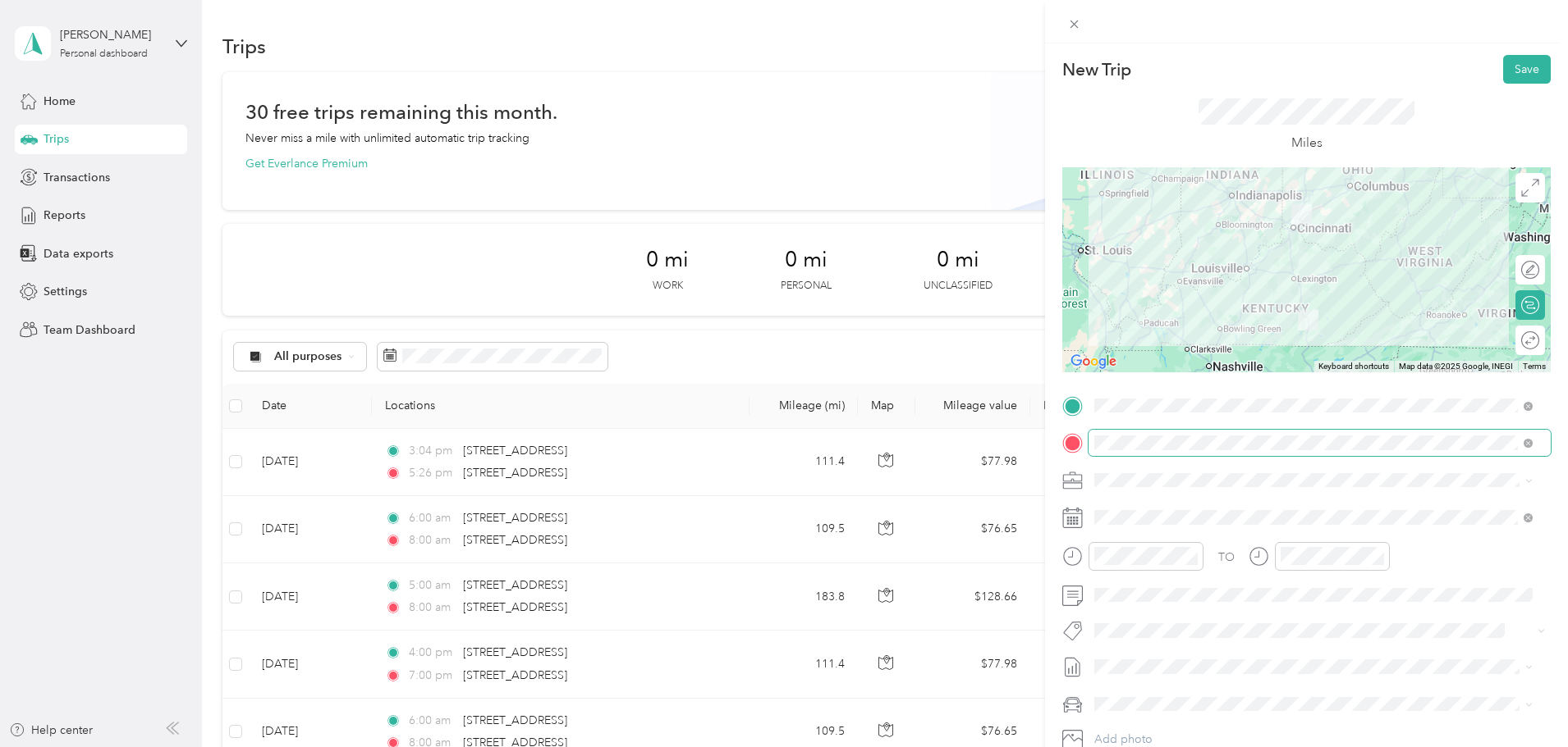
click at [1161, 454] on span at bounding box center [1319, 443] width 463 height 27
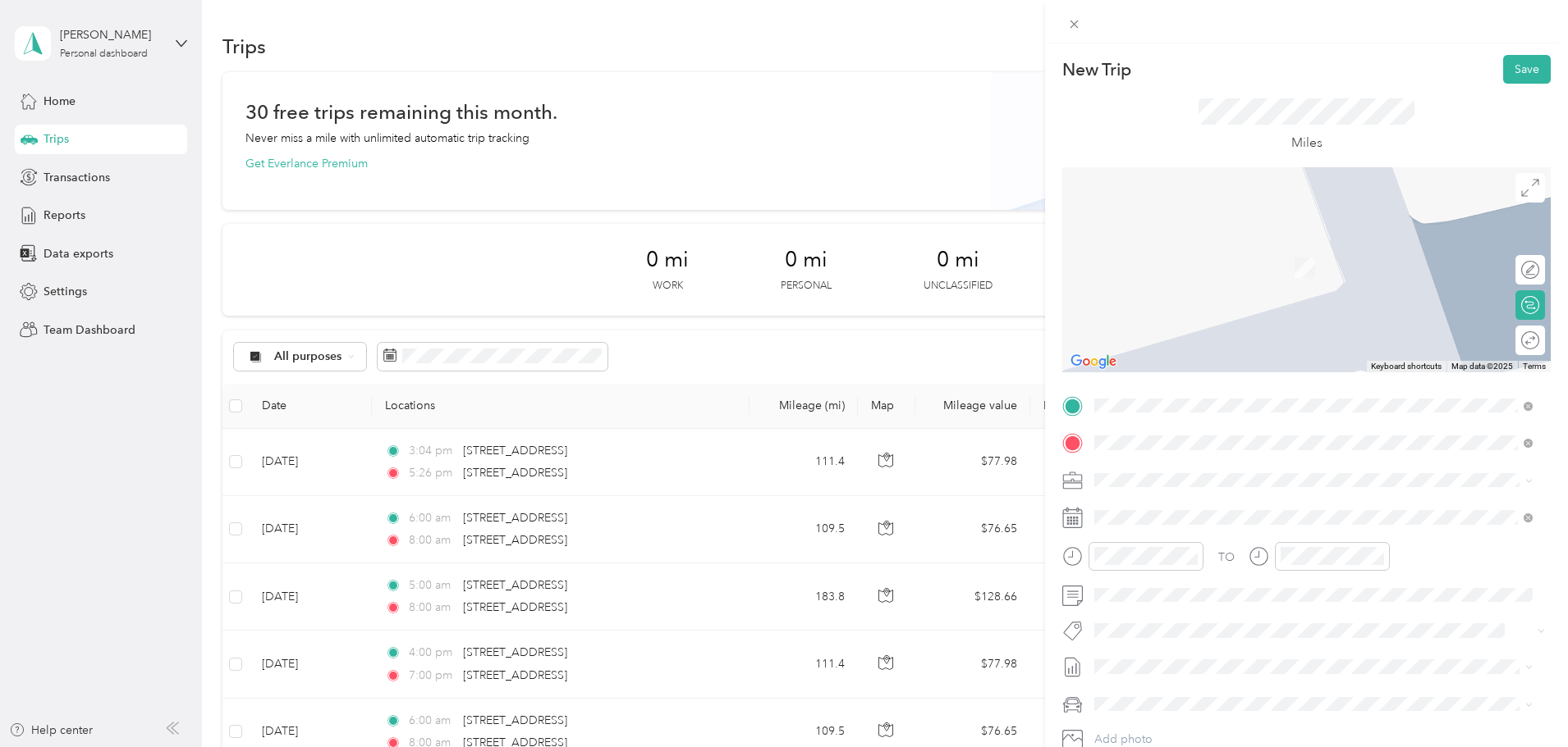
click at [1163, 503] on span "1275 Autumn Run Drive Maineville, Ohio 45039, United States" at bounding box center [1207, 502] width 164 height 15
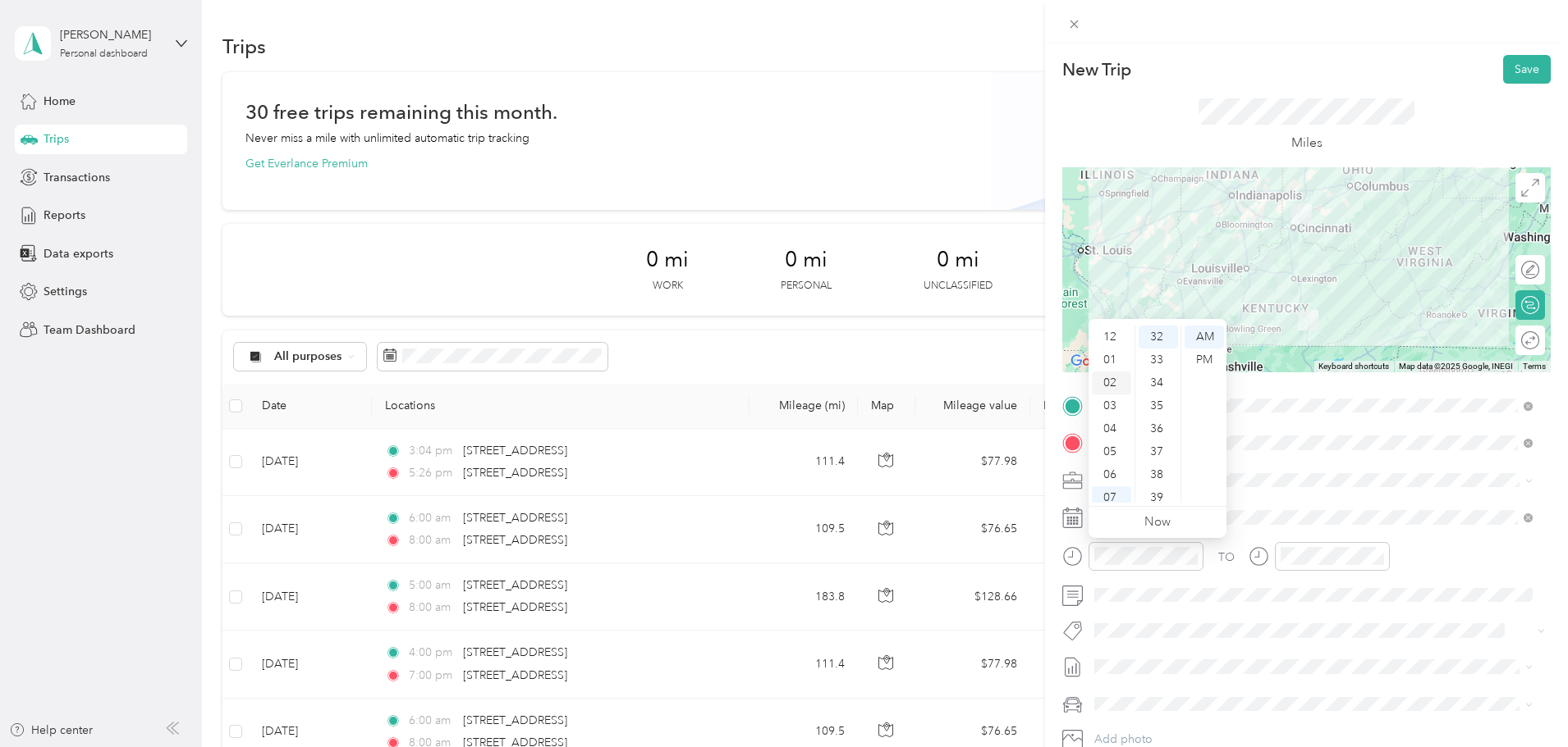
click at [1108, 384] on div "02" at bounding box center [1111, 383] width 40 height 23
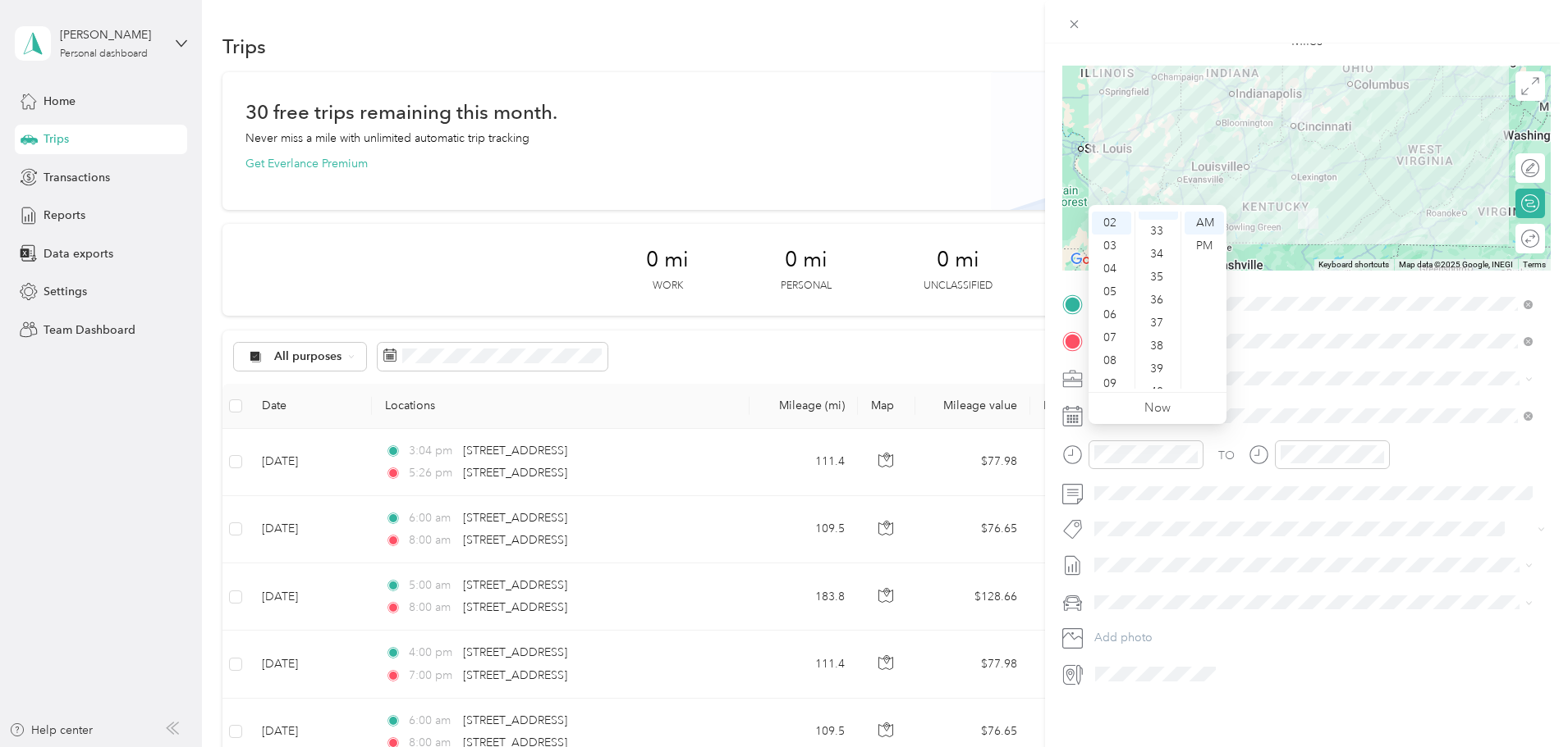
scroll to position [736, 0]
click at [1200, 237] on div "PM" at bounding box center [1204, 246] width 40 height 23
click at [1427, 499] on div "TO Add photo" at bounding box center [1306, 489] width 488 height 396
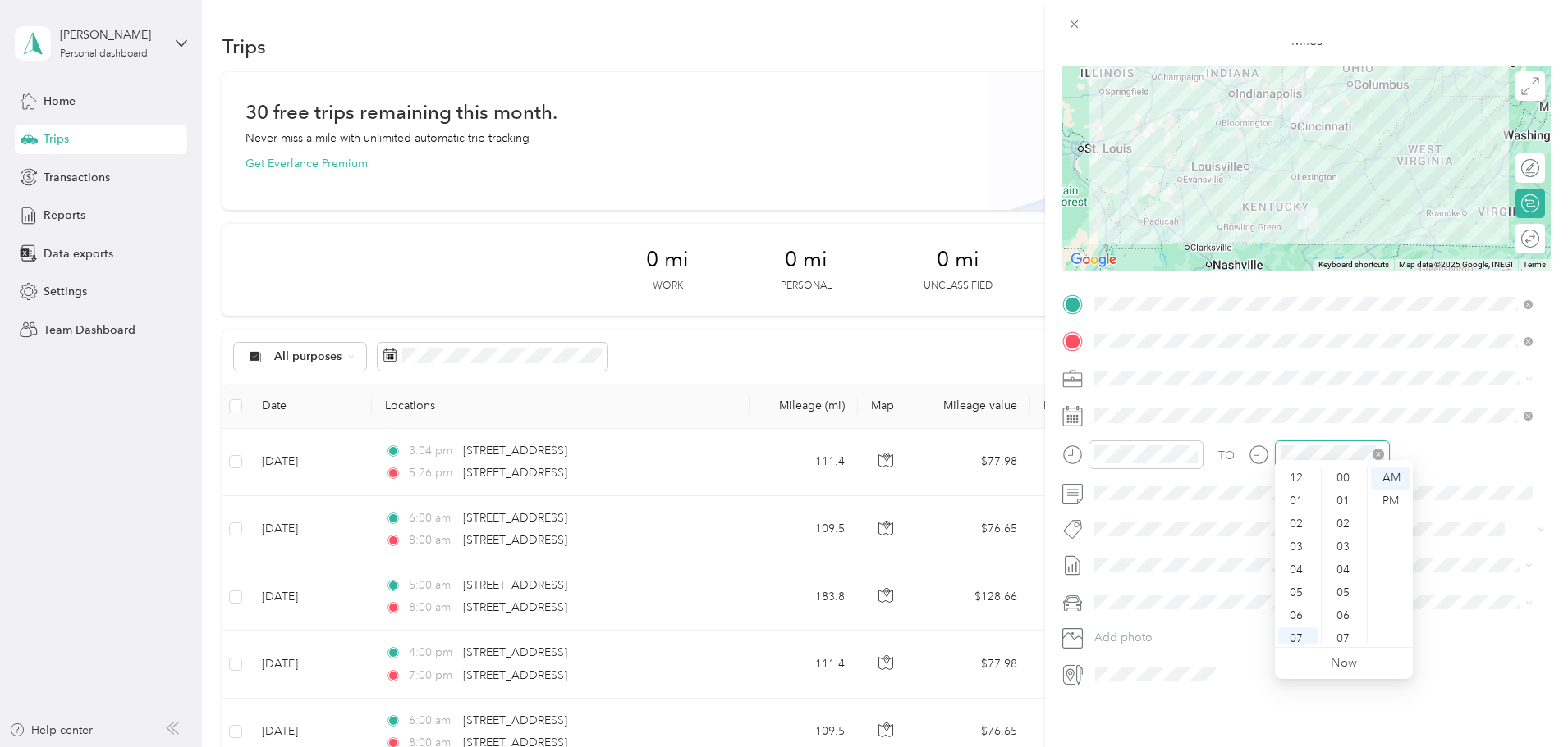
scroll to position [98, 0]
click at [1390, 495] on div "PM" at bounding box center [1390, 501] width 40 height 23
click at [1299, 510] on div "06" at bounding box center [1297, 518] width 40 height 23
click at [1341, 473] on div "00" at bounding box center [1344, 478] width 40 height 23
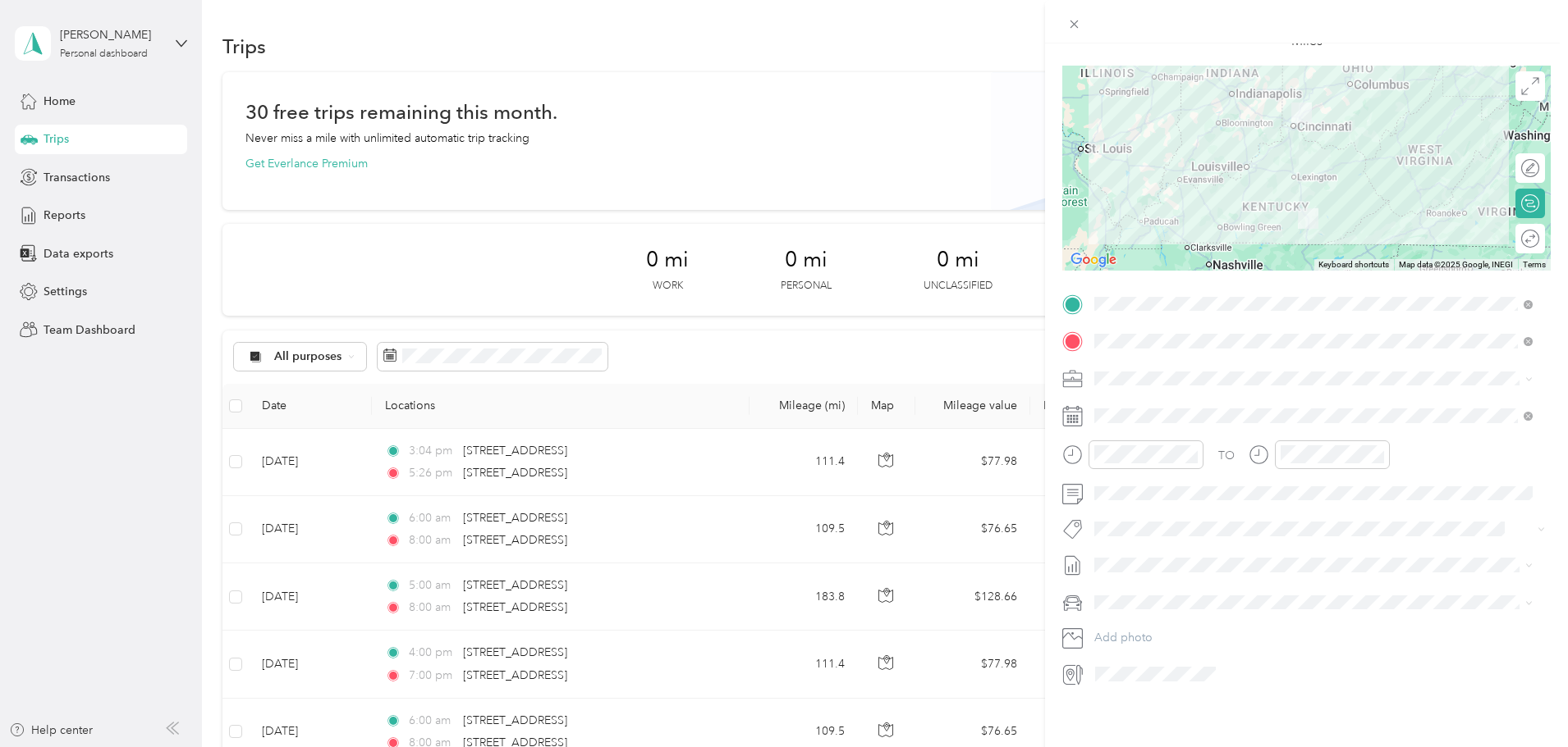
click at [1434, 451] on div "TO" at bounding box center [1306, 460] width 488 height 40
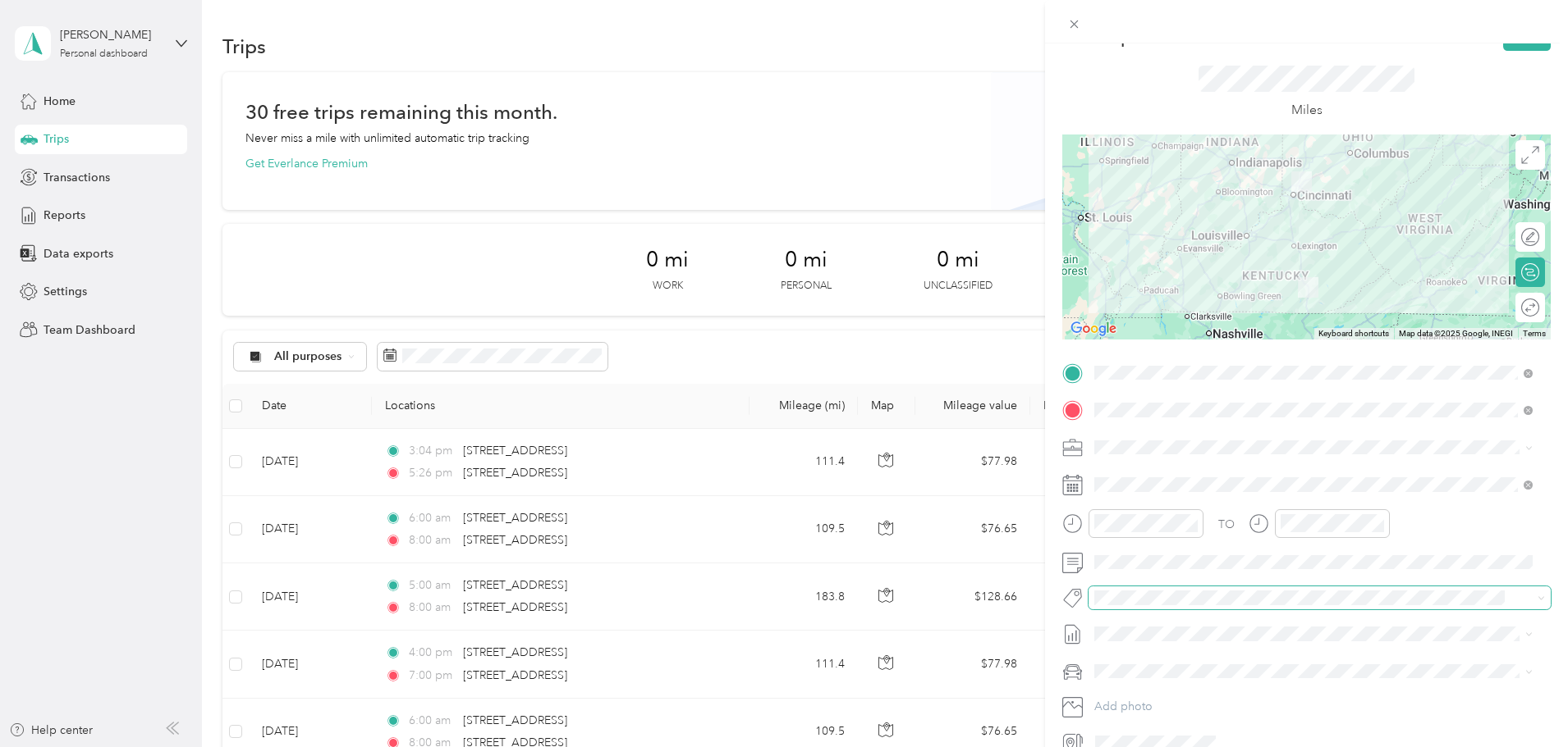
scroll to position [32, 0]
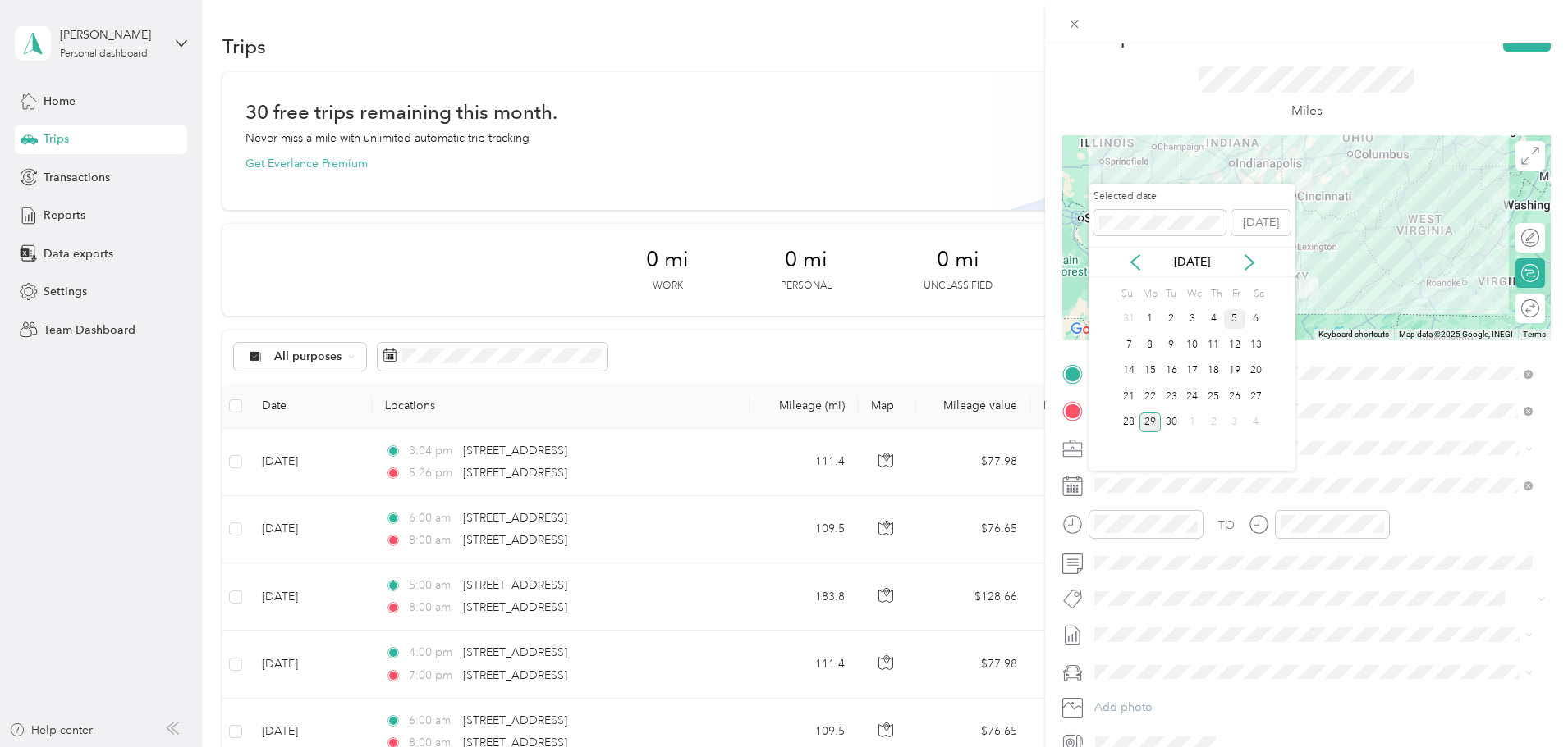
click at [1234, 316] on div "5" at bounding box center [1235, 319] width 21 height 20
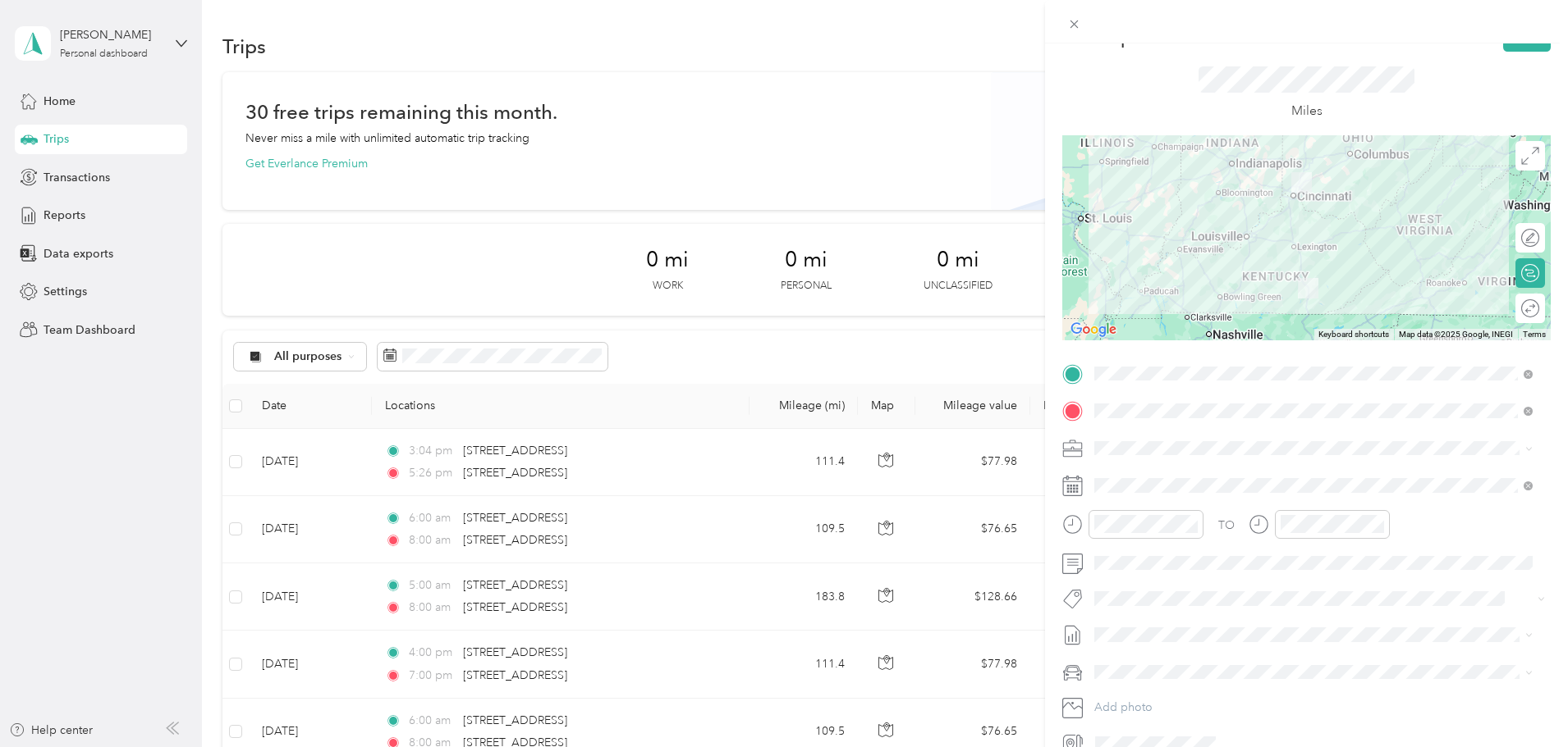
scroll to position [0, 0]
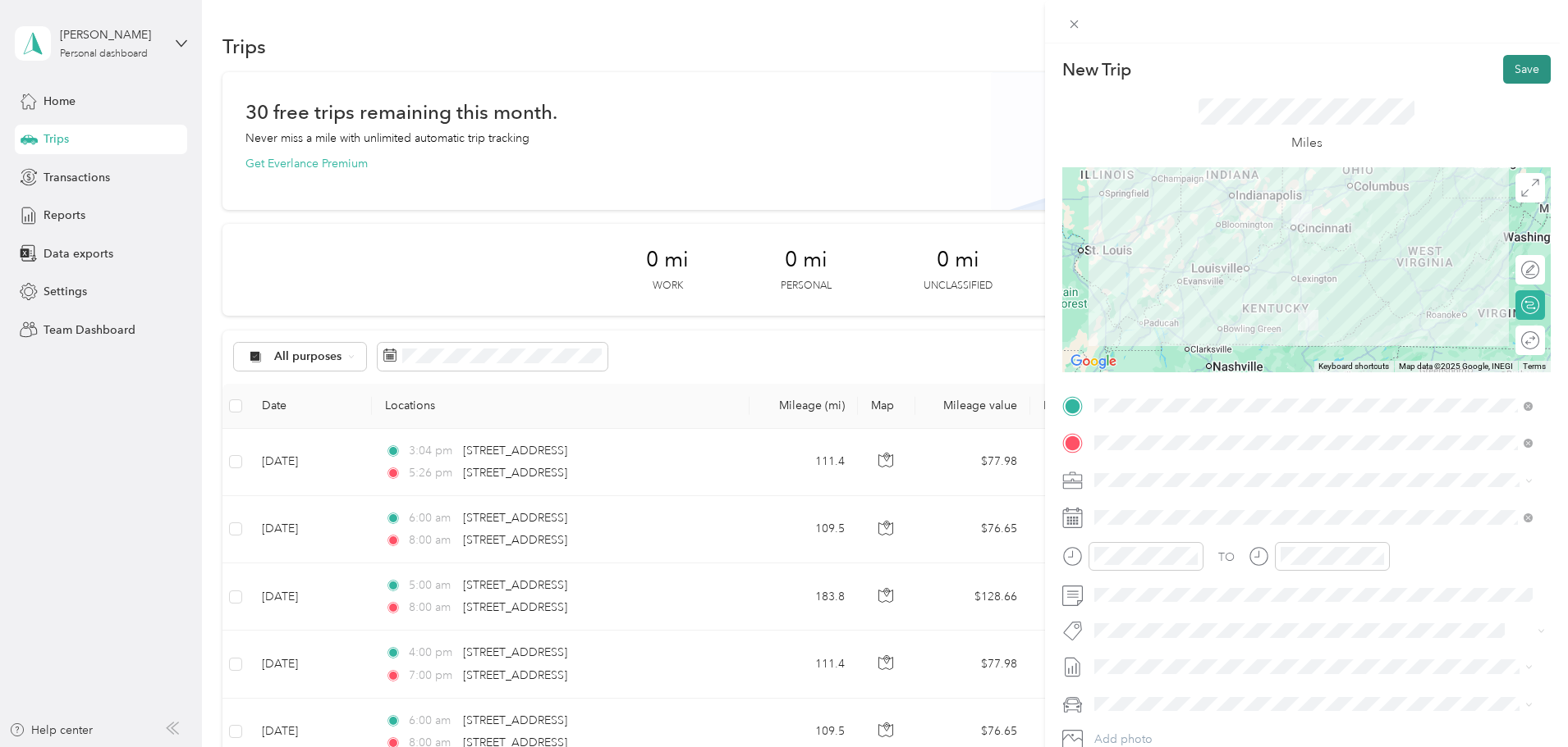
click at [1506, 67] on button "Save" at bounding box center [1526, 69] width 48 height 28
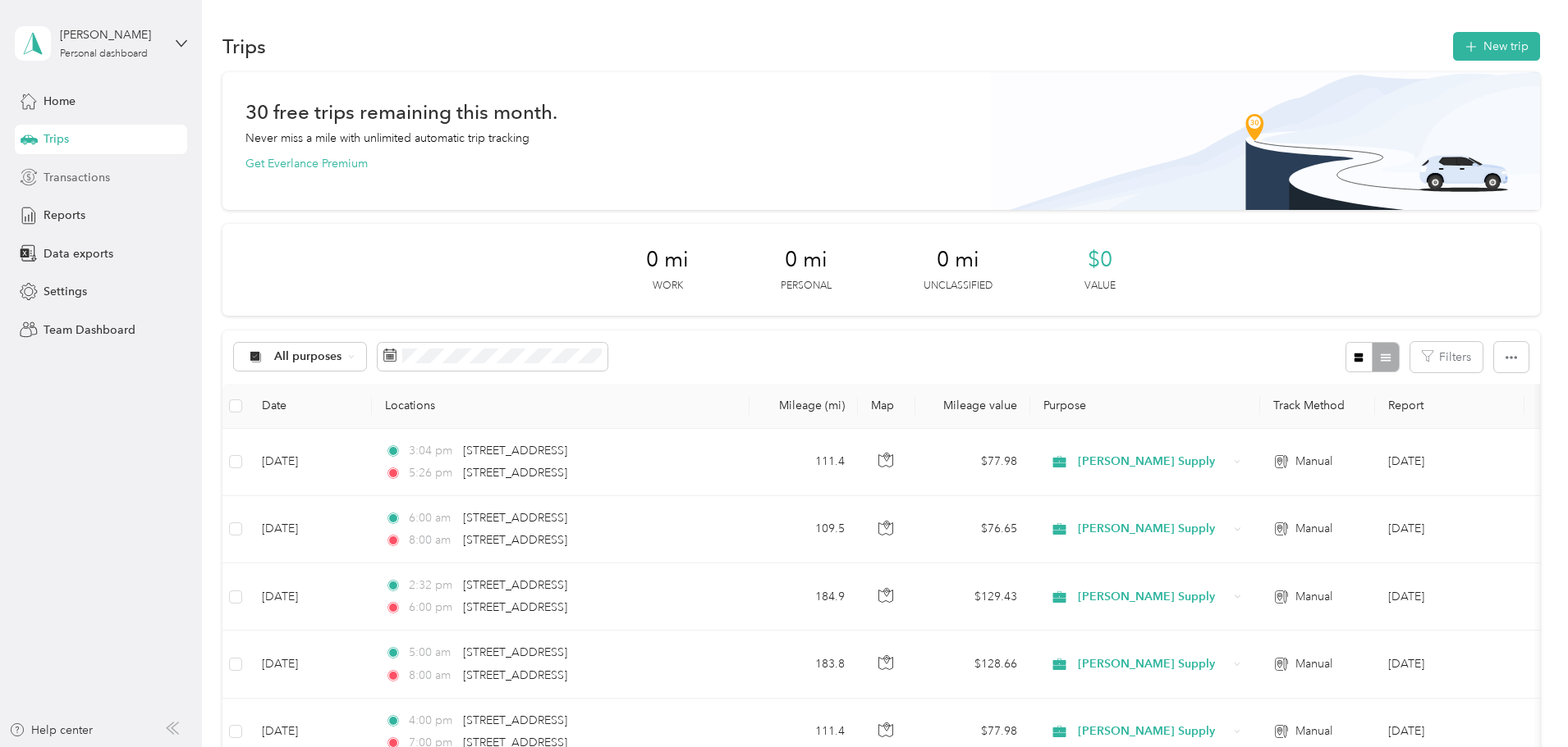
click at [96, 179] on span "Transactions" at bounding box center [76, 177] width 66 height 17
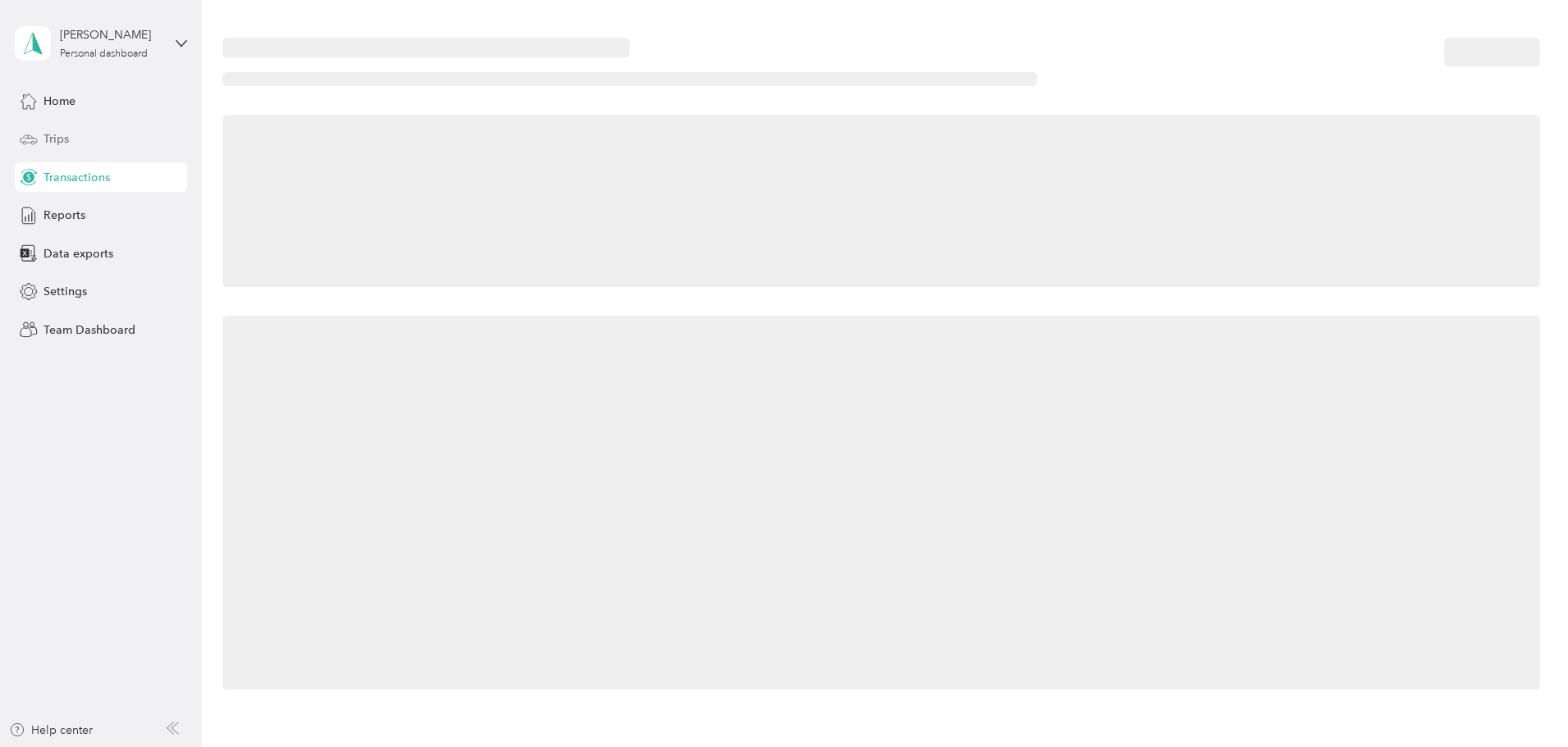
click at [67, 142] on span "Trips" at bounding box center [56, 139] width 26 height 17
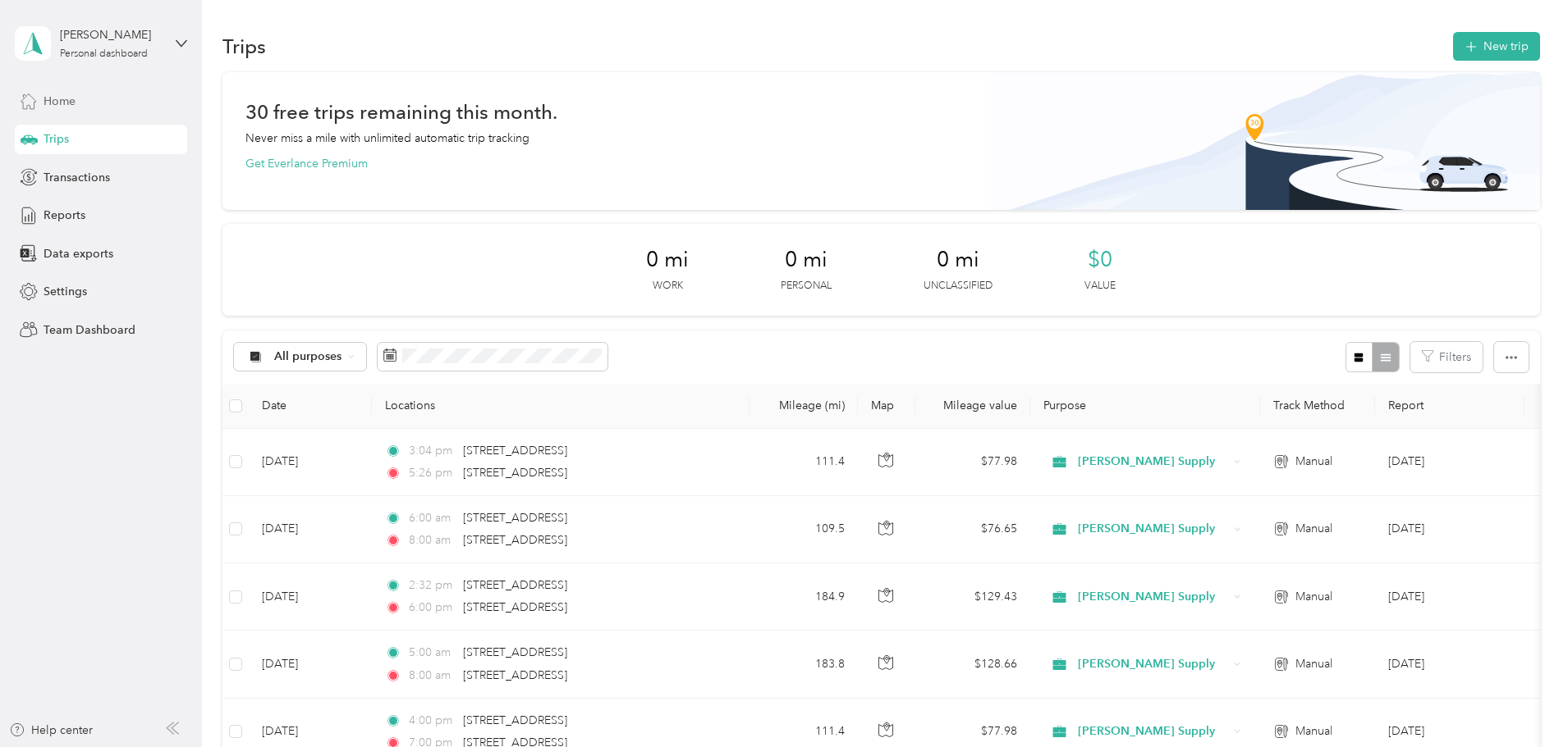
click at [72, 100] on span "Home" at bounding box center [59, 101] width 32 height 17
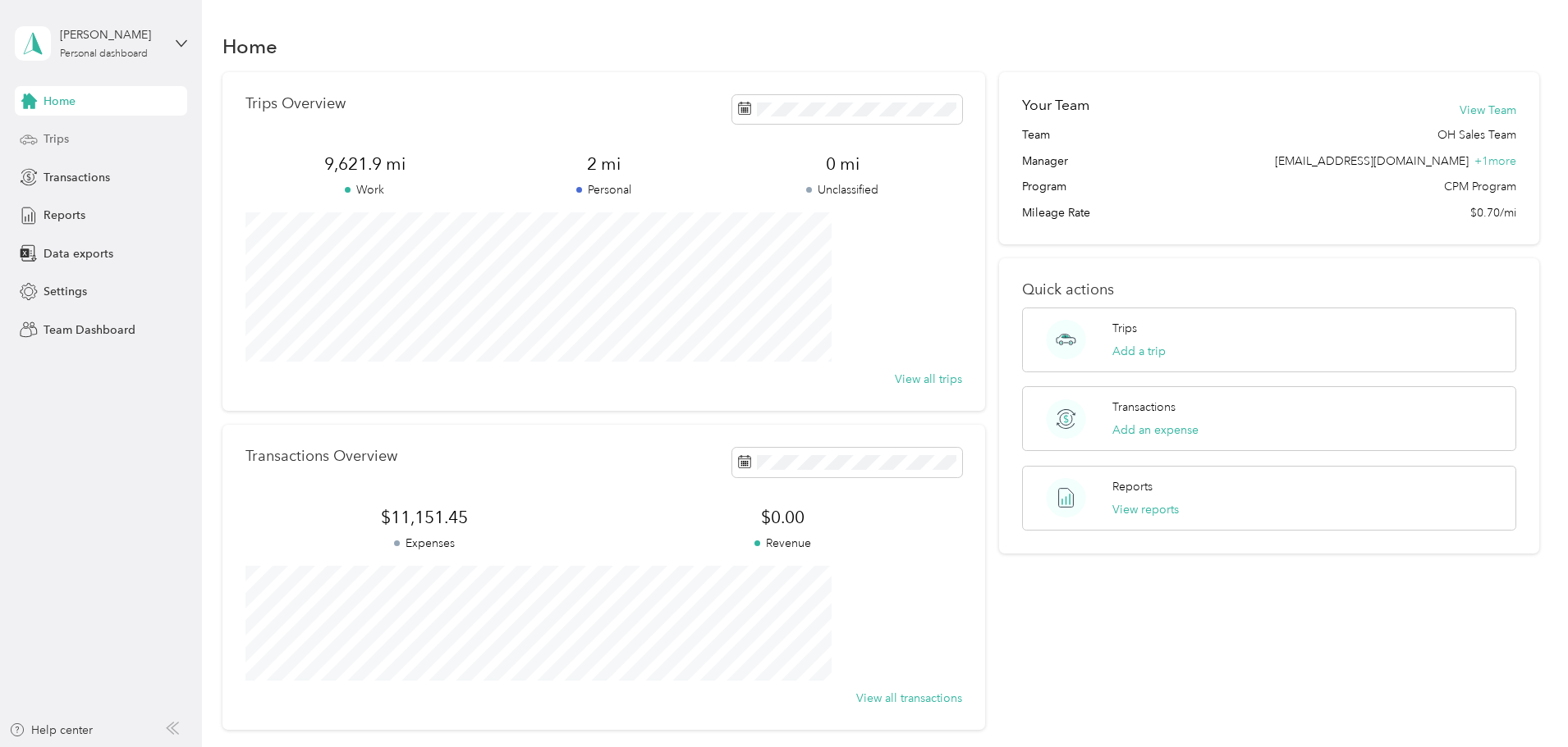
click at [57, 142] on span "Trips" at bounding box center [56, 139] width 26 height 17
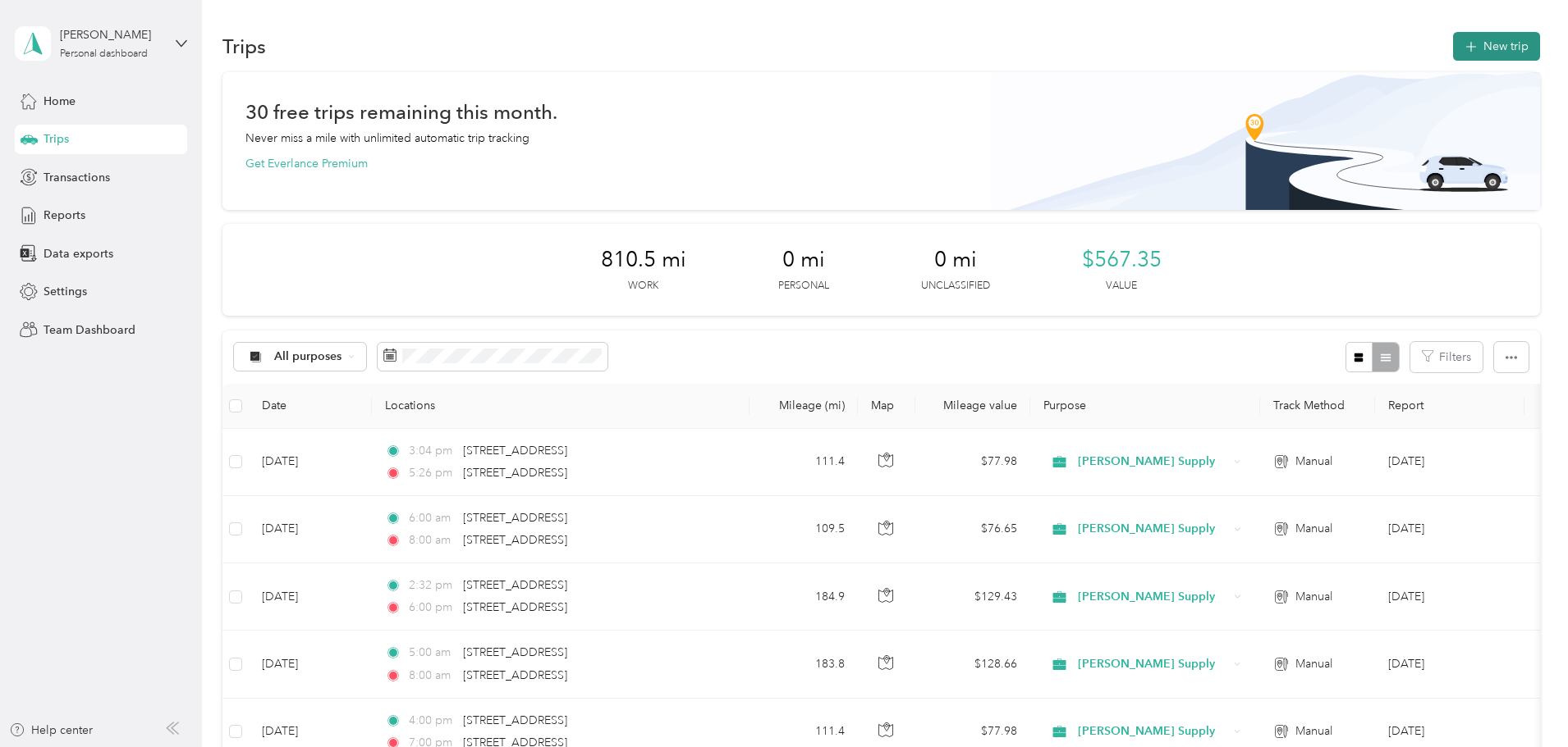
click at [1461, 44] on icon "button" at bounding box center [1470, 47] width 19 height 19
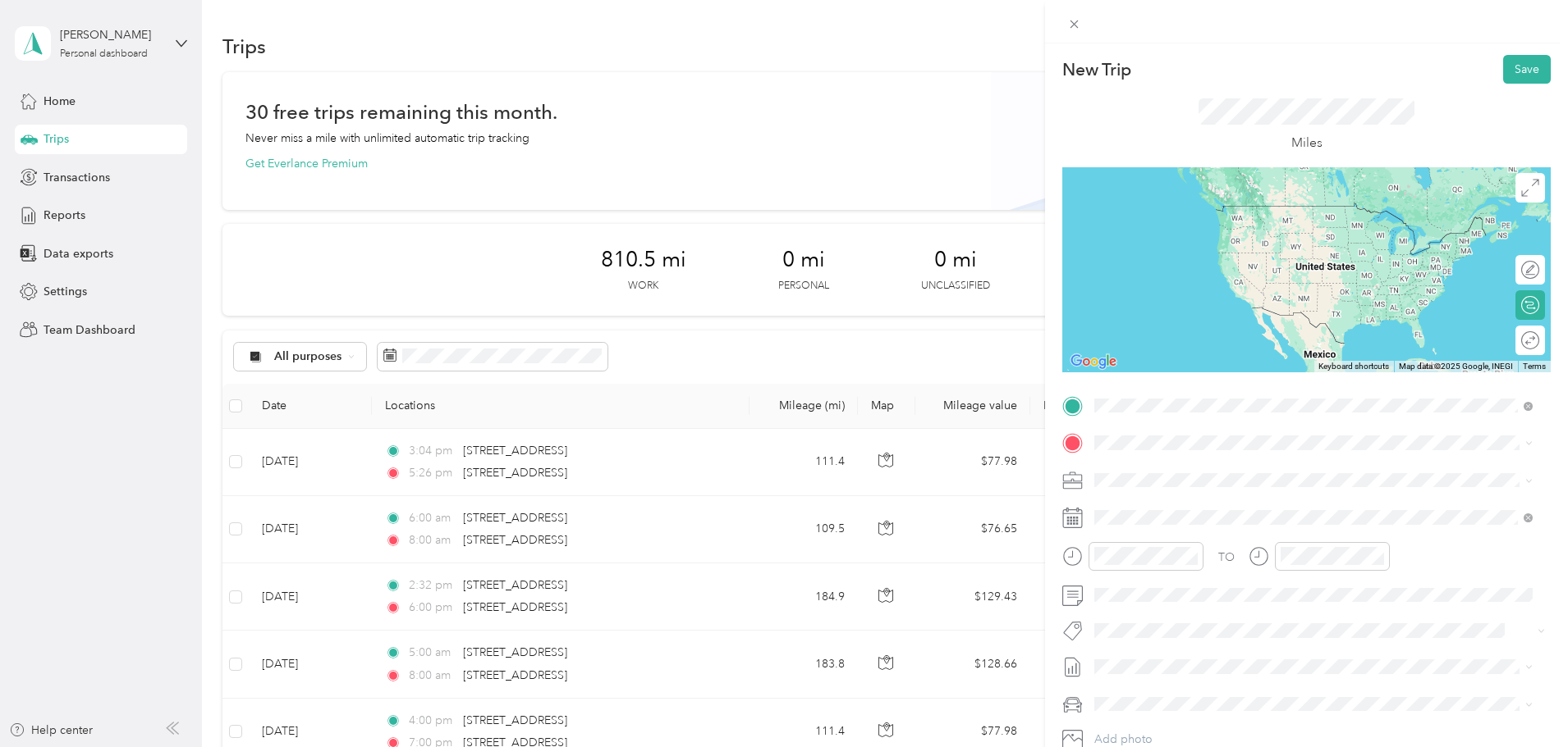
click at [1186, 473] on span "1275 Autumn Run Drive Maineville, Ohio 45039, United States" at bounding box center [1207, 465] width 164 height 15
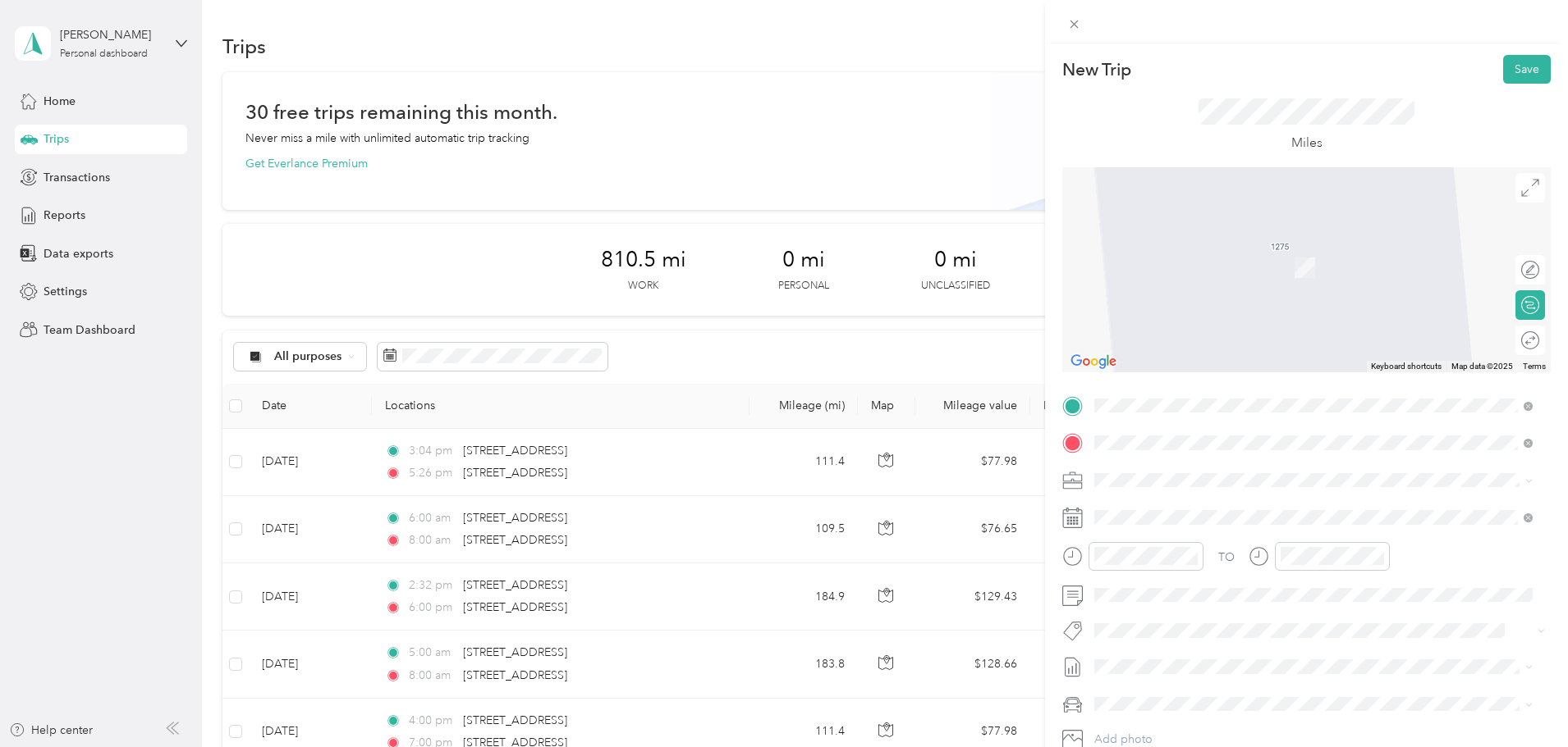
click at [1231, 507] on span "939 Enterprise Court Lexington, Kentucky 40510, United States" at bounding box center [1207, 502] width 164 height 15
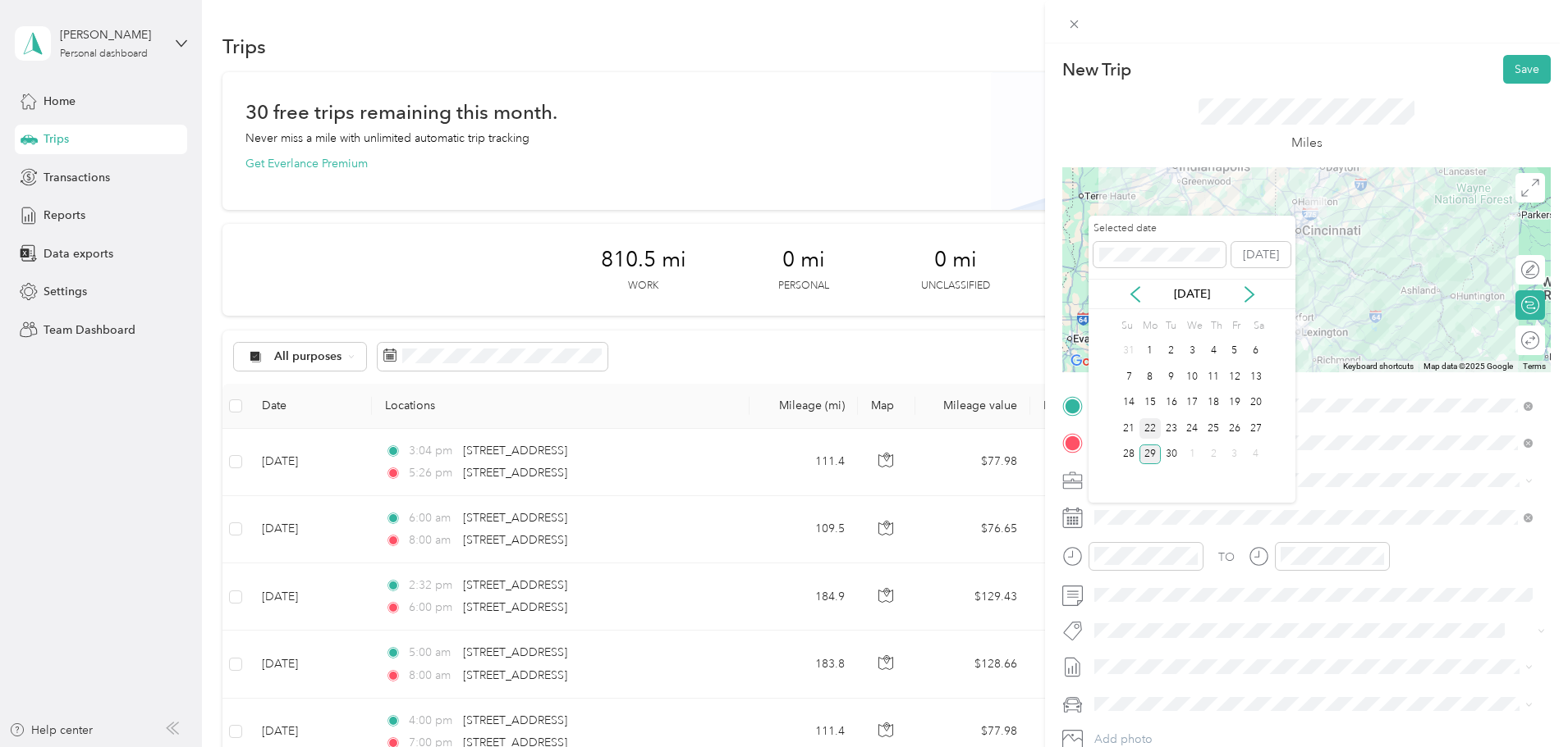
click at [1147, 428] on div "22" at bounding box center [1150, 428] width 21 height 20
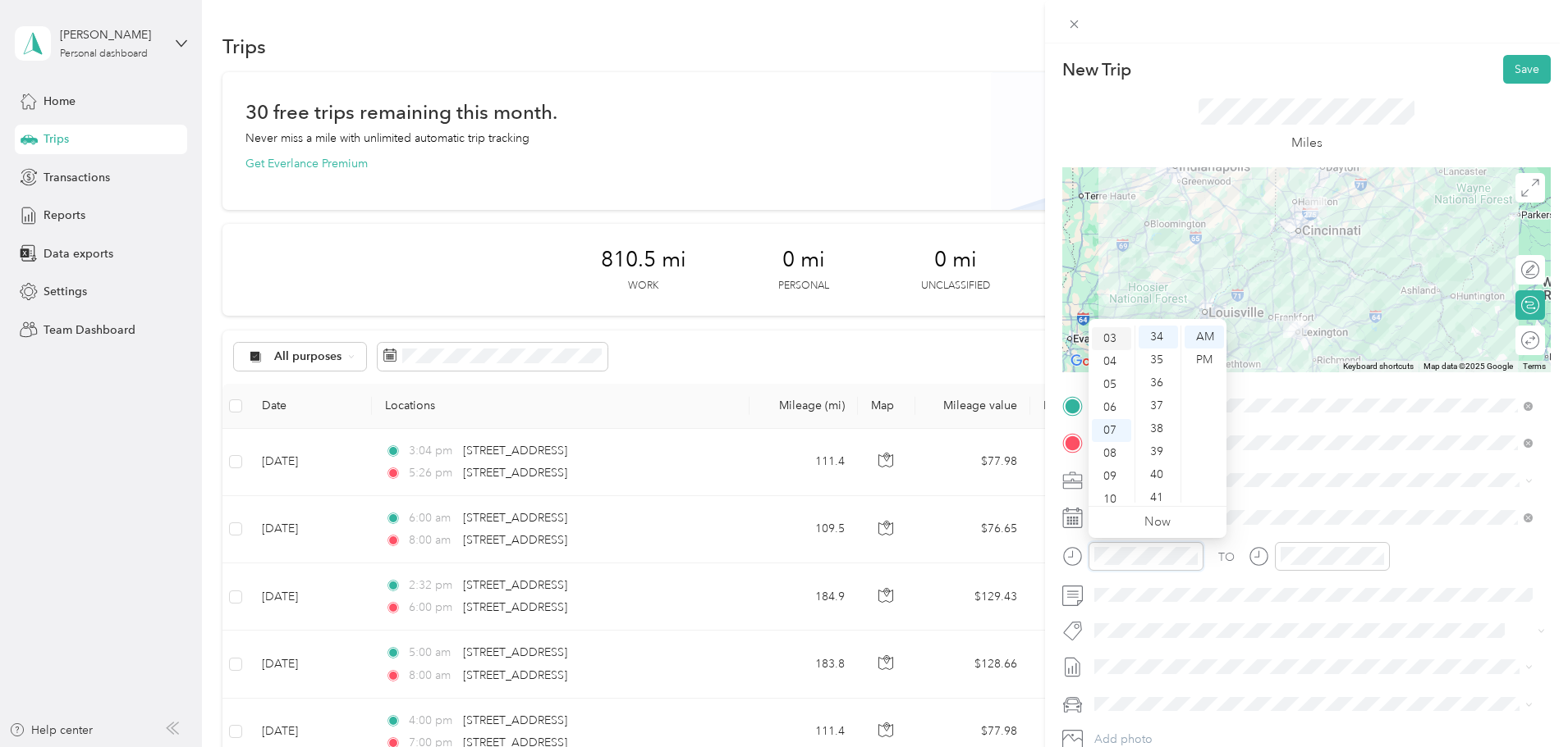
scroll to position [17, 0]
click at [1111, 454] on div "06" at bounding box center [1111, 459] width 40 height 23
click at [1159, 334] on div "00" at bounding box center [1158, 337] width 40 height 23
click at [1385, 92] on div "Miles" at bounding box center [1306, 126] width 488 height 84
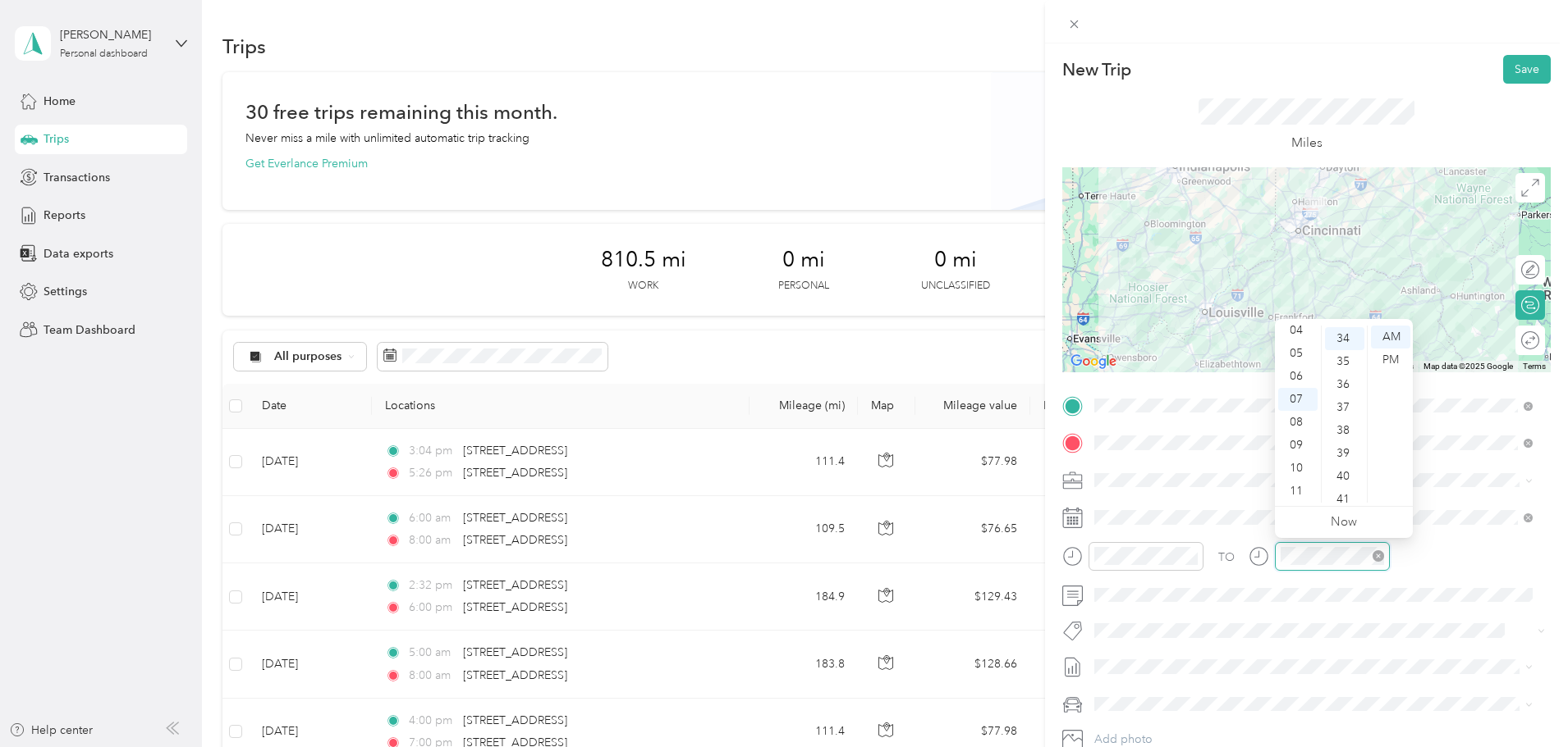
scroll to position [781, 0]
click at [1297, 419] on div "08" at bounding box center [1297, 423] width 40 height 23
click at [1343, 337] on div "00" at bounding box center [1344, 337] width 40 height 23
click at [1387, 339] on div "AM" at bounding box center [1390, 337] width 40 height 23
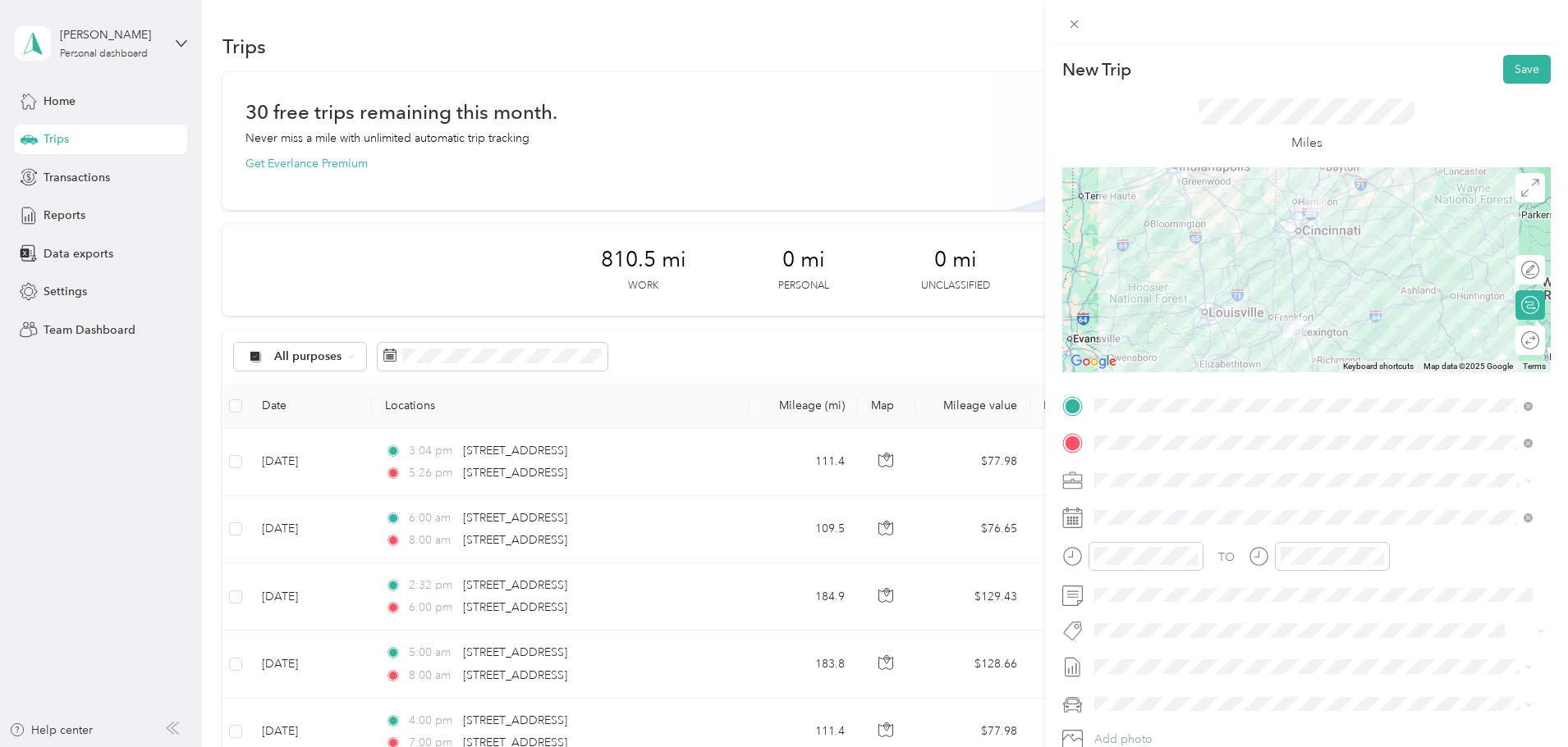
click at [1387, 138] on div "Miles" at bounding box center [1306, 126] width 216 height 55
click at [1503, 77] on button "Save" at bounding box center [1526, 69] width 48 height 28
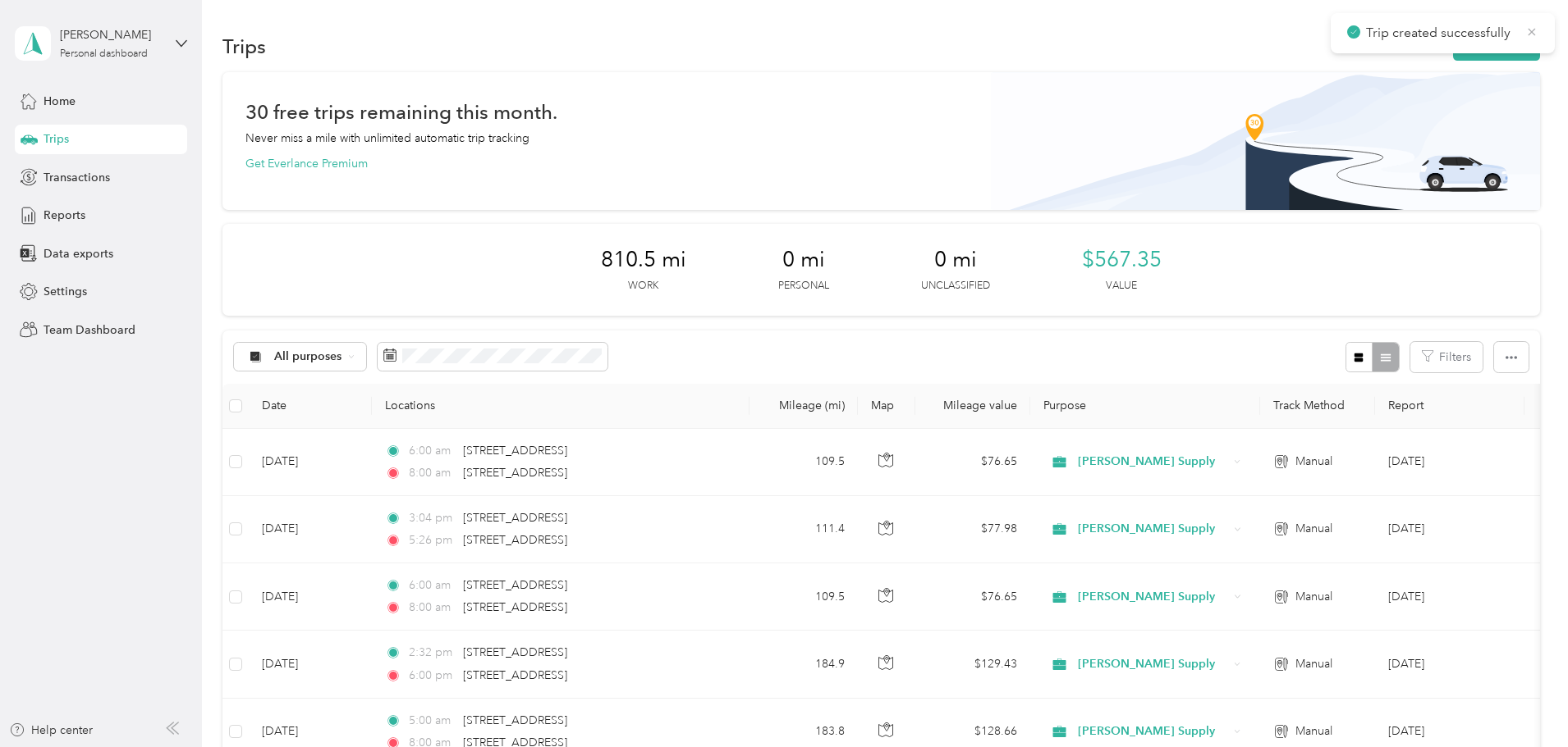
click at [1534, 31] on icon at bounding box center [1531, 32] width 13 height 15
click at [1453, 46] on button "New trip" at bounding box center [1496, 46] width 87 height 28
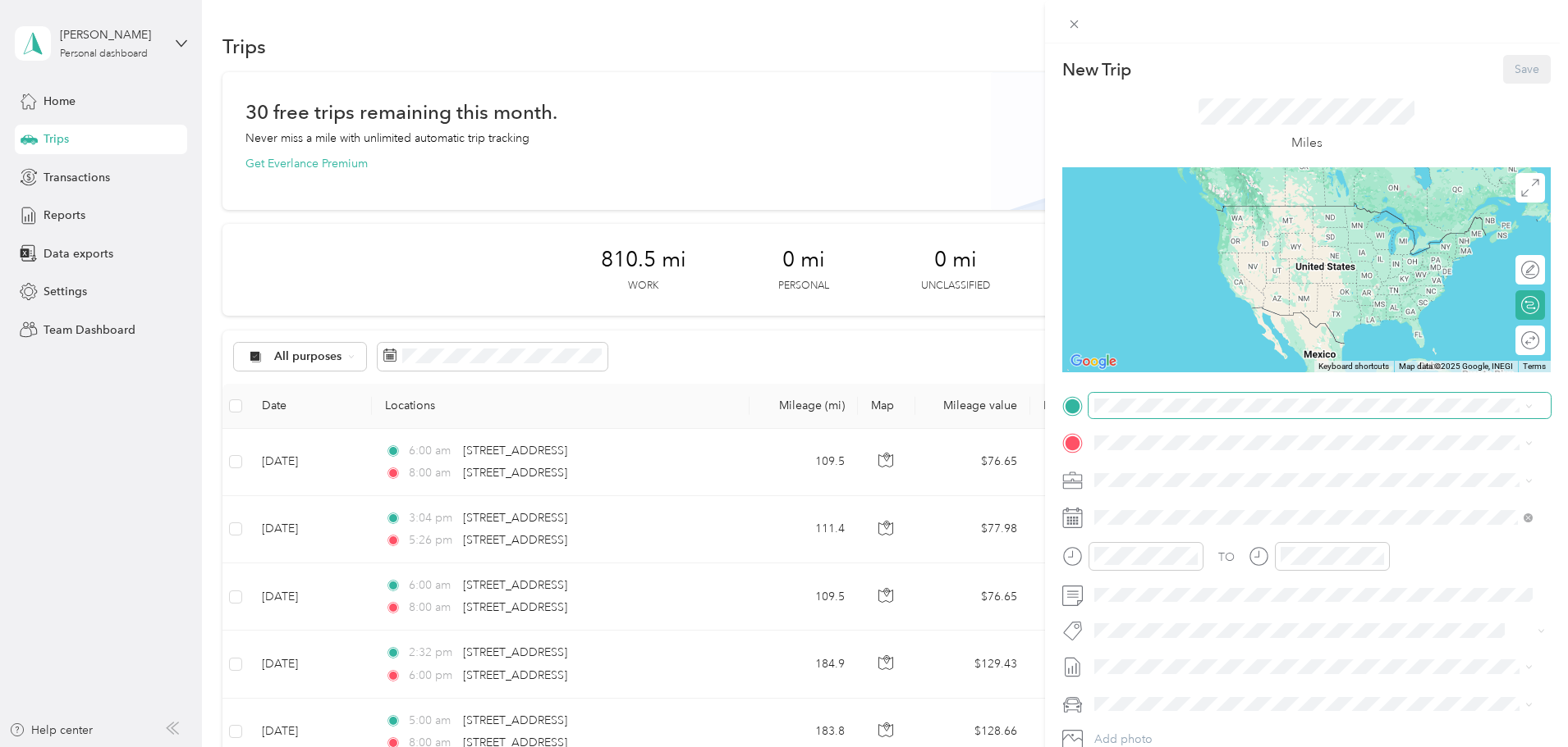
click at [1143, 414] on span at bounding box center [1319, 407] width 463 height 27
click at [1143, 414] on span at bounding box center [1319, 407] width 463 height 27
click at [1189, 473] on span "939 Enterprise Court Lexington, Kentucky 40510, United States" at bounding box center [1207, 465] width 164 height 15
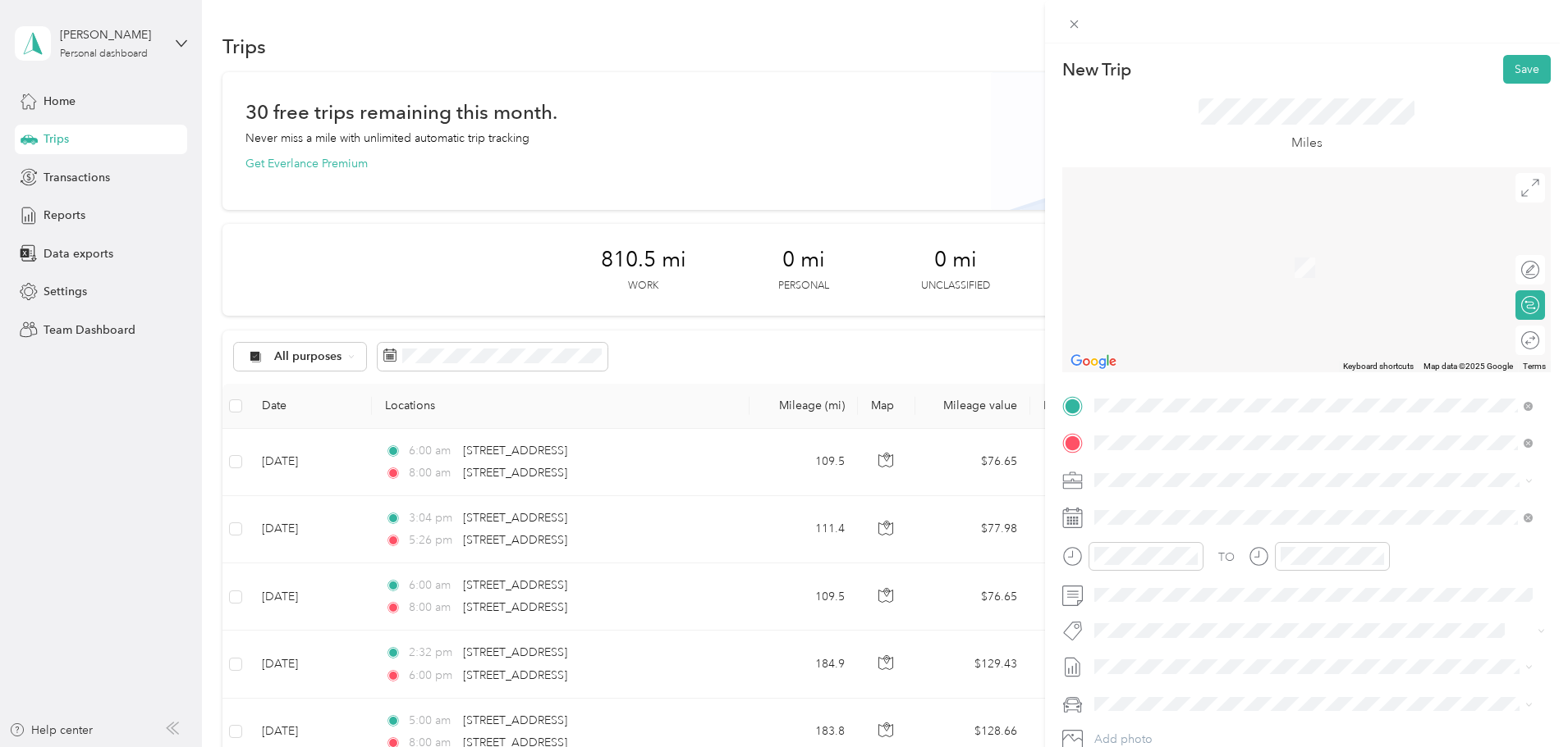
click at [1188, 507] on span "193 Angelina Way Avon, Indiana 46123, United States" at bounding box center [1207, 502] width 164 height 15
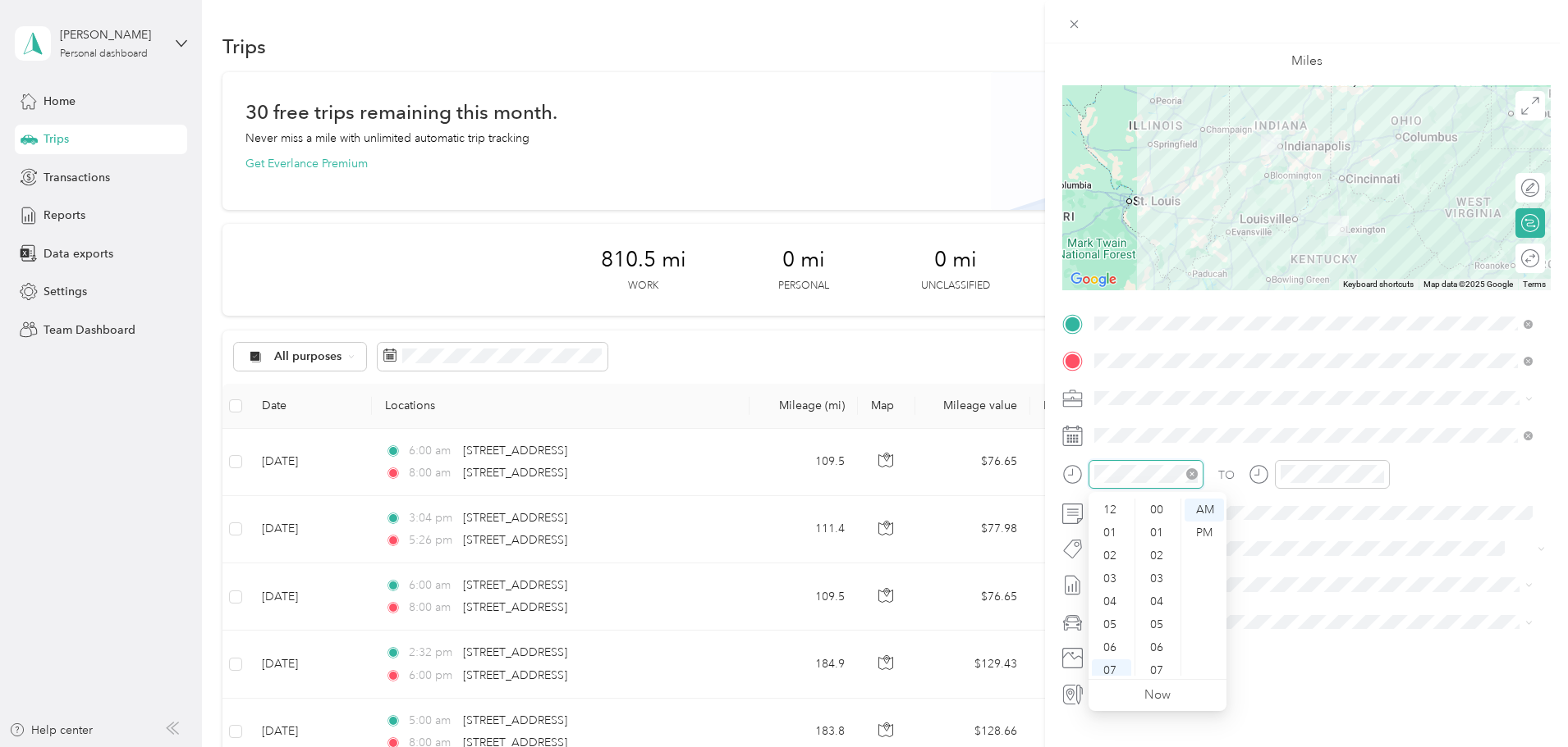
scroll to position [98, 0]
click at [1109, 499] on div "04" at bounding box center [1111, 504] width 40 height 23
click at [1208, 530] on div "PM" at bounding box center [1204, 533] width 40 height 23
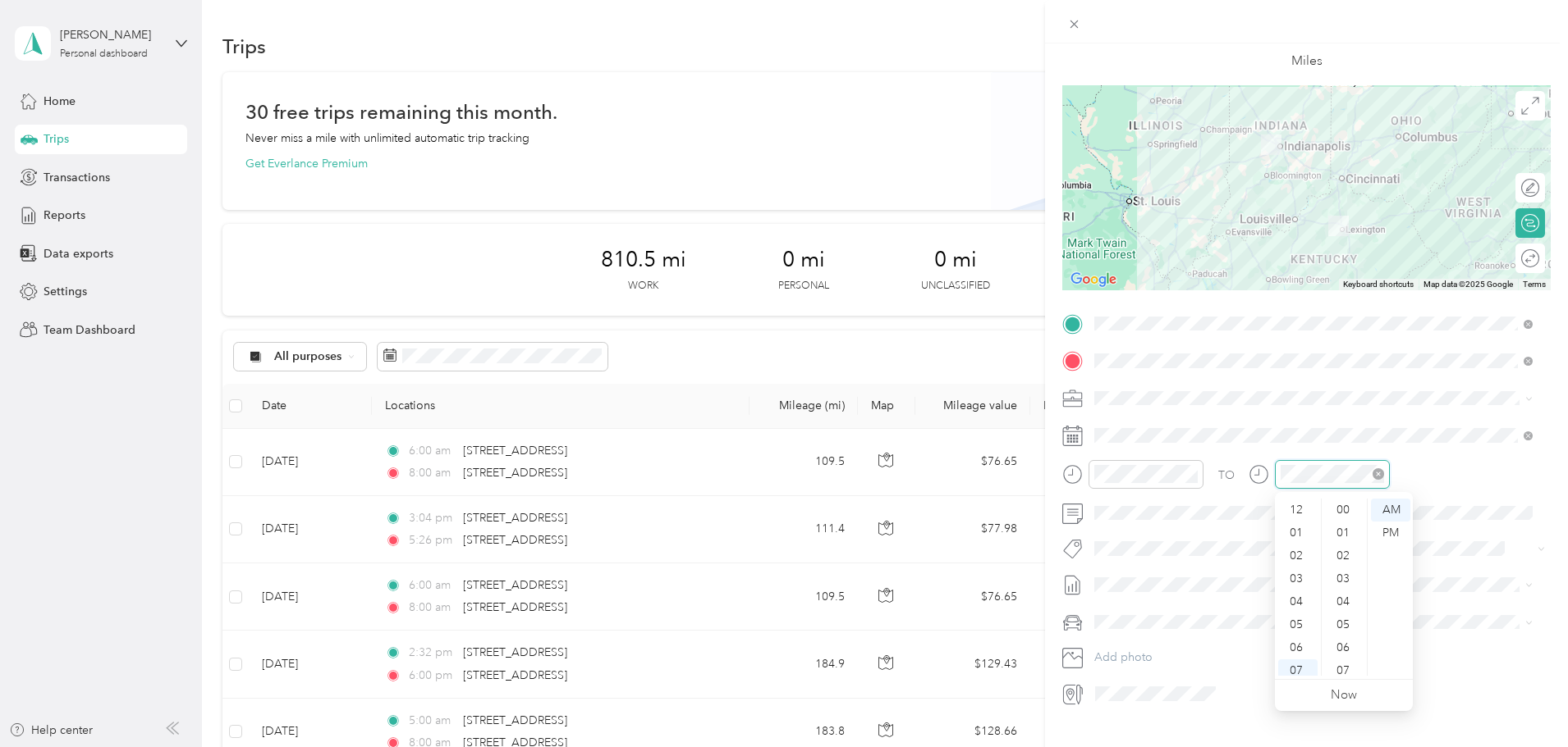
scroll to position [98, 0]
click at [1389, 532] on div "PM" at bounding box center [1390, 533] width 40 height 23
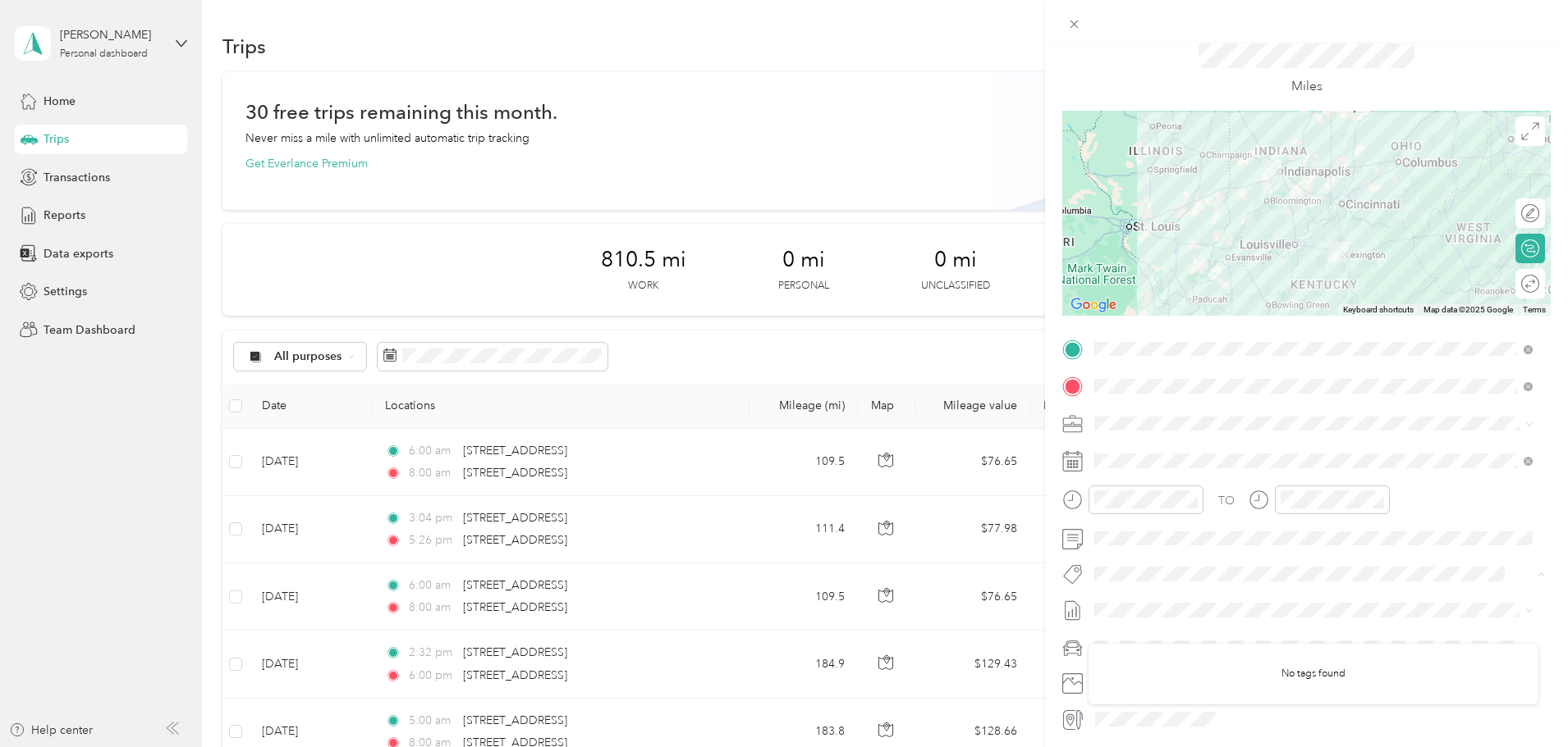
scroll to position [0, 0]
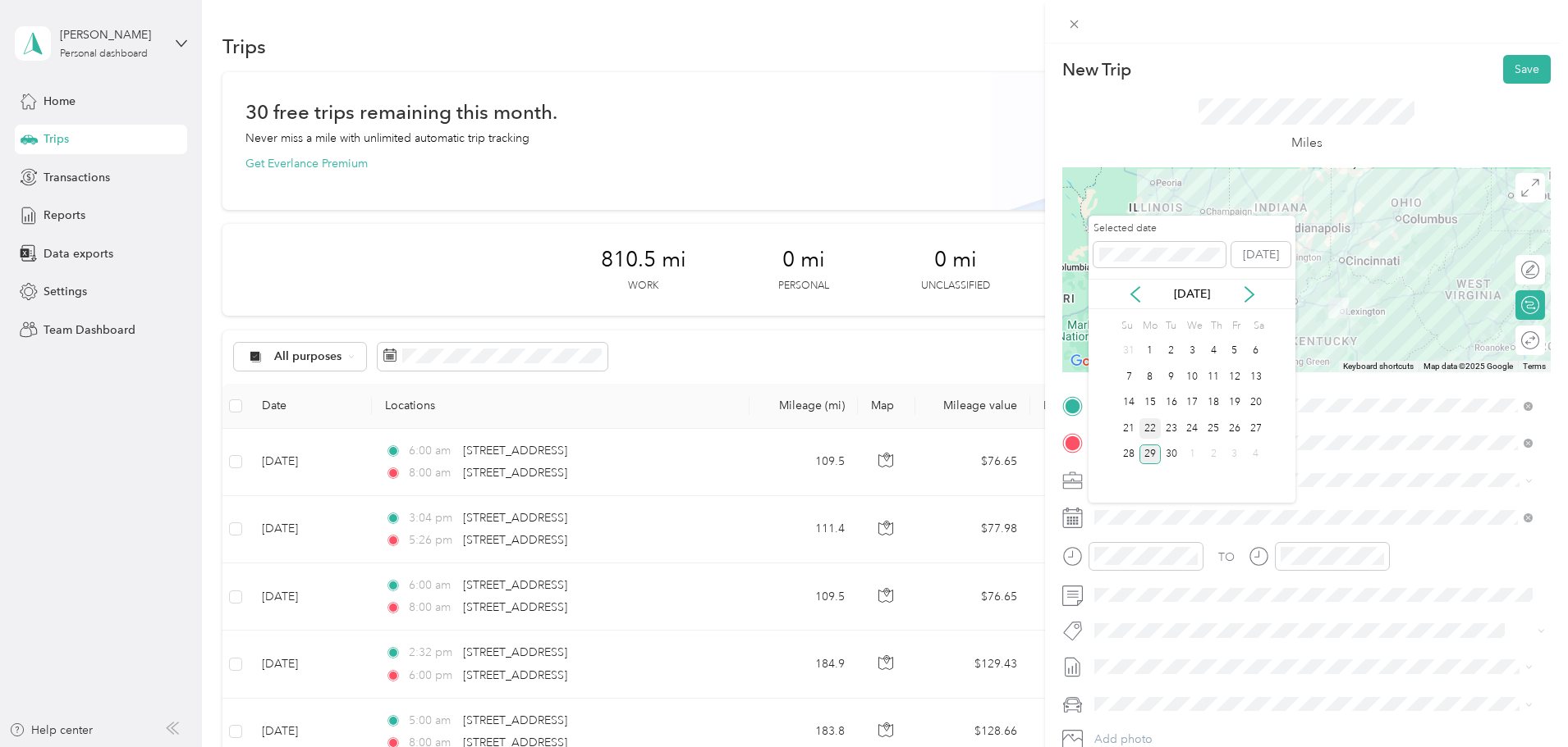
click at [1147, 428] on div "22" at bounding box center [1150, 428] width 21 height 20
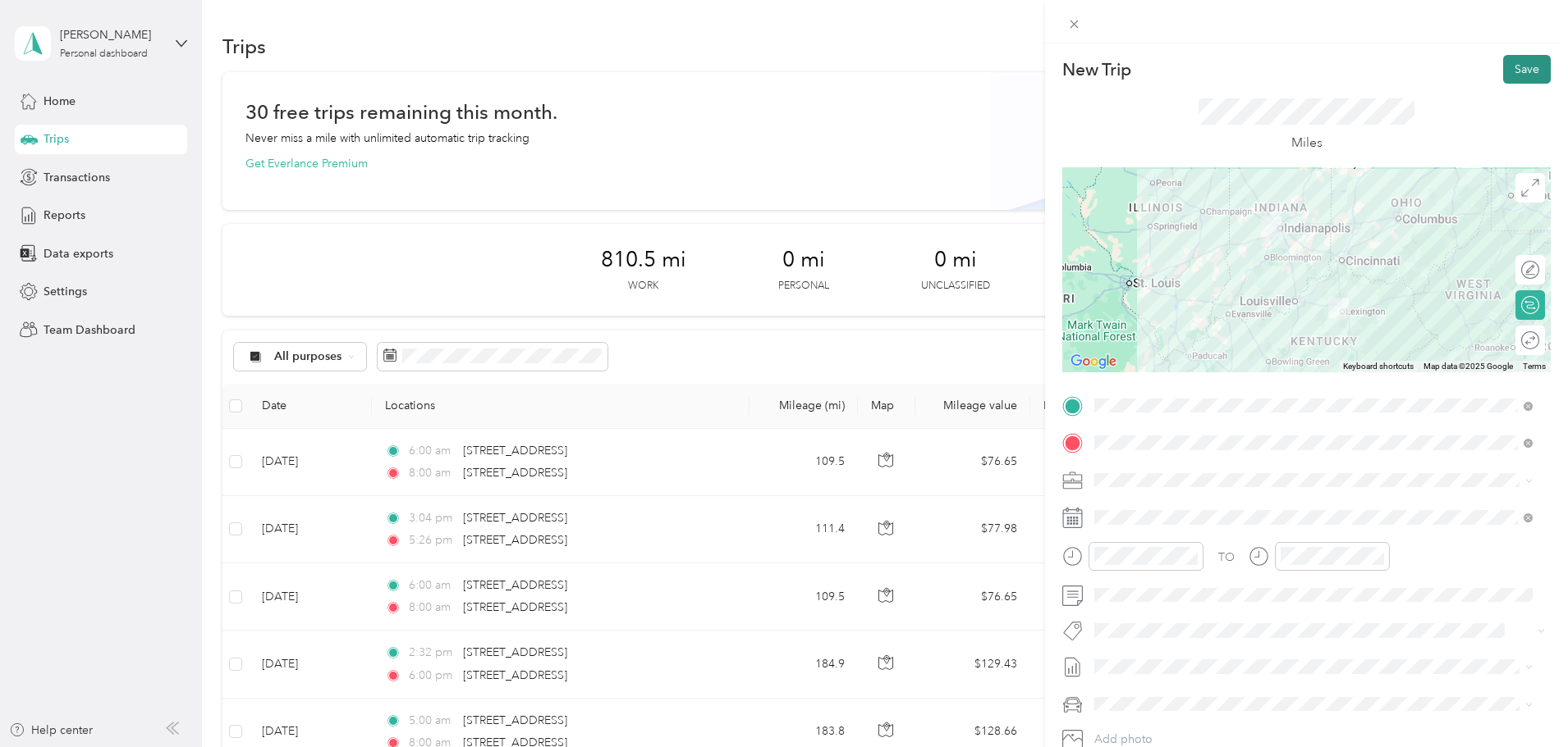
click at [1511, 74] on button "Save" at bounding box center [1526, 69] width 48 height 28
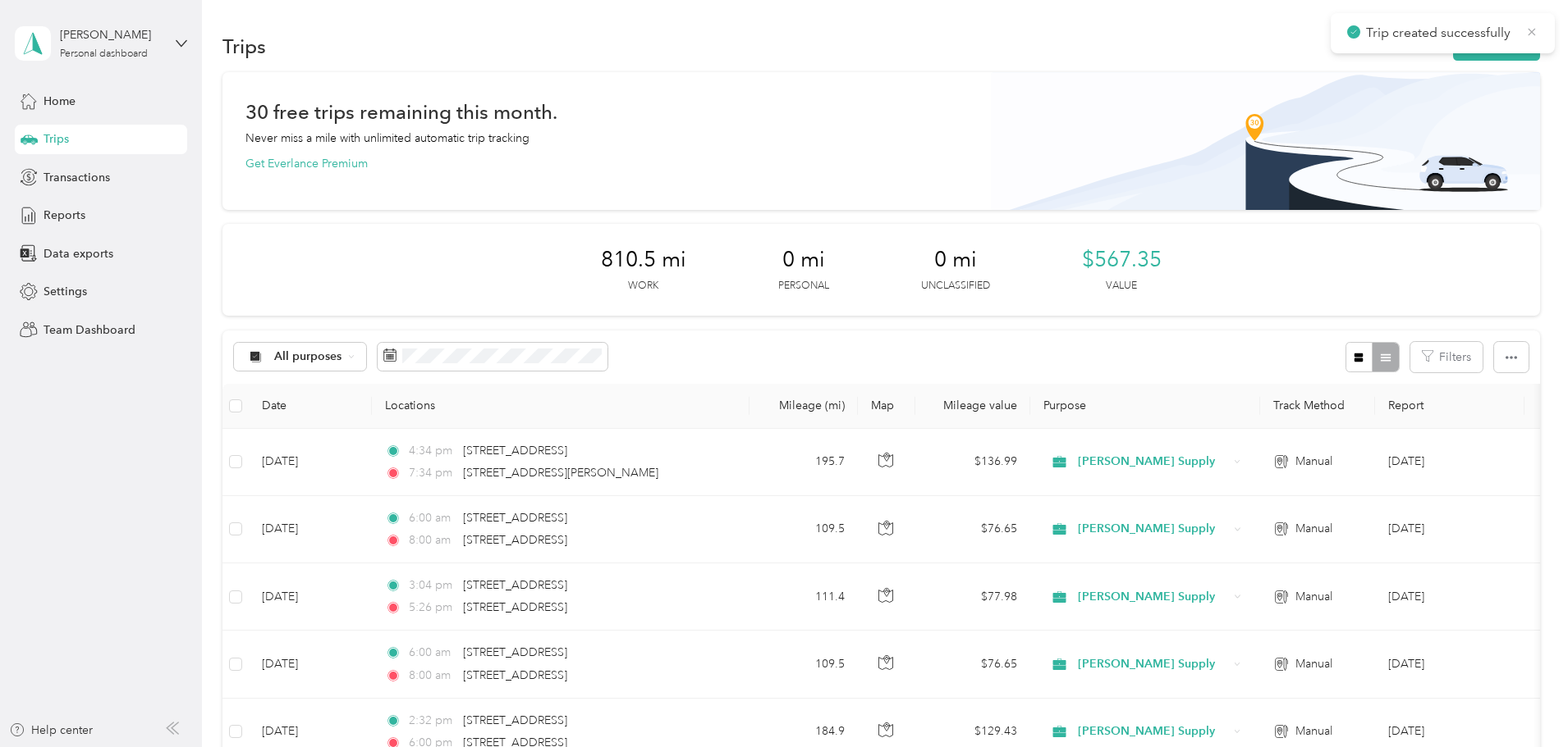
click at [1527, 28] on icon at bounding box center [1531, 32] width 13 height 15
click at [1453, 50] on button "New trip" at bounding box center [1496, 46] width 87 height 28
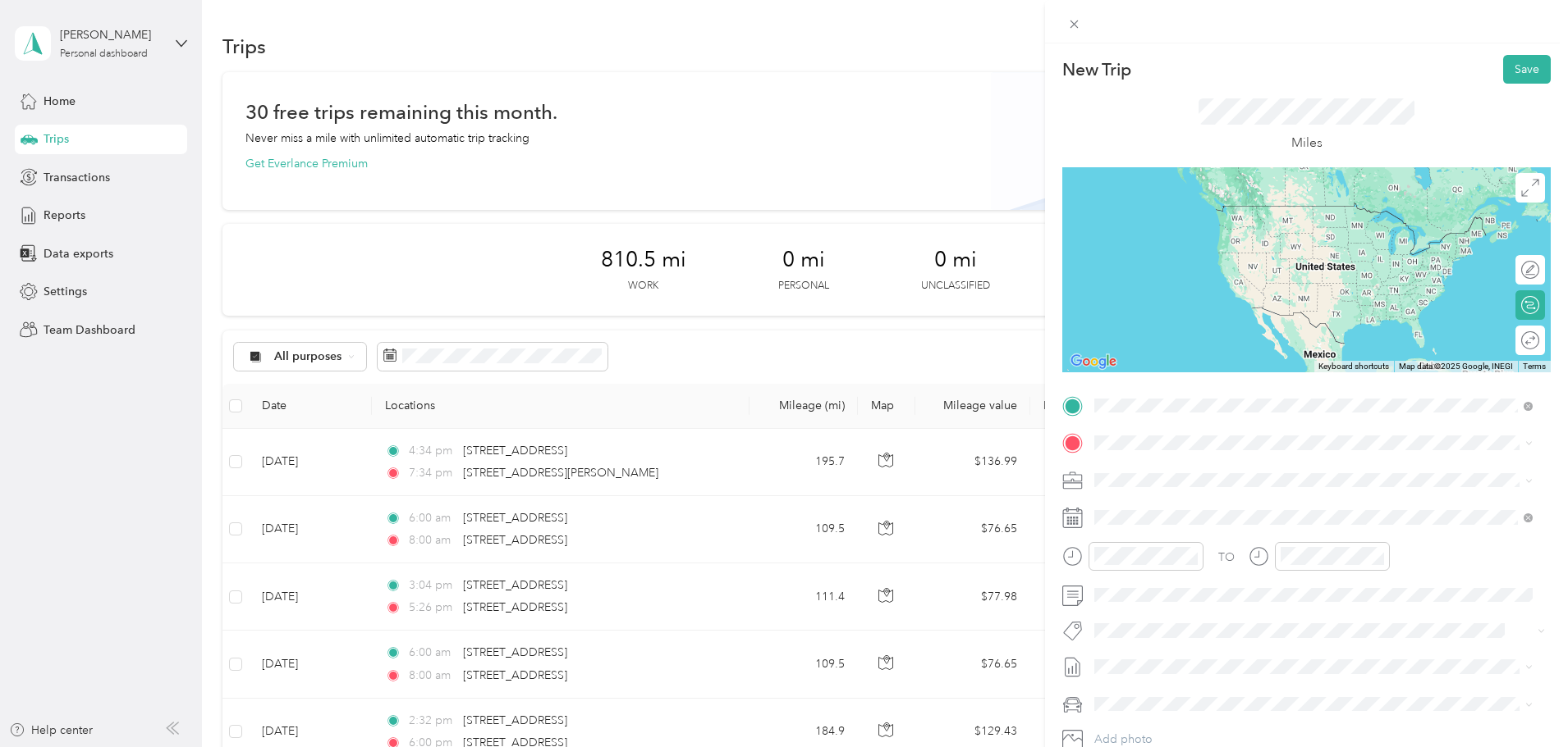
drag, startPoint x: 1194, startPoint y: 470, endPoint x: 1182, endPoint y: 454, distance: 20.0
click at [1195, 471] on span "193 Angelina Way Avon, Indiana 46123, United States" at bounding box center [1207, 465] width 164 height 15
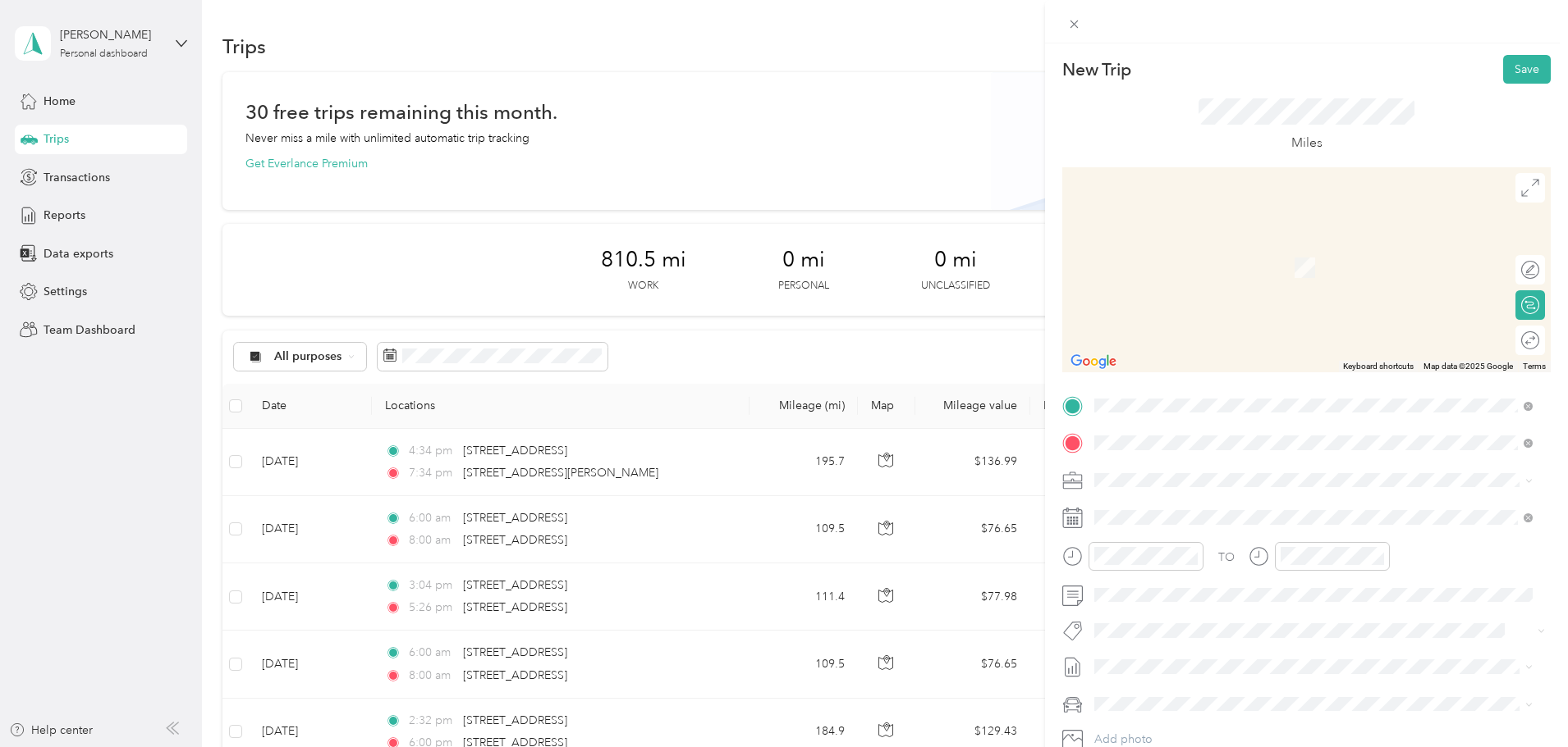
click at [1170, 505] on span "1275 Autumn Run Drive Maineville, Ohio 45039, United States" at bounding box center [1207, 502] width 164 height 15
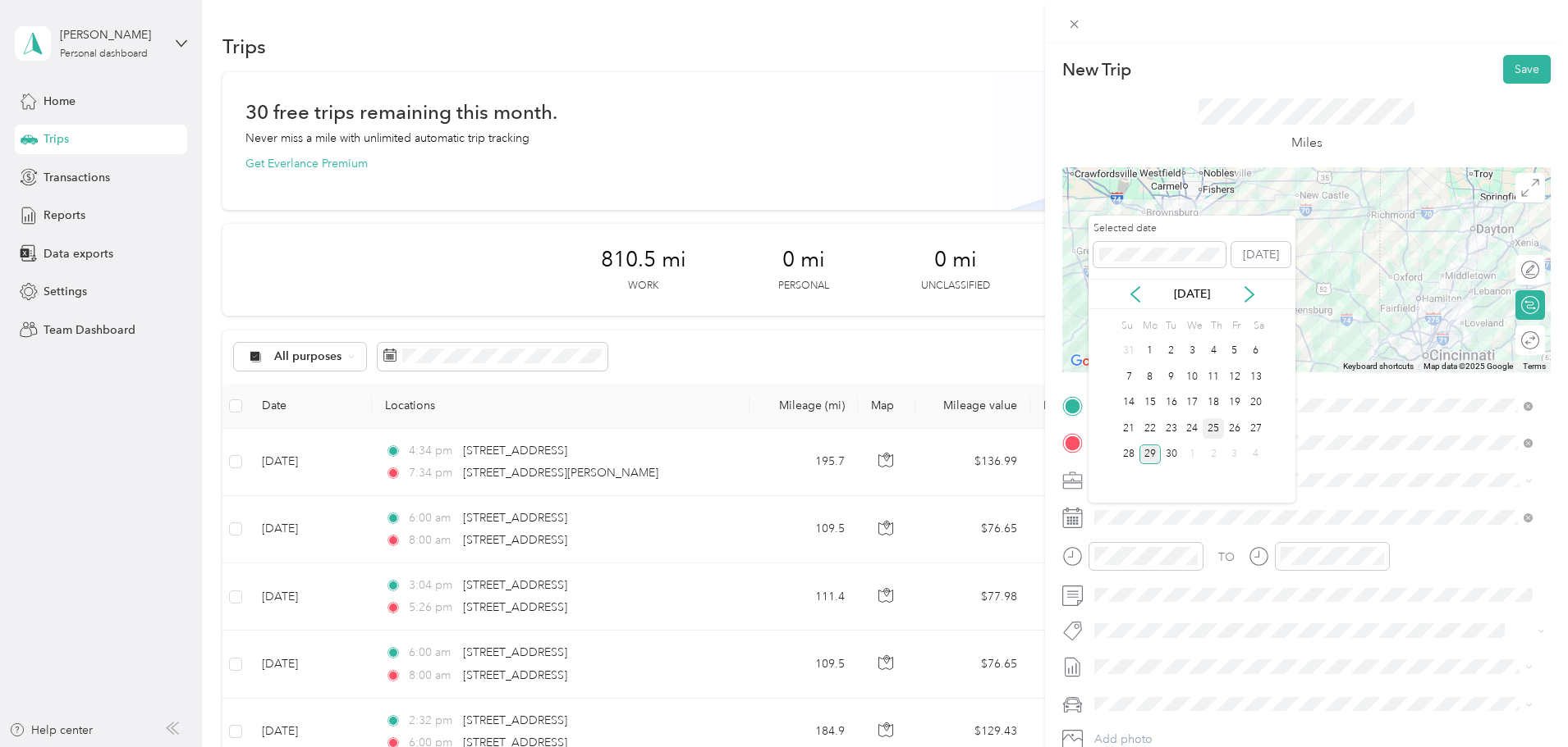
click at [1212, 428] on div "25" at bounding box center [1213, 428] width 21 height 20
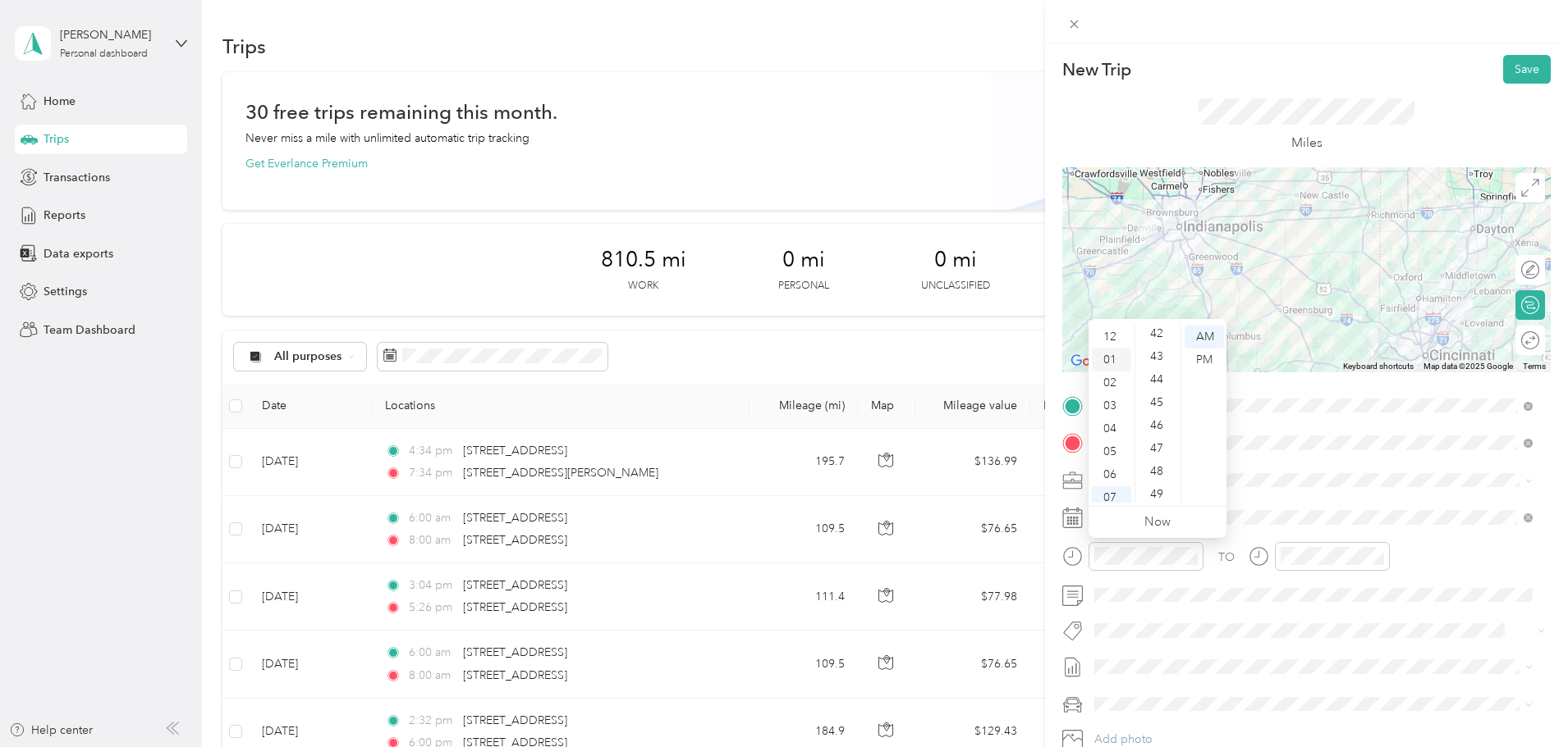
click at [1113, 364] on div "01" at bounding box center [1111, 360] width 40 height 23
click at [1158, 337] on div "00" at bounding box center [1158, 337] width 40 height 23
click at [1198, 354] on div "PM" at bounding box center [1204, 360] width 40 height 23
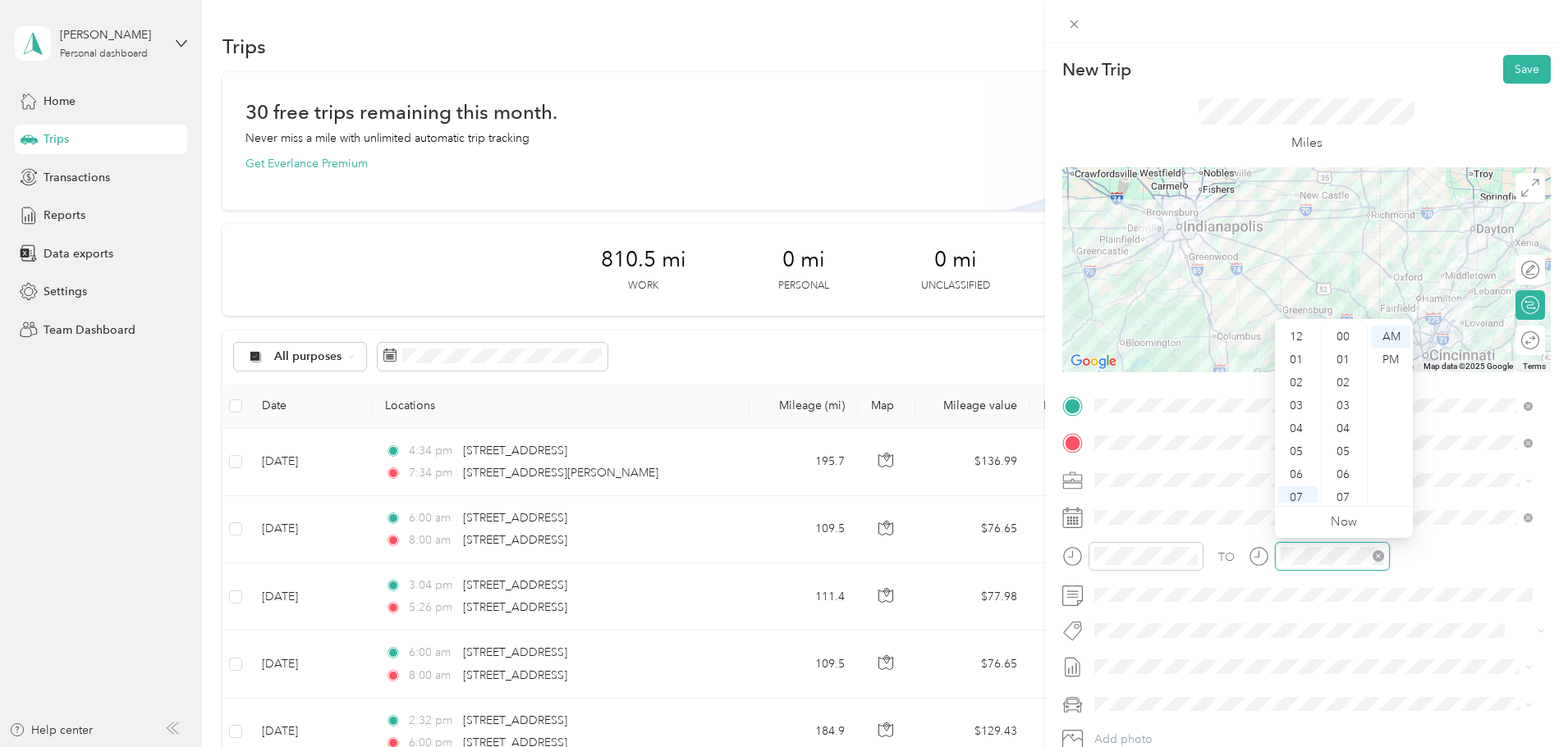
scroll to position [98, 0]
click at [1296, 333] on div "04" at bounding box center [1297, 331] width 40 height 23
click at [1341, 370] on div "15" at bounding box center [1344, 370] width 40 height 23
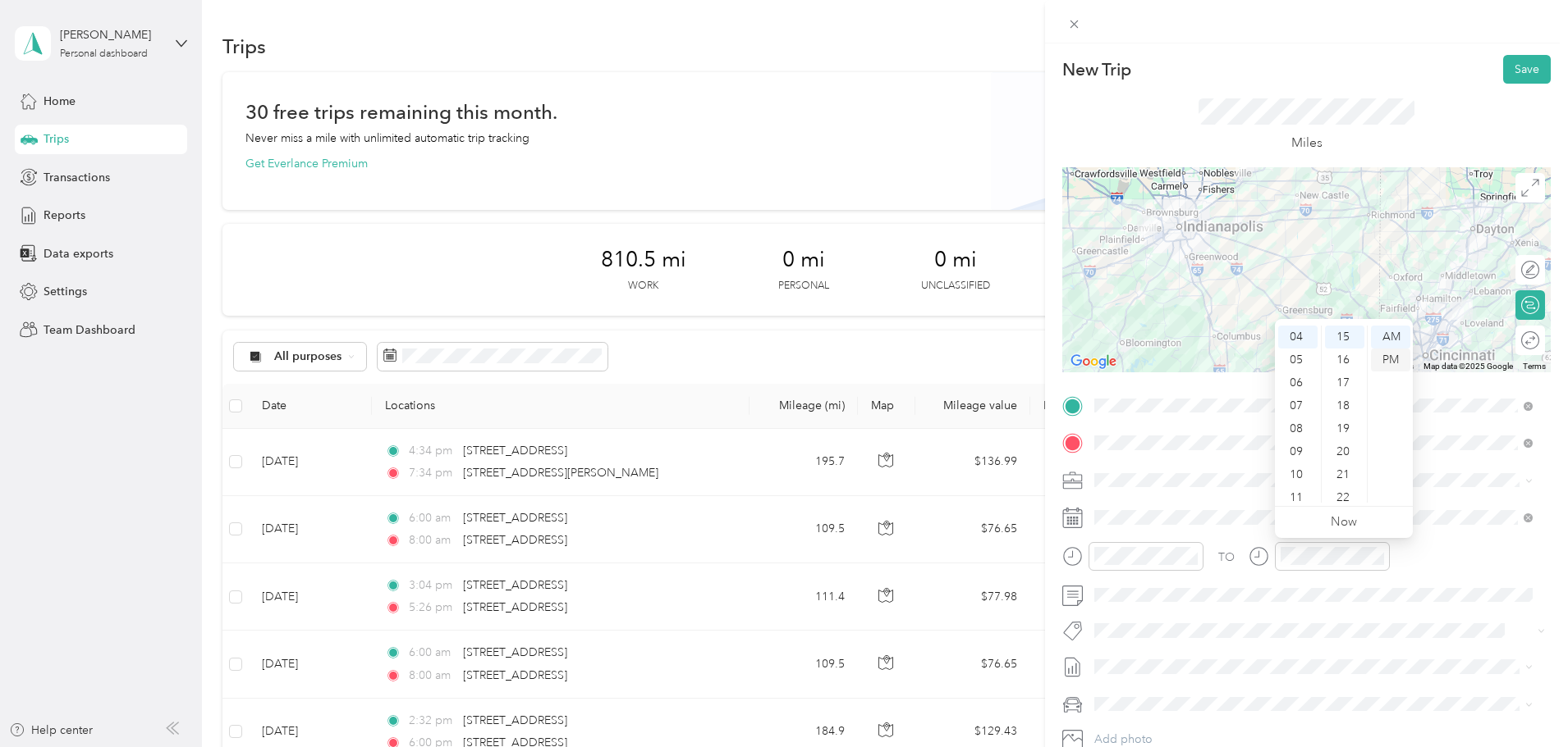
click at [1383, 357] on div "PM" at bounding box center [1390, 360] width 40 height 23
click at [1449, 679] on span at bounding box center [1319, 667] width 463 height 27
click at [1513, 72] on button "Save" at bounding box center [1526, 69] width 48 height 28
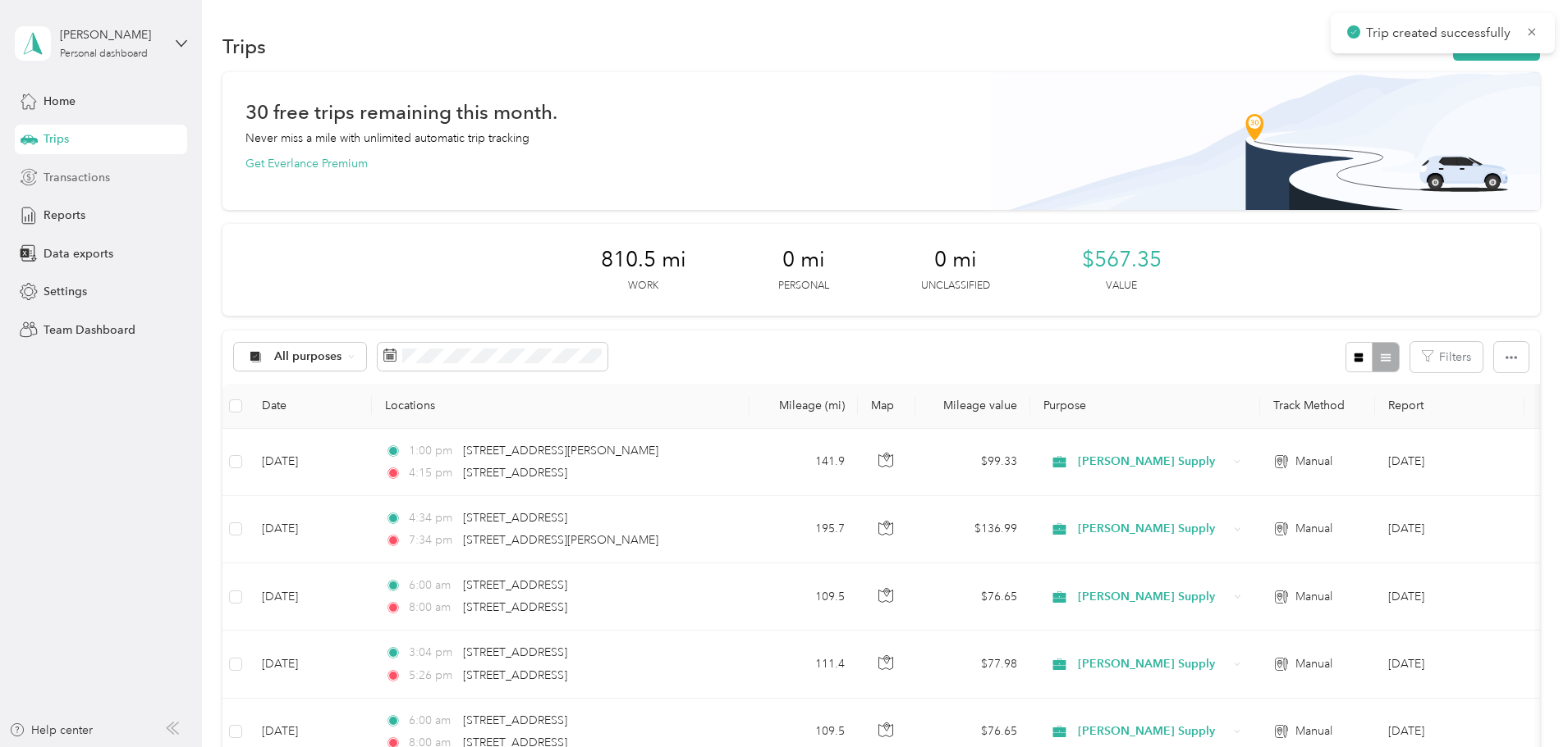
click at [77, 177] on span "Transactions" at bounding box center [76, 177] width 66 height 17
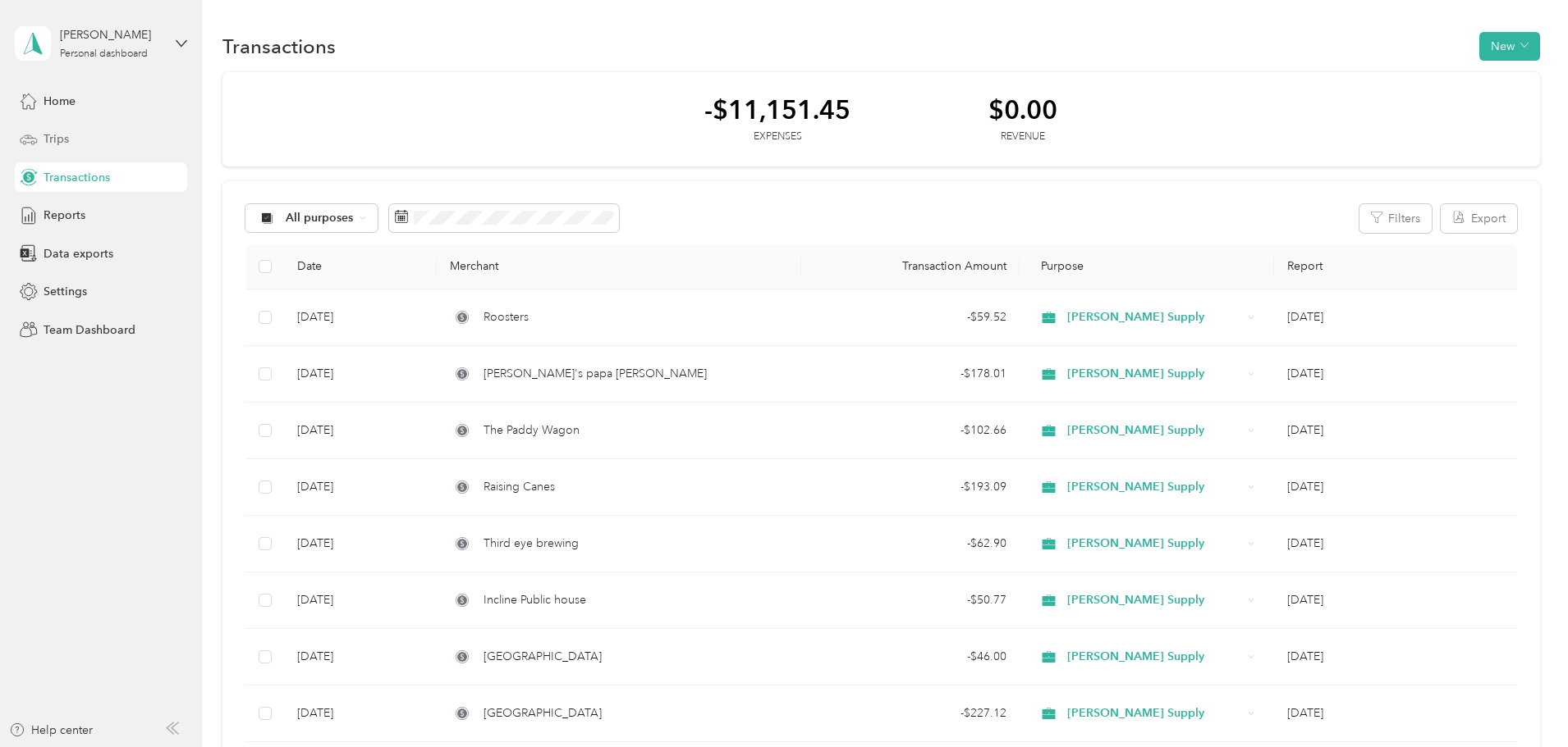
click at [59, 141] on span "Trips" at bounding box center [56, 139] width 26 height 17
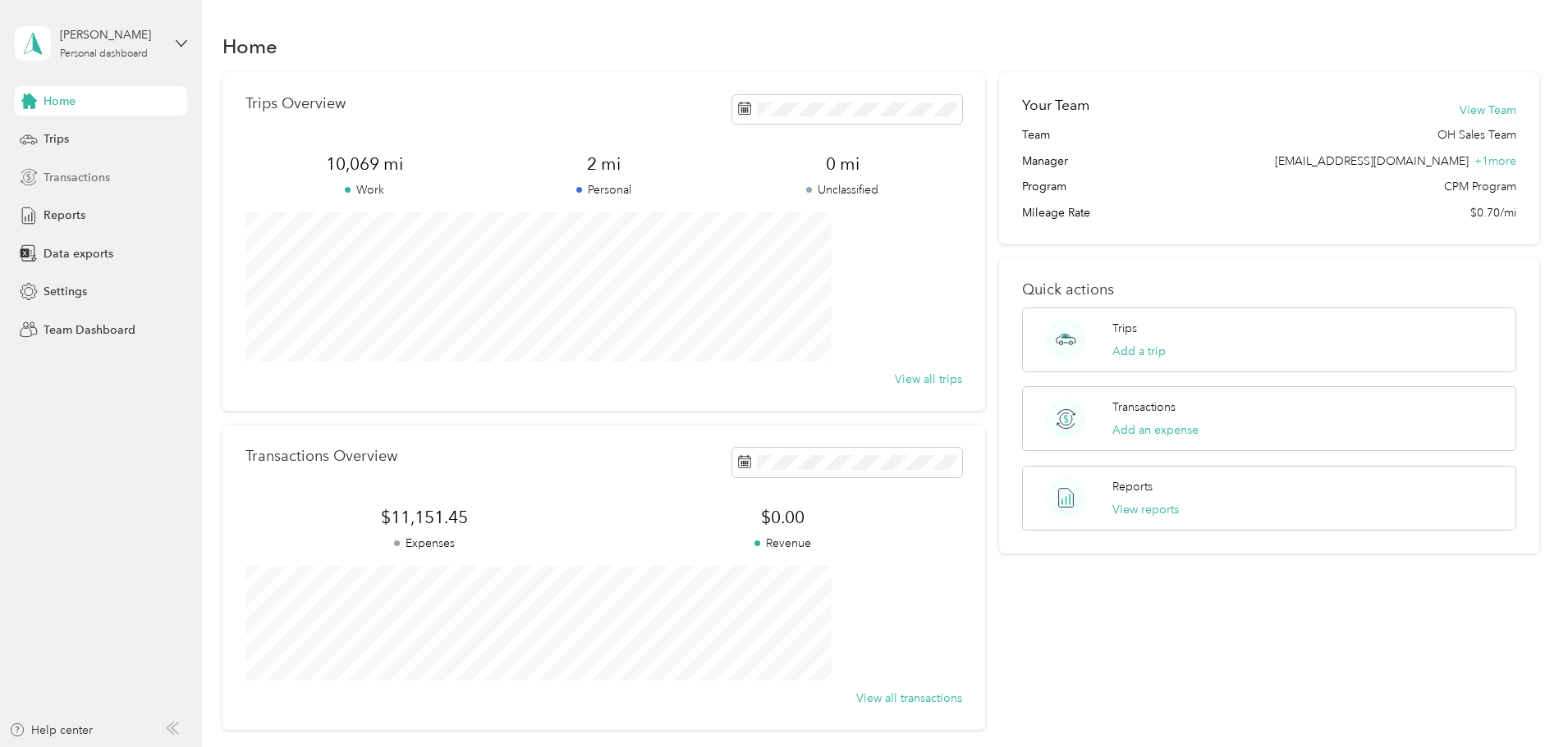
click at [73, 177] on span "Transactions" at bounding box center [76, 177] width 66 height 17
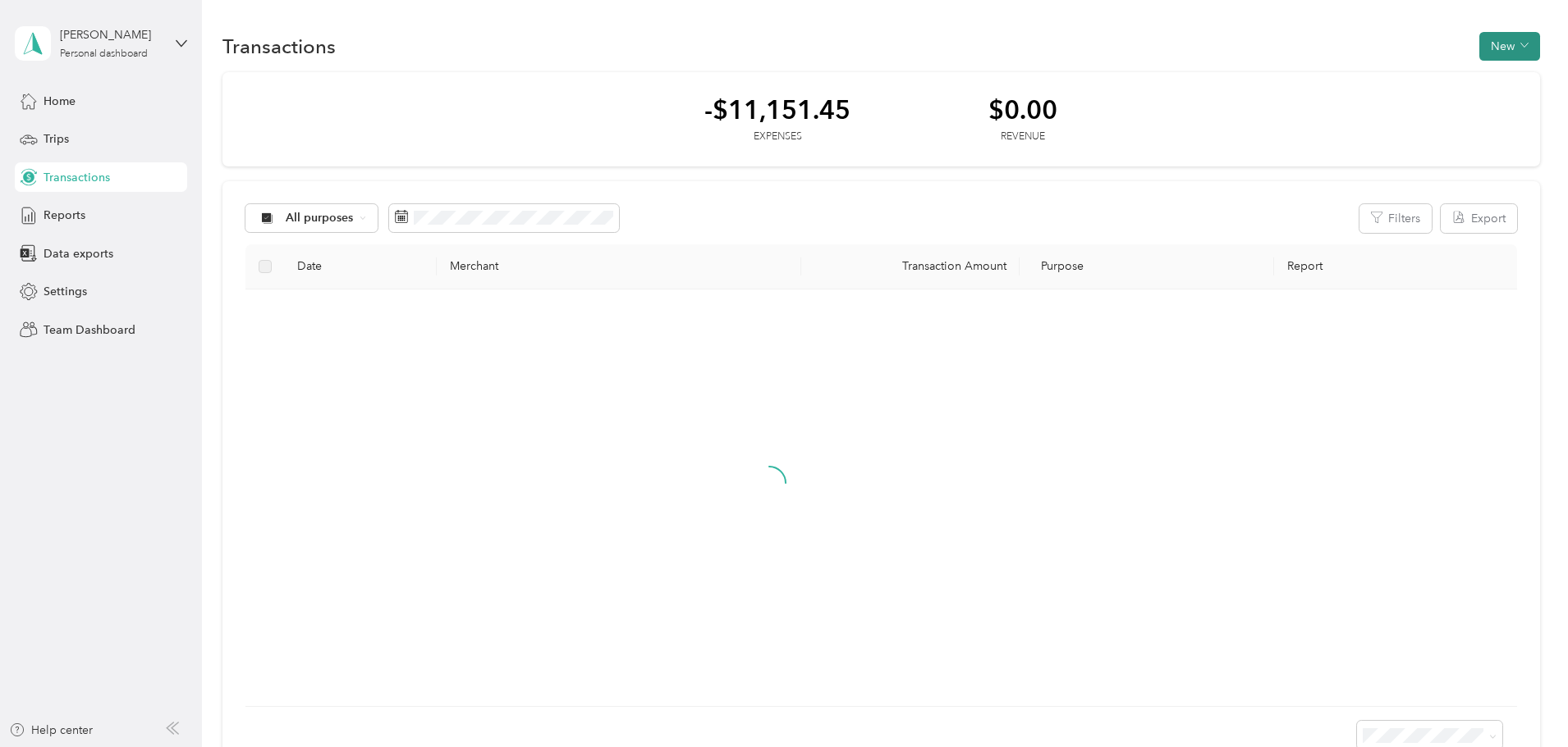
click at [1479, 50] on button "New" at bounding box center [1509, 46] width 61 height 28
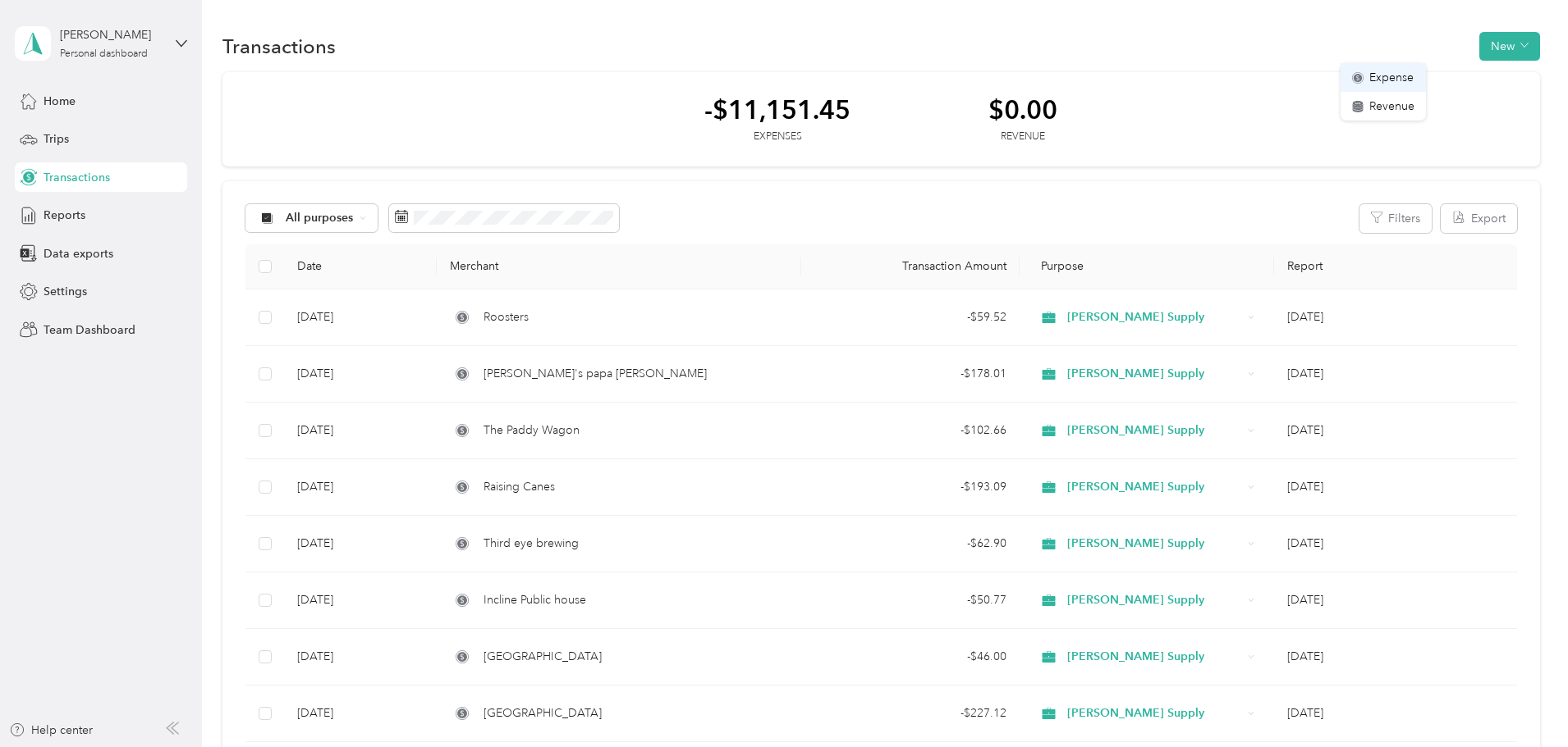
click at [1398, 77] on span "Expense" at bounding box center [1391, 77] width 44 height 17
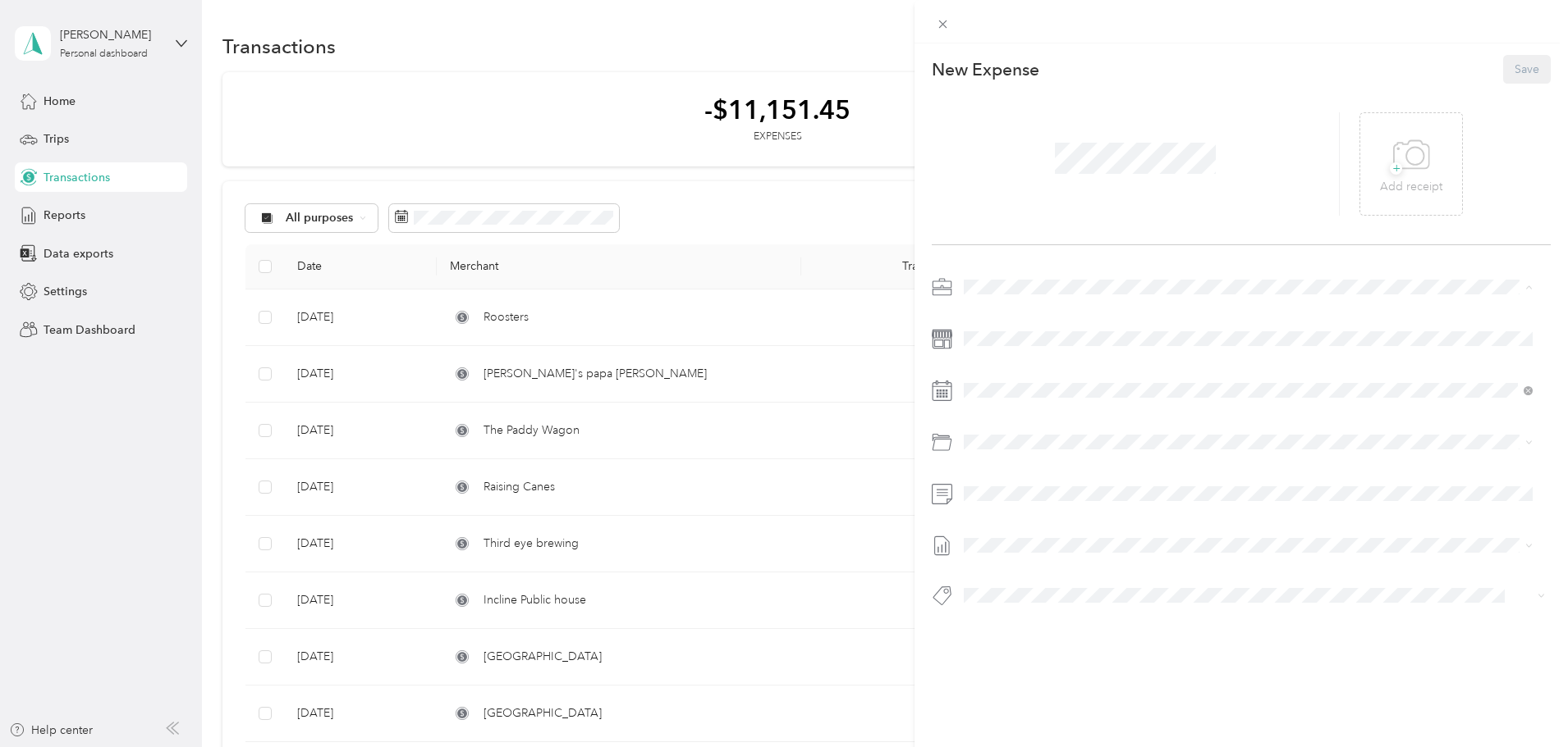
click at [1041, 308] on div "[PERSON_NAME] Supply" at bounding box center [1238, 316] width 538 height 17
click at [1065, 594] on div "17" at bounding box center [1061, 591] width 21 height 20
click at [1390, 164] on span "+" at bounding box center [1396, 169] width 12 height 12
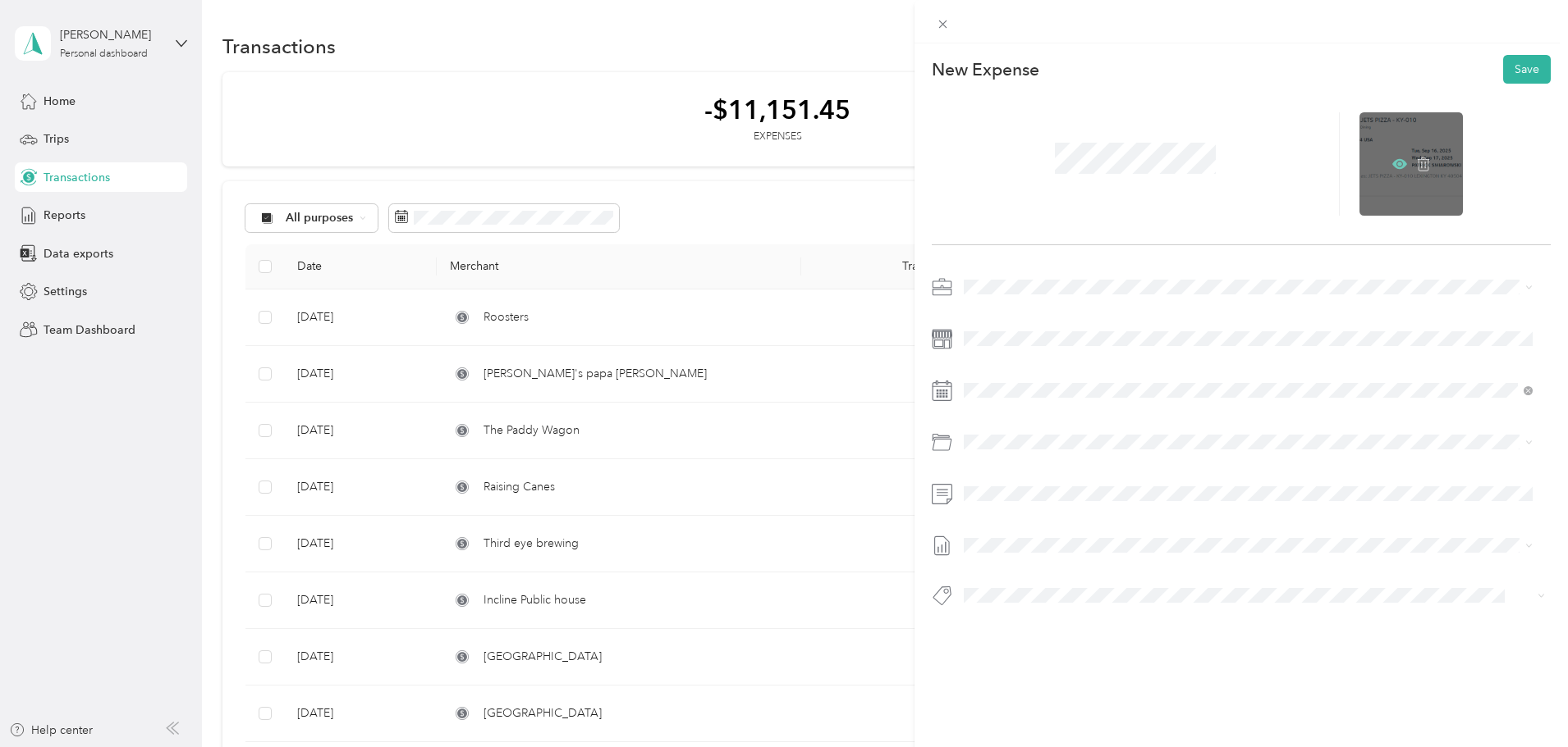
click at [1395, 164] on icon at bounding box center [1399, 164] width 15 height 15
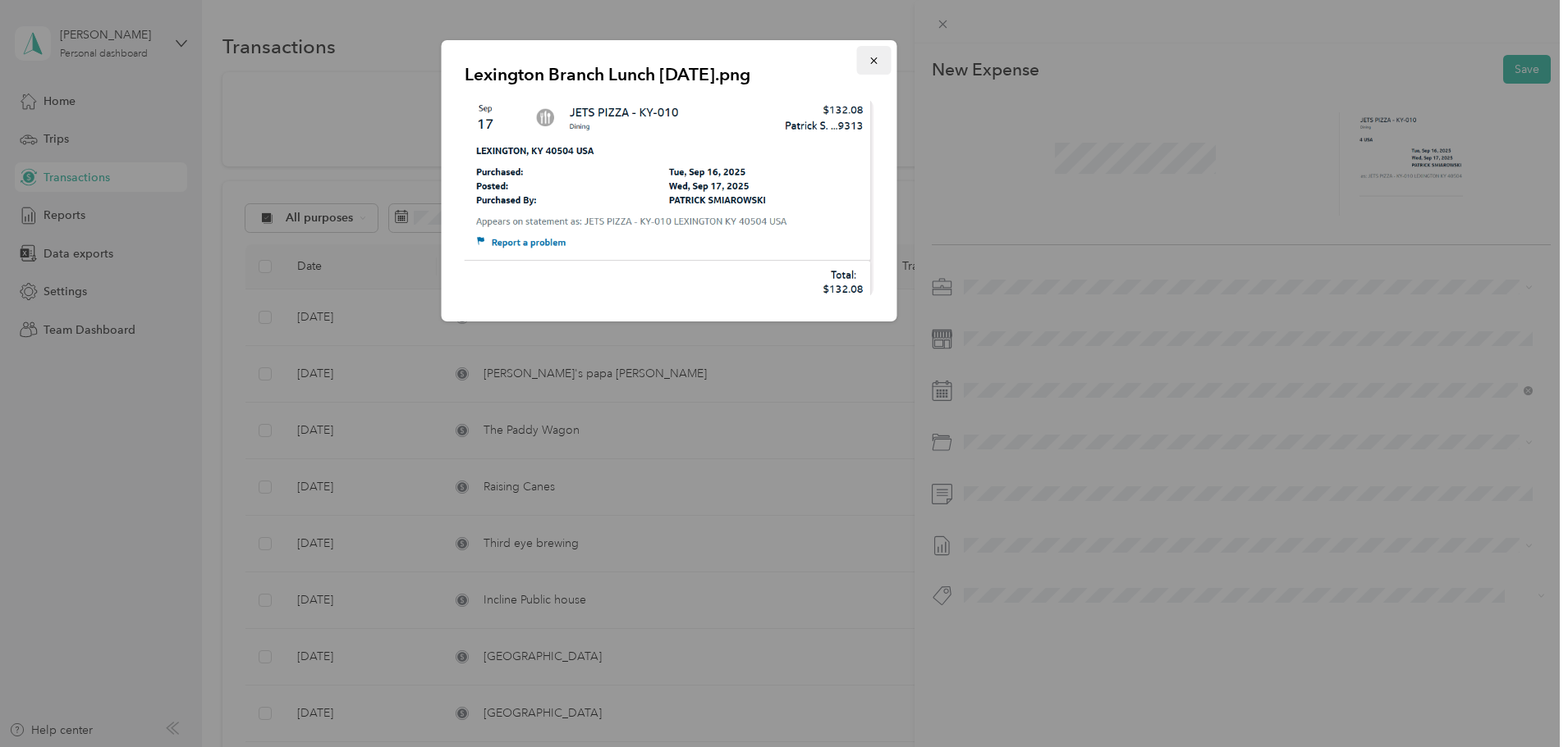
click at [874, 55] on icon "button" at bounding box center [874, 60] width 11 height 11
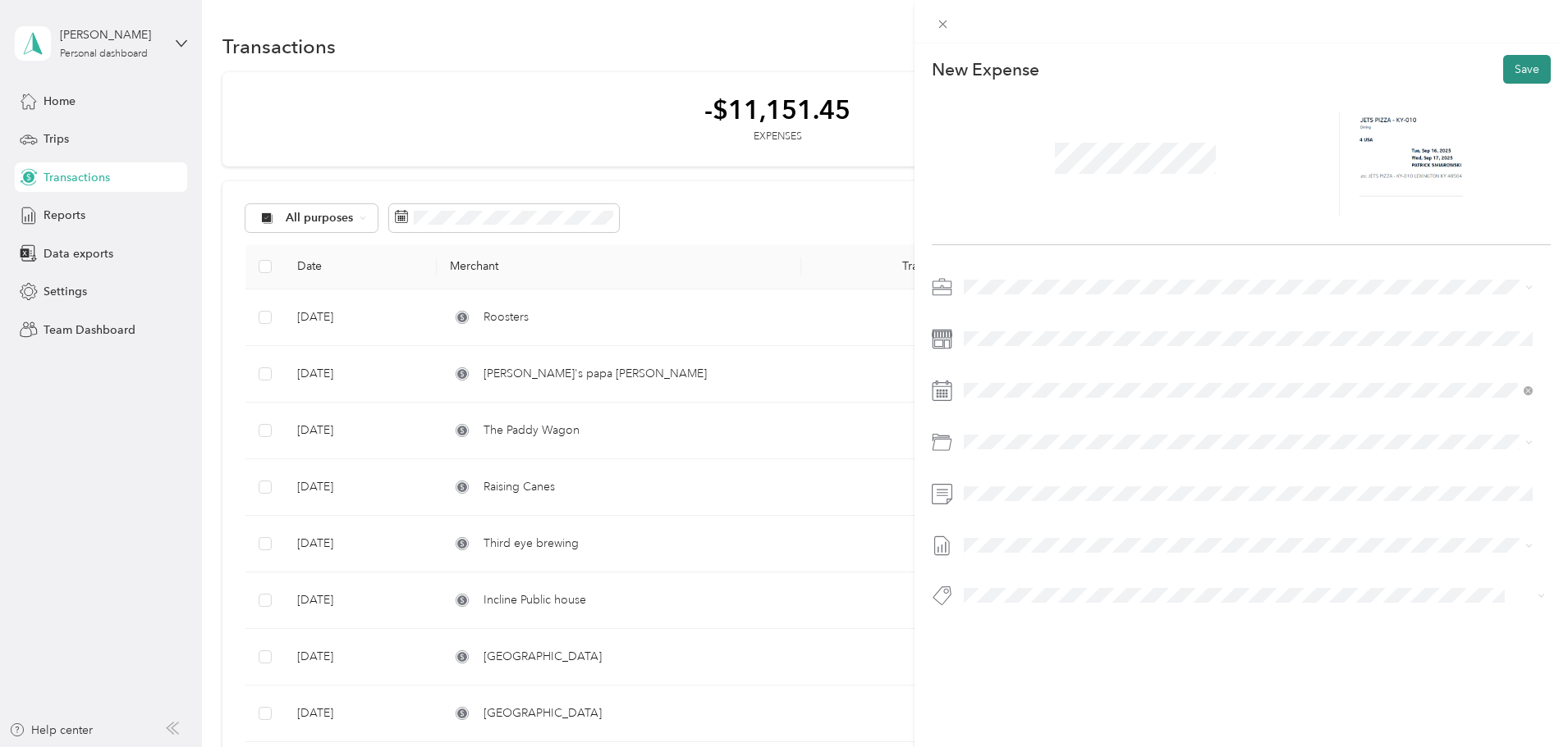
click at [1514, 68] on button "Save" at bounding box center [1526, 69] width 48 height 28
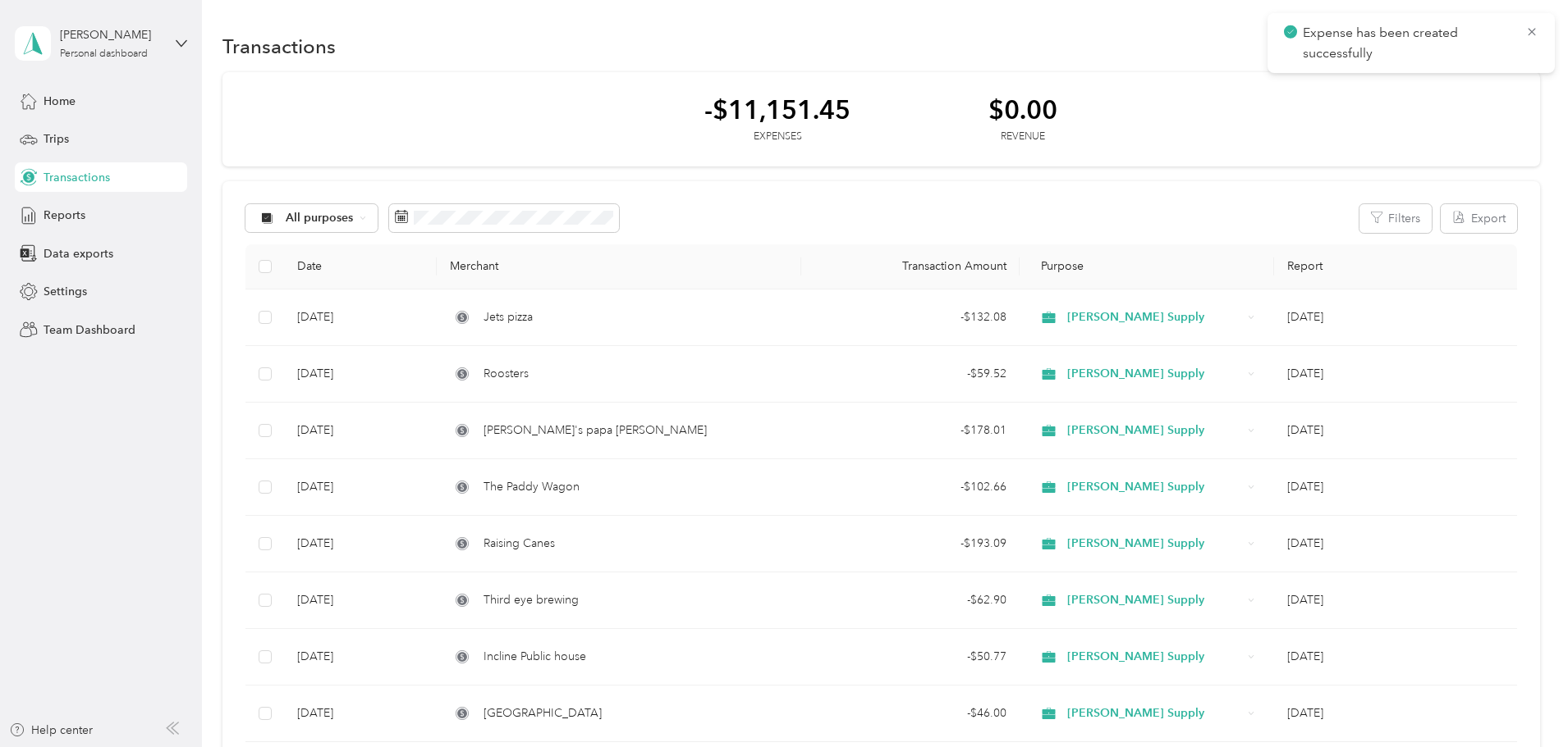
click at [1529, 37] on icon at bounding box center [1531, 32] width 13 height 15
